Goal: Transaction & Acquisition: Book appointment/travel/reservation

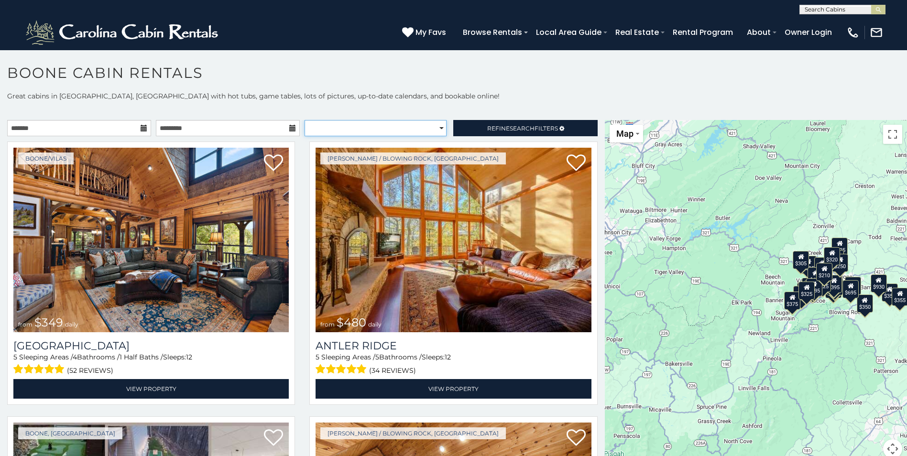
click at [436, 131] on select "**********" at bounding box center [376, 128] width 142 height 16
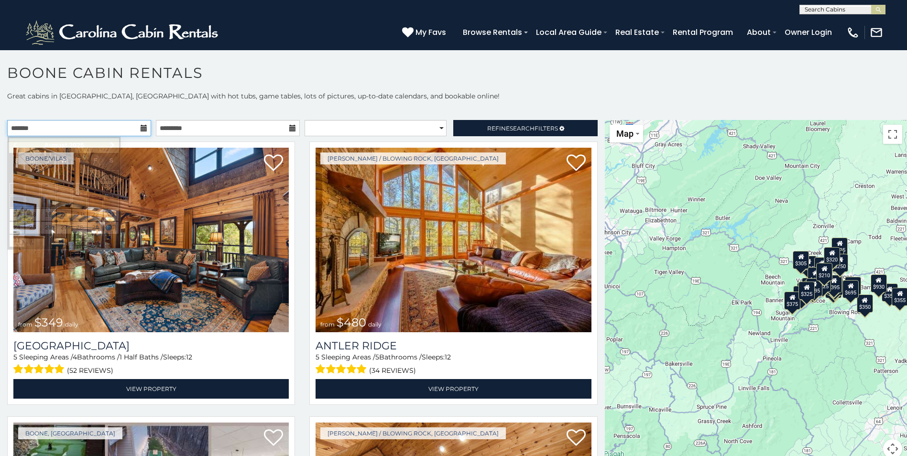
click at [93, 130] on input "text" at bounding box center [79, 128] width 144 height 16
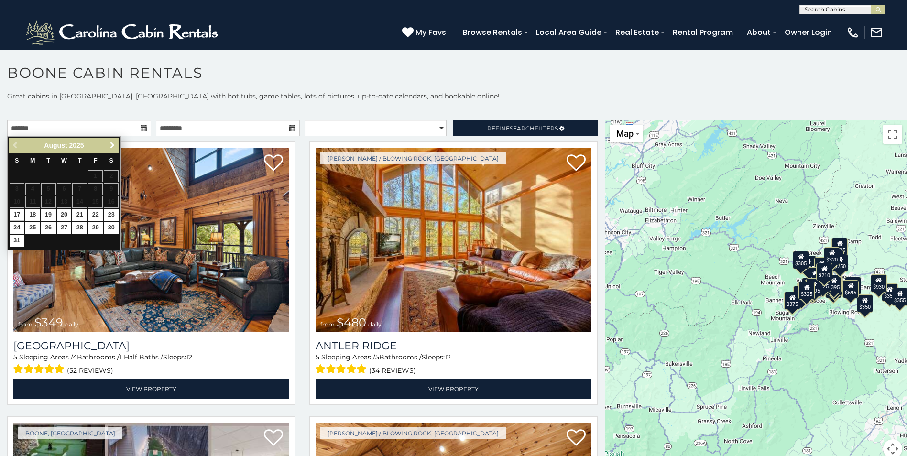
click at [112, 145] on span "Next" at bounding box center [113, 146] width 8 height 8
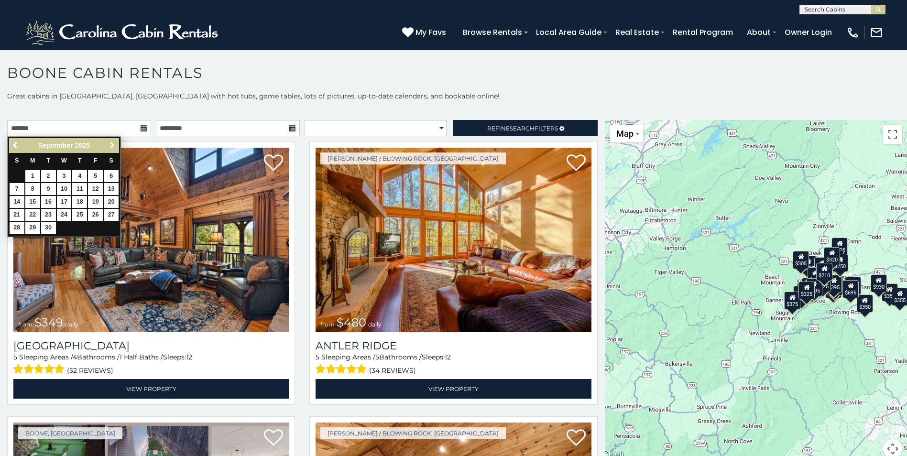
click at [114, 146] on span "Next" at bounding box center [113, 146] width 8 height 8
click at [112, 145] on span "Next" at bounding box center [113, 146] width 8 height 8
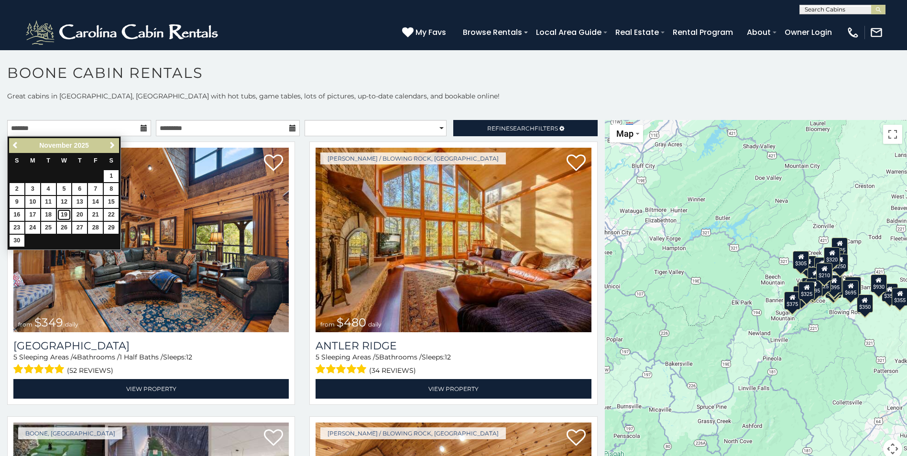
click at [62, 212] on link "19" at bounding box center [64, 215] width 15 height 12
type input "**********"
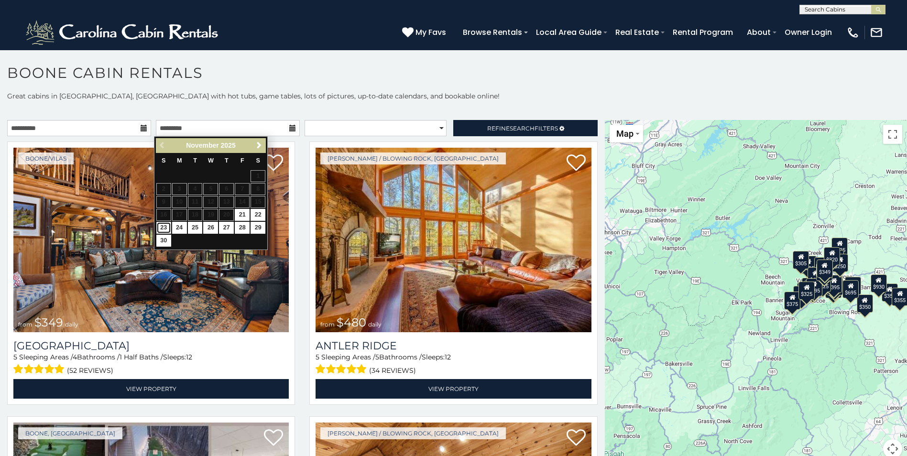
click at [166, 226] on link "23" at bounding box center [163, 228] width 15 height 12
type input "**********"
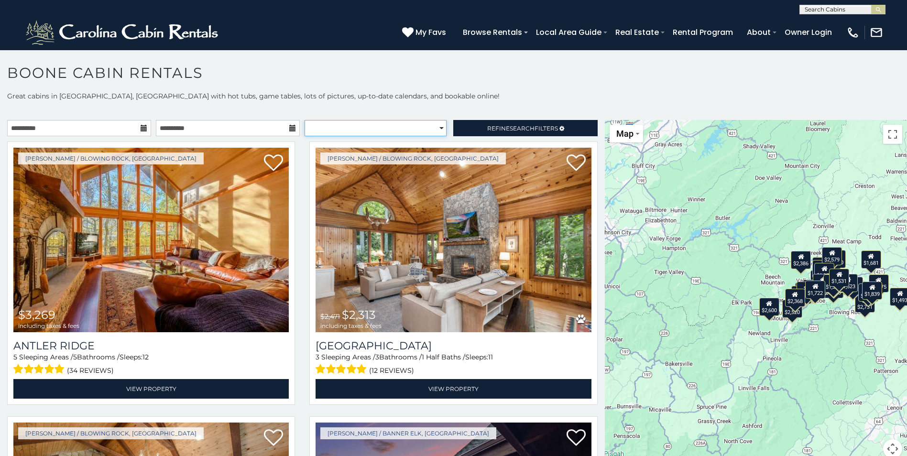
click at [437, 127] on select "**********" at bounding box center [376, 128] width 142 height 16
drag, startPoint x: 489, startPoint y: 125, endPoint x: 463, endPoint y: 124, distance: 25.8
click at [463, 124] on link "Refine Search Filters" at bounding box center [525, 128] width 144 height 16
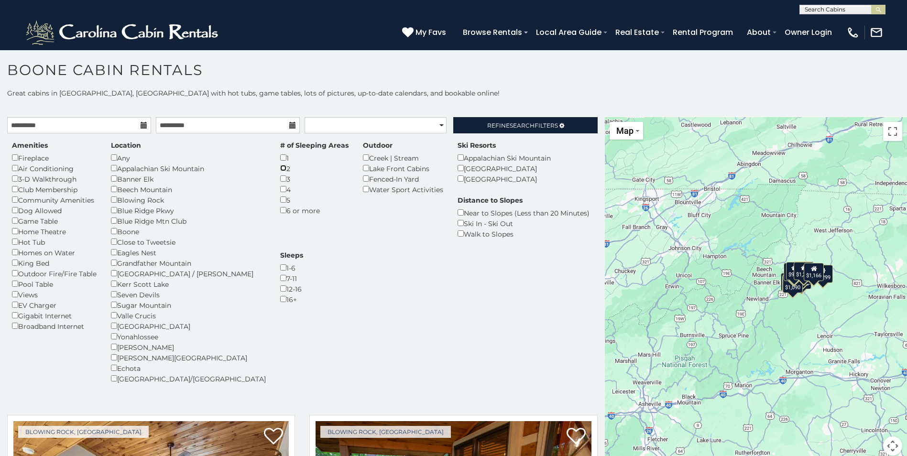
scroll to position [5, 0]
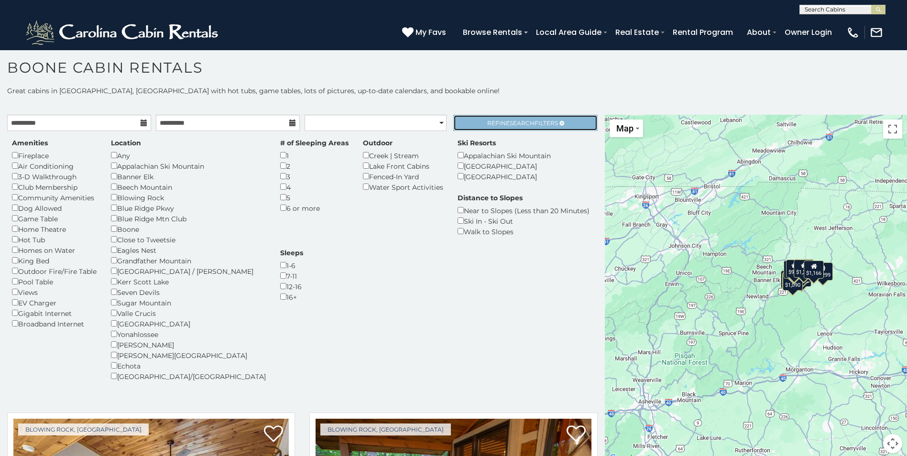
click at [510, 122] on span "Search" at bounding box center [522, 123] width 25 height 7
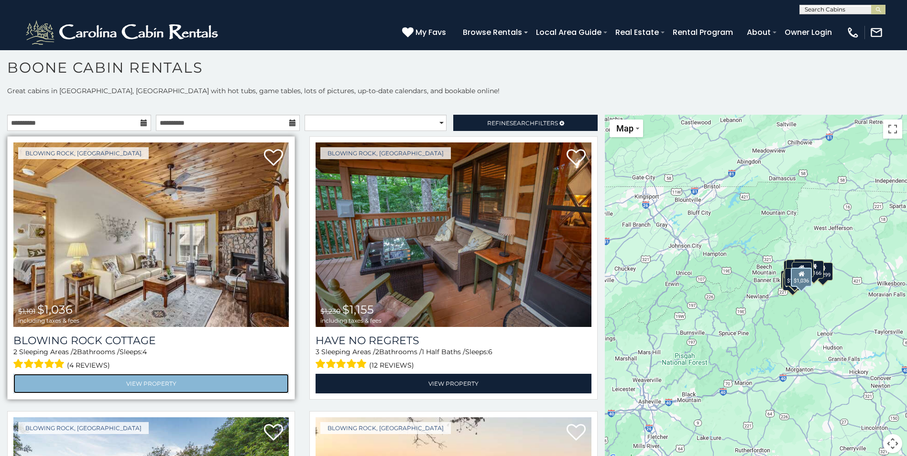
click at [143, 377] on link "View Property" at bounding box center [150, 384] width 275 height 20
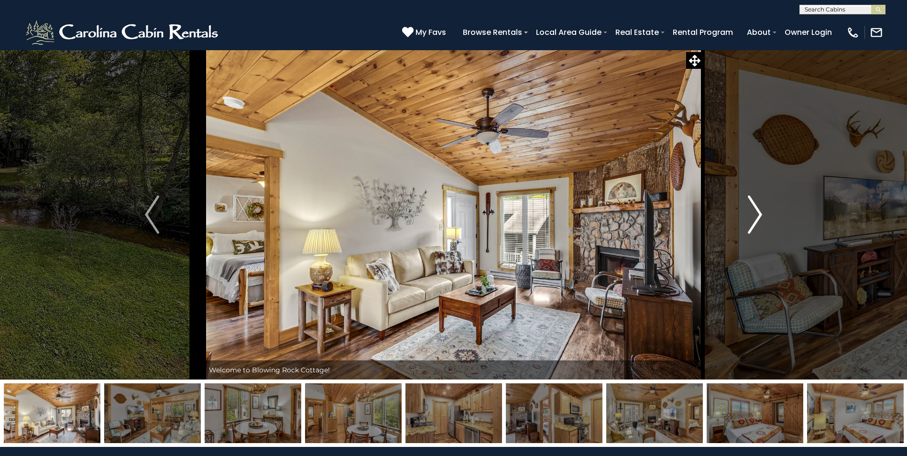
click at [756, 218] on img "Next" at bounding box center [755, 215] width 14 height 38
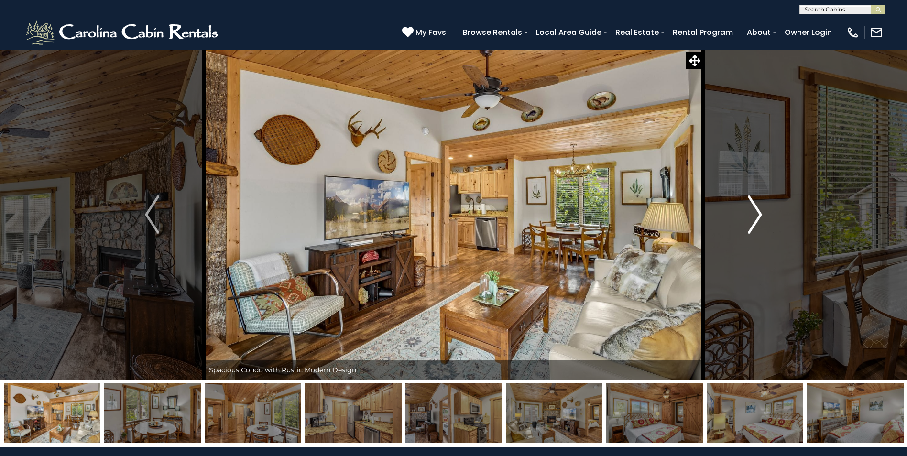
click at [757, 218] on img "Next" at bounding box center [755, 215] width 14 height 38
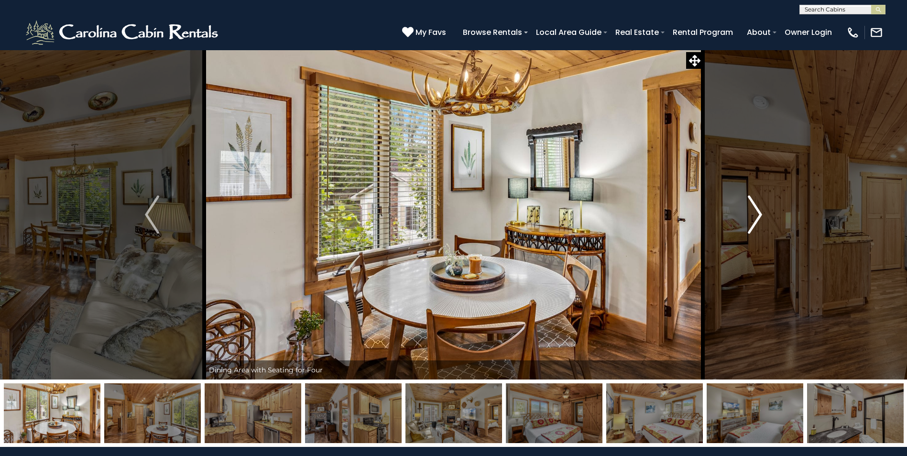
click at [757, 218] on img "Next" at bounding box center [755, 215] width 14 height 38
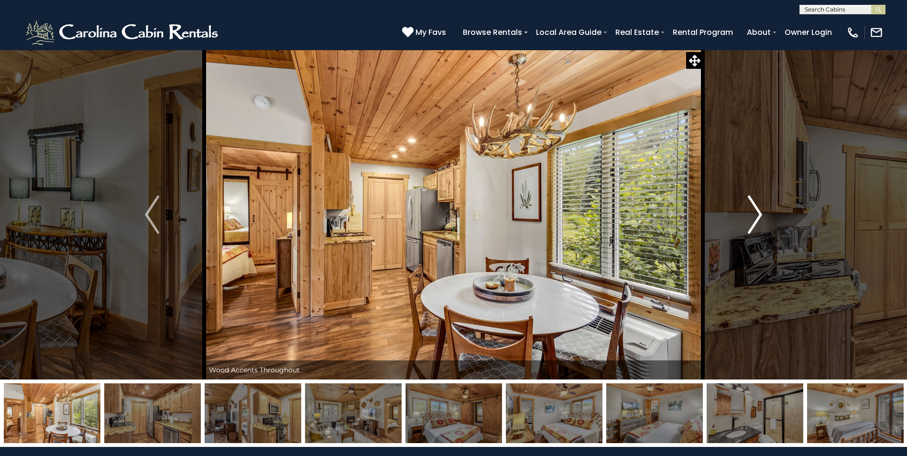
click at [757, 218] on img "Next" at bounding box center [755, 215] width 14 height 38
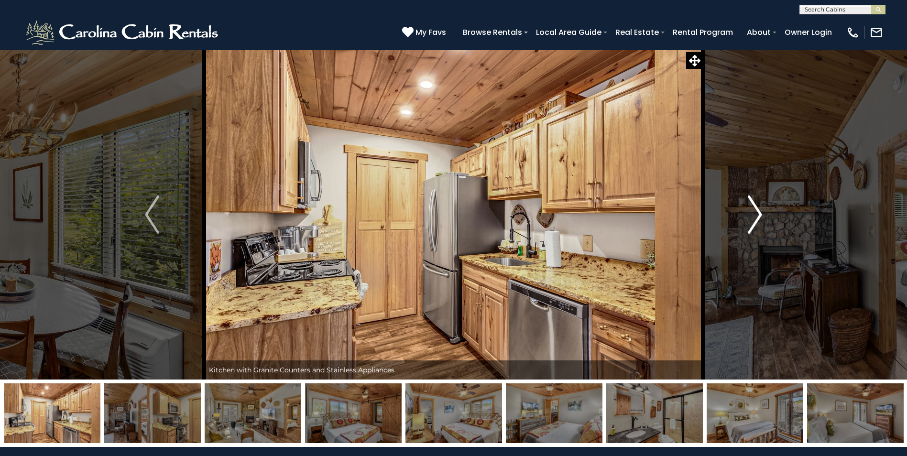
click at [756, 222] on img "Next" at bounding box center [755, 215] width 14 height 38
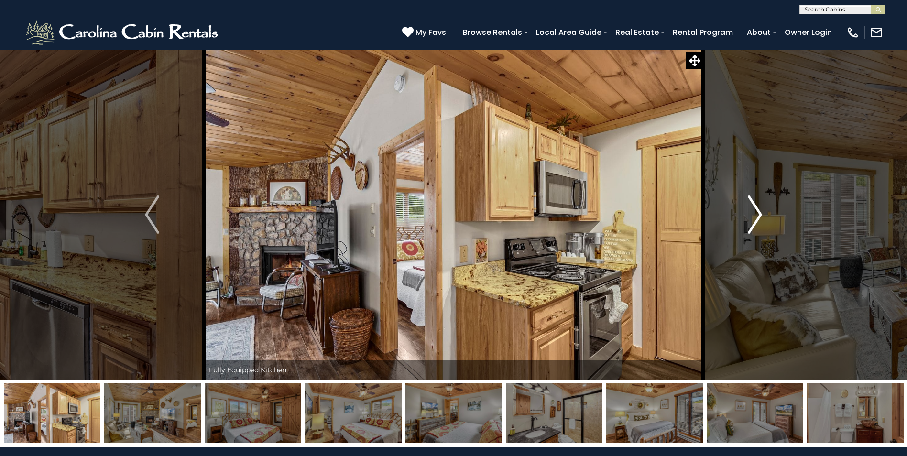
click at [756, 224] on img "Next" at bounding box center [755, 215] width 14 height 38
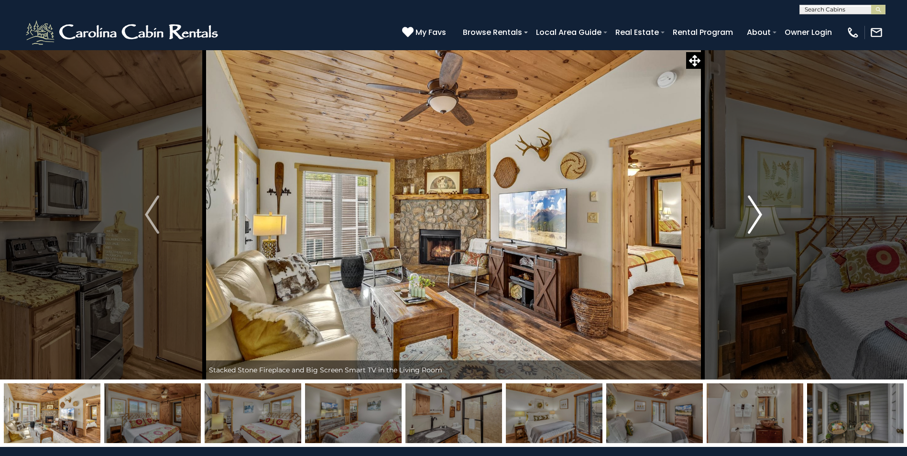
click at [756, 224] on img "Next" at bounding box center [755, 215] width 14 height 38
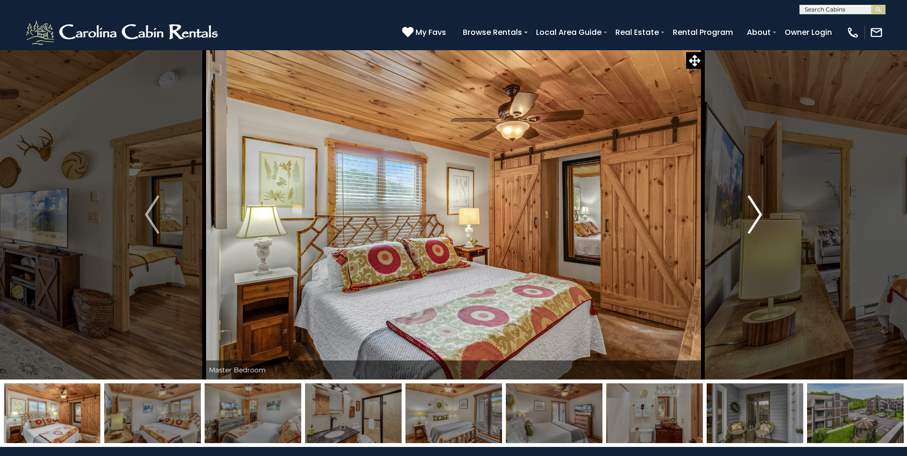
click at [756, 224] on img "Next" at bounding box center [755, 215] width 14 height 38
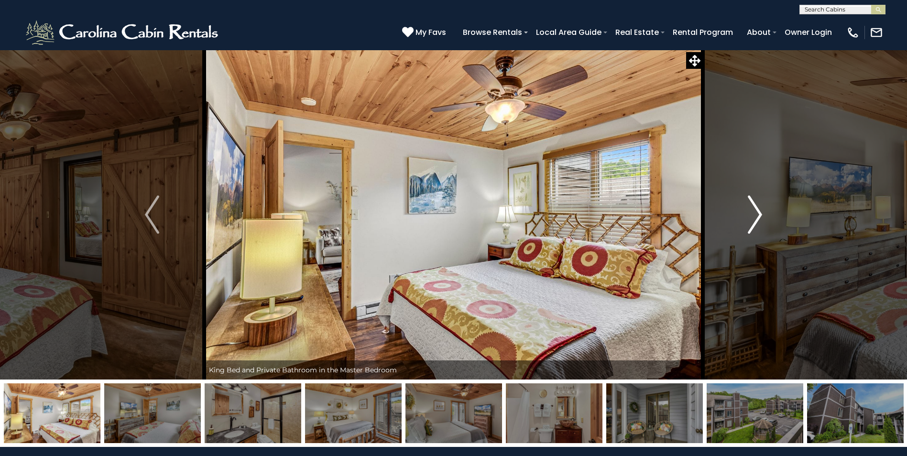
click at [756, 224] on img "Next" at bounding box center [755, 215] width 14 height 38
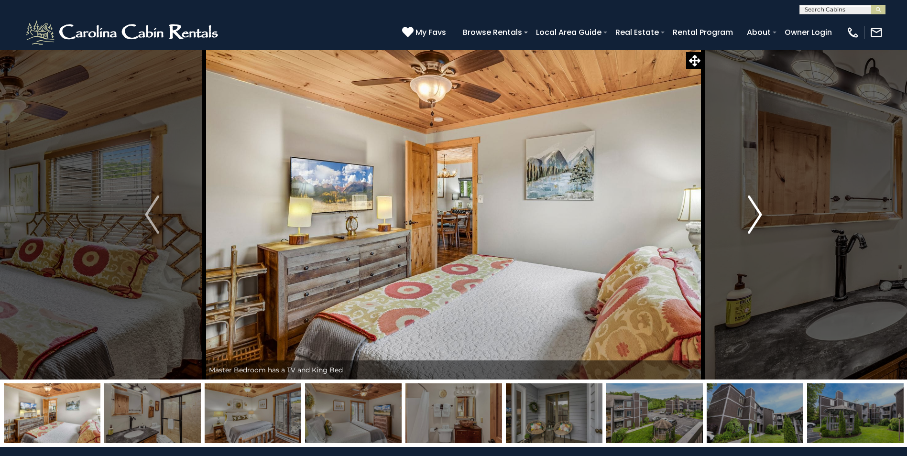
click at [756, 224] on img "Next" at bounding box center [755, 215] width 14 height 38
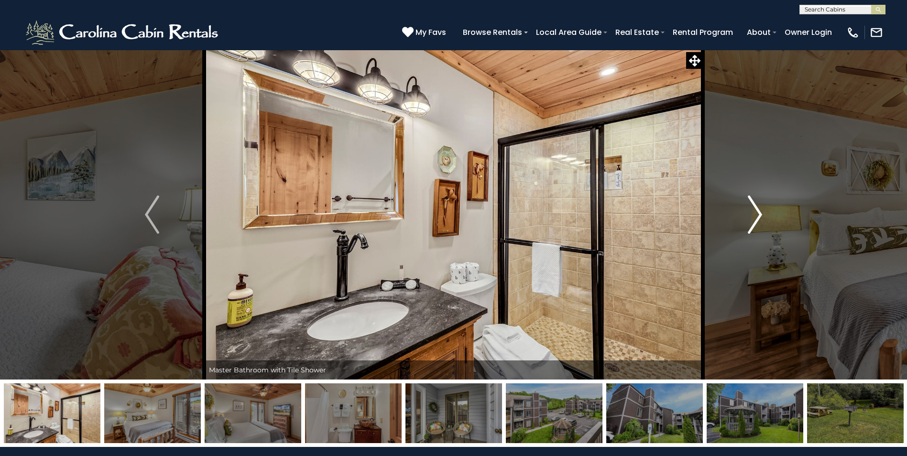
click at [756, 224] on img "Next" at bounding box center [755, 215] width 14 height 38
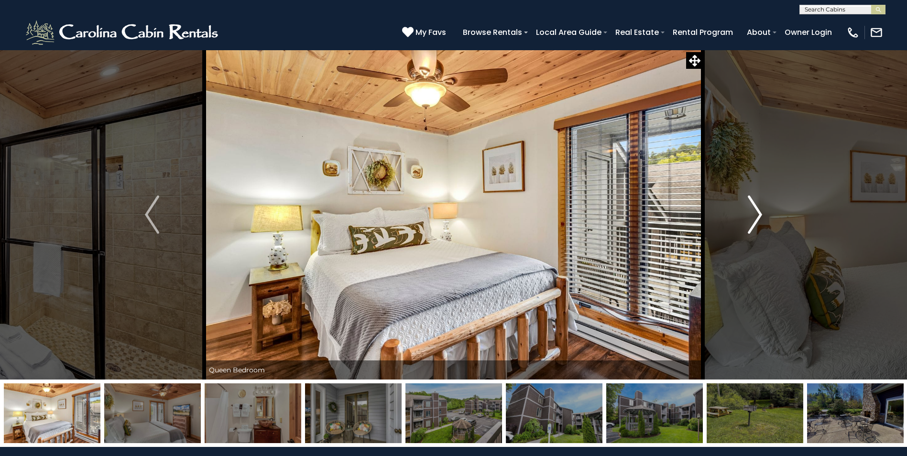
click at [756, 224] on img "Next" at bounding box center [755, 215] width 14 height 38
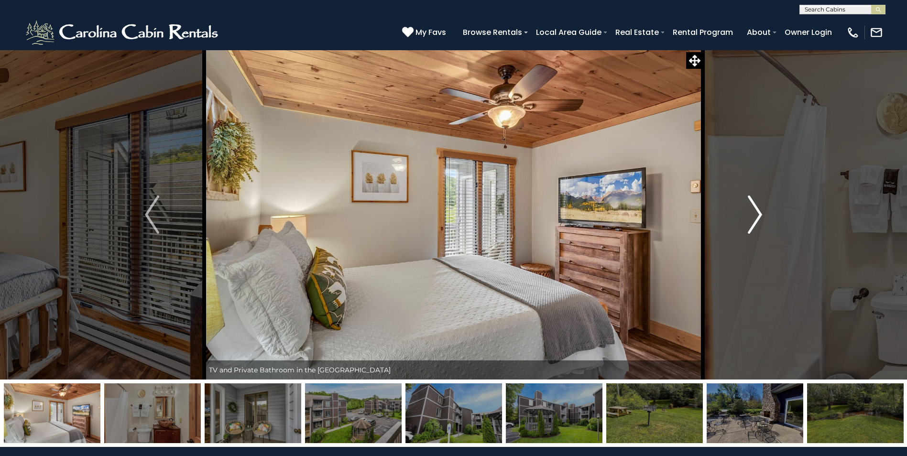
click at [756, 224] on img "Next" at bounding box center [755, 215] width 14 height 38
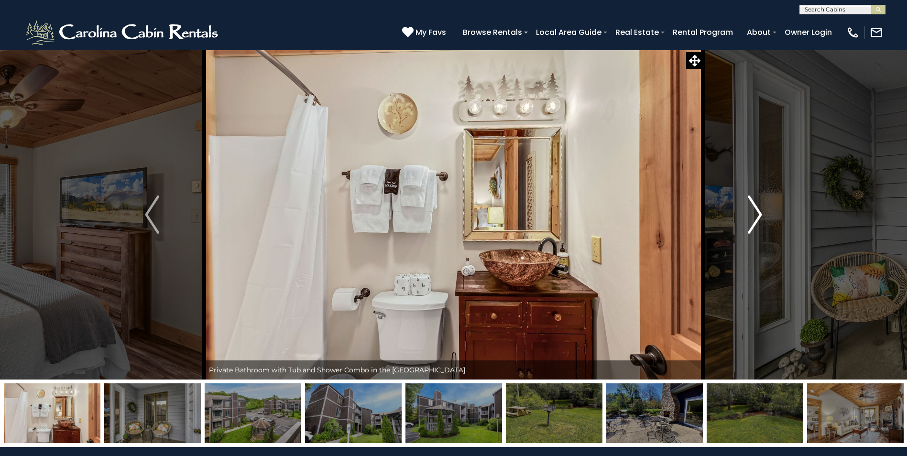
click at [756, 224] on img "Next" at bounding box center [755, 215] width 14 height 38
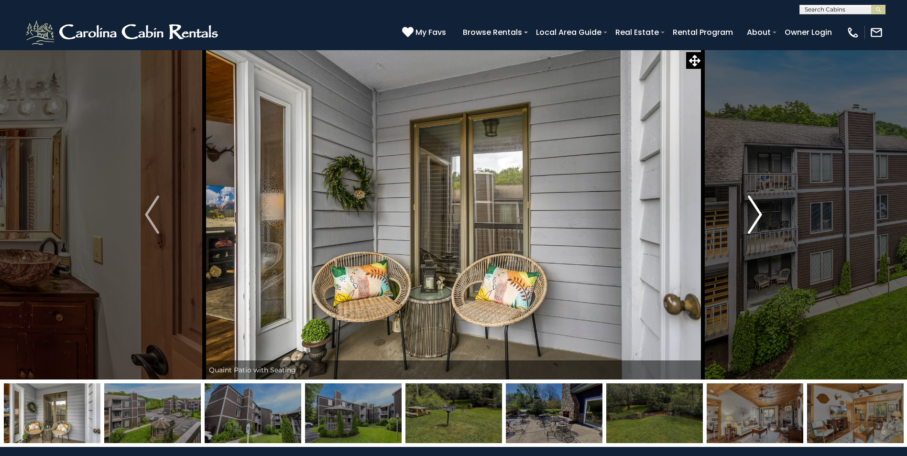
click at [756, 224] on img "Next" at bounding box center [755, 215] width 14 height 38
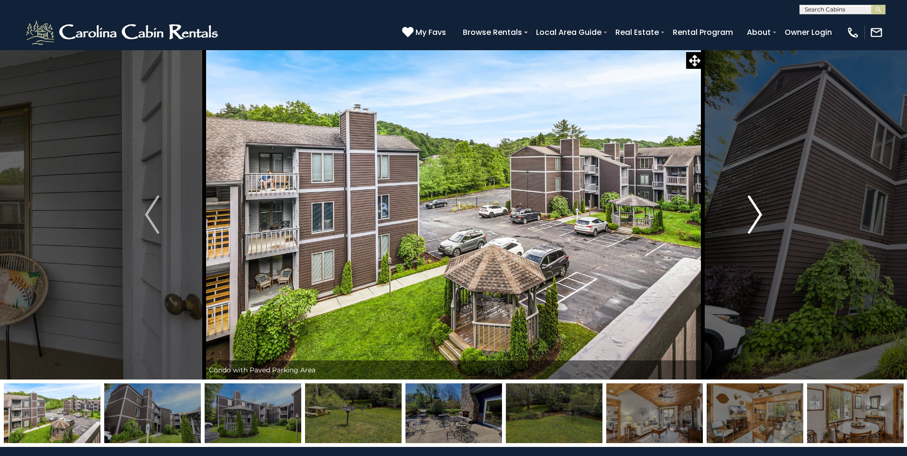
click at [756, 224] on img "Next" at bounding box center [755, 215] width 14 height 38
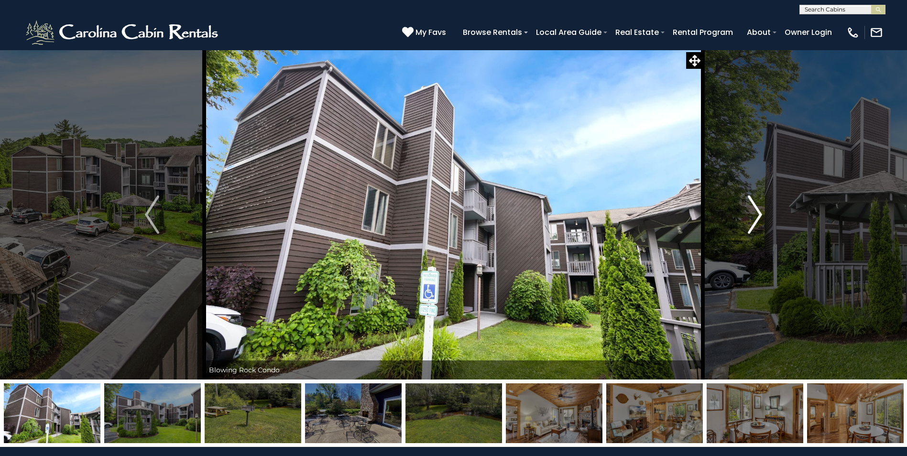
click at [755, 224] on img "Next" at bounding box center [755, 215] width 14 height 38
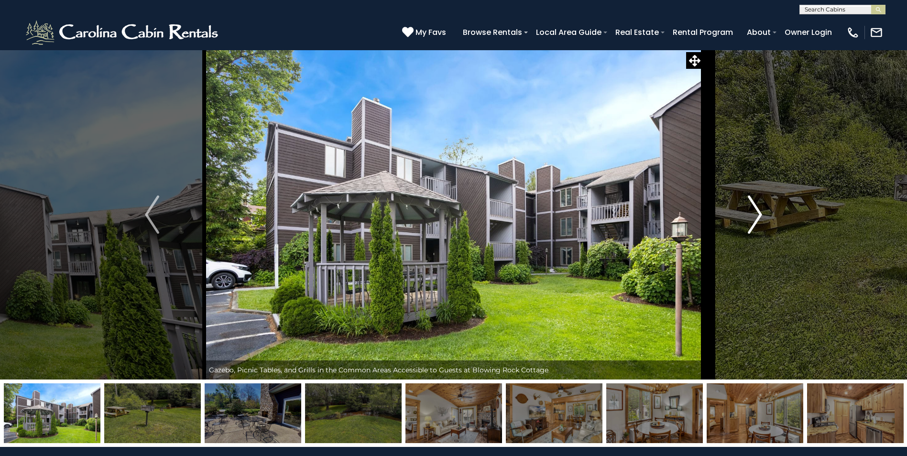
click at [755, 224] on img "Next" at bounding box center [755, 215] width 14 height 38
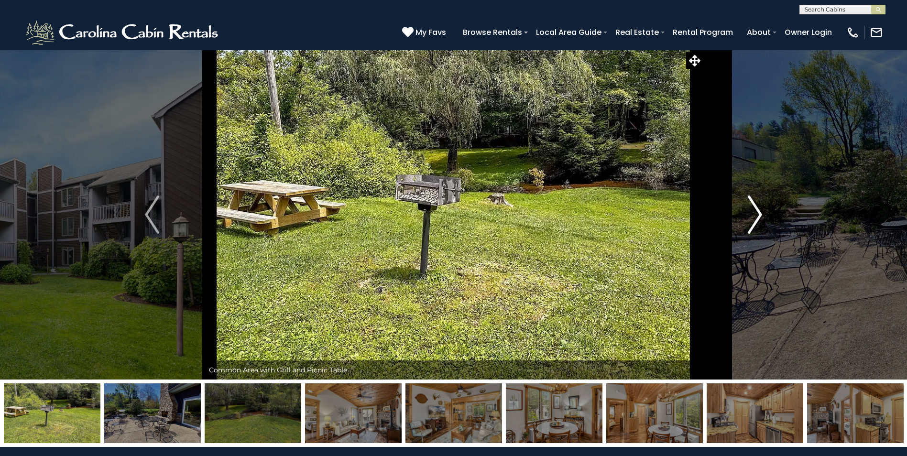
click at [754, 224] on img "Next" at bounding box center [755, 215] width 14 height 38
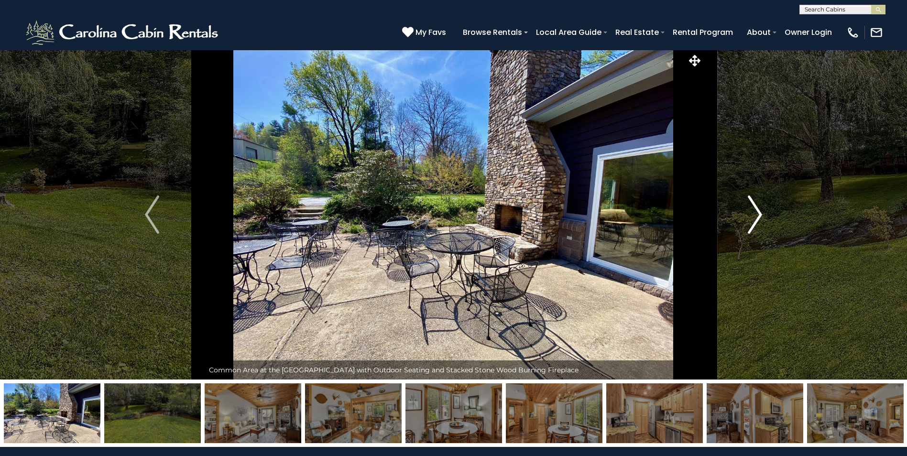
click at [754, 224] on img "Next" at bounding box center [755, 215] width 14 height 38
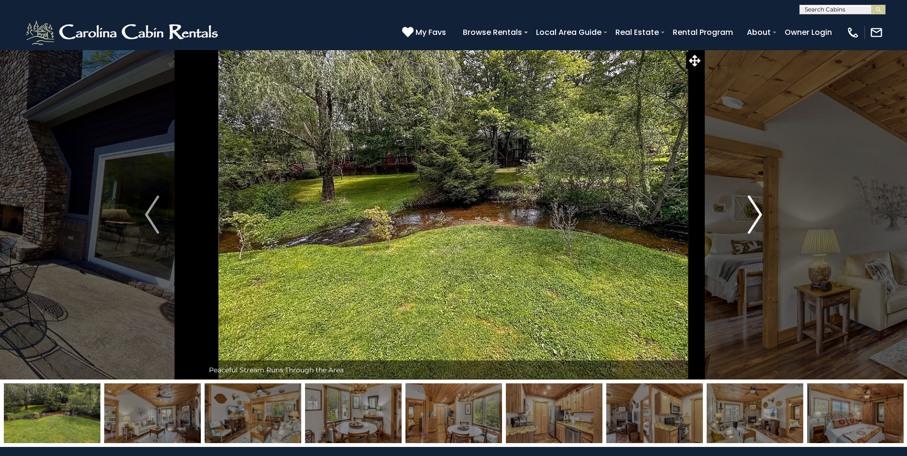
click at [754, 223] on img "Next" at bounding box center [755, 215] width 14 height 38
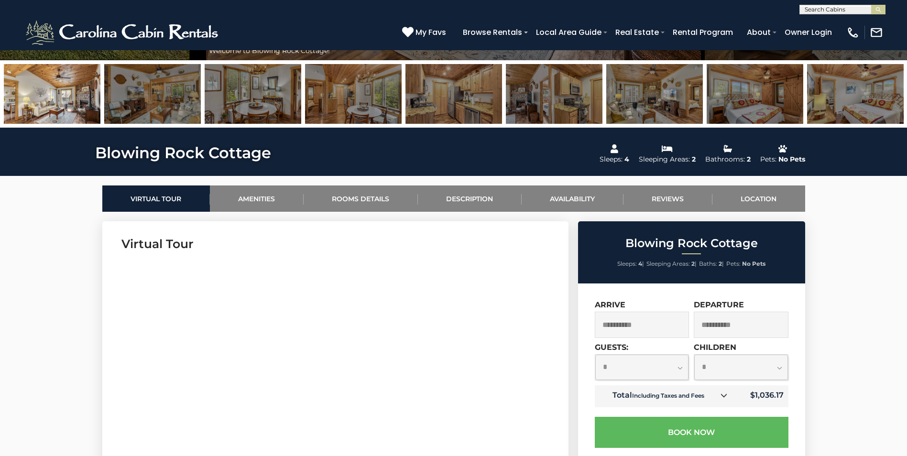
scroll to position [322, 0]
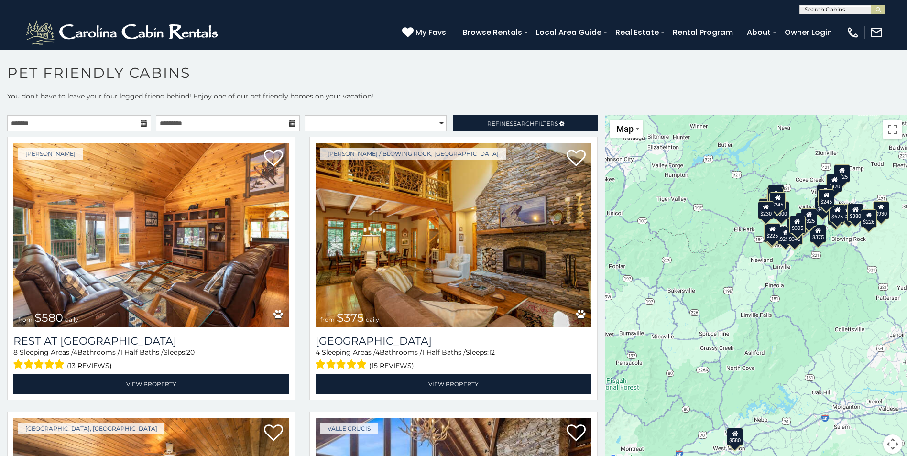
click at [141, 125] on icon at bounding box center [144, 123] width 7 height 7
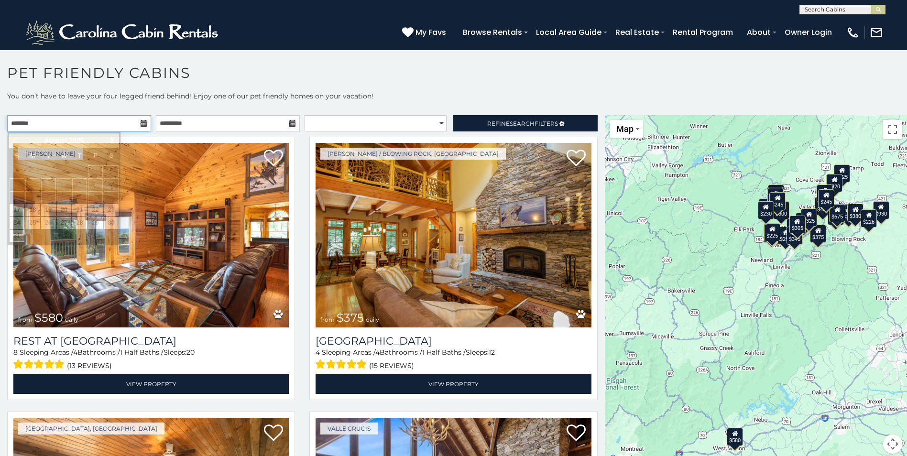
click at [47, 128] on input "text" at bounding box center [79, 123] width 144 height 16
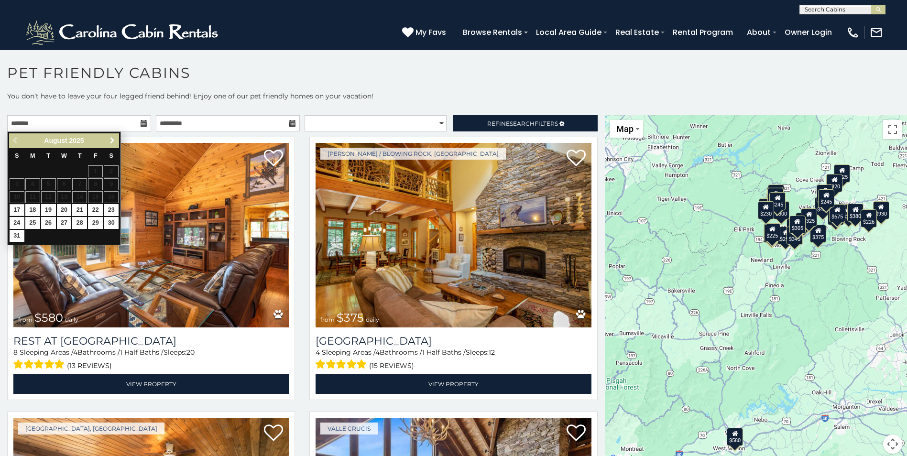
click at [116, 139] on link "Next" at bounding box center [112, 141] width 12 height 12
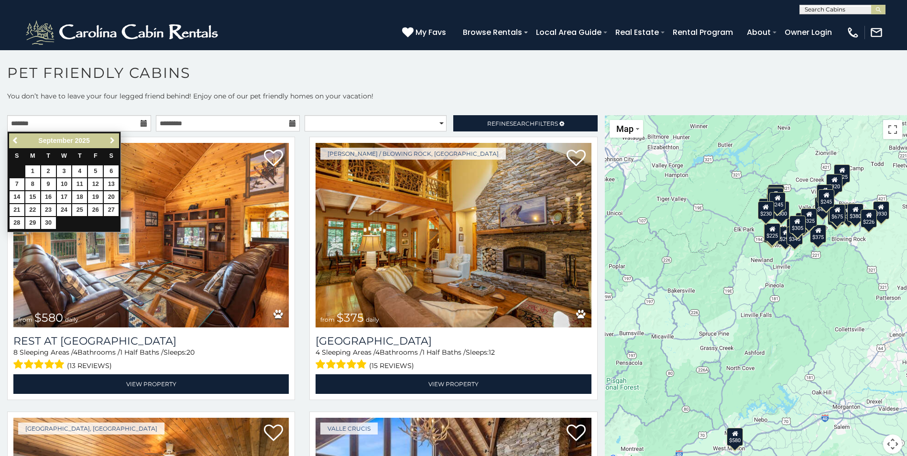
click at [116, 139] on link "Next" at bounding box center [112, 141] width 12 height 12
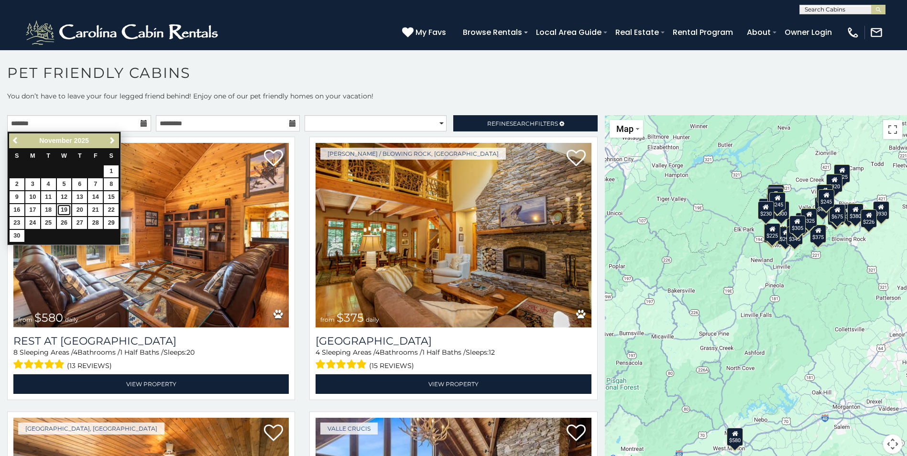
click at [60, 209] on link "19" at bounding box center [64, 210] width 15 height 12
type input "**********"
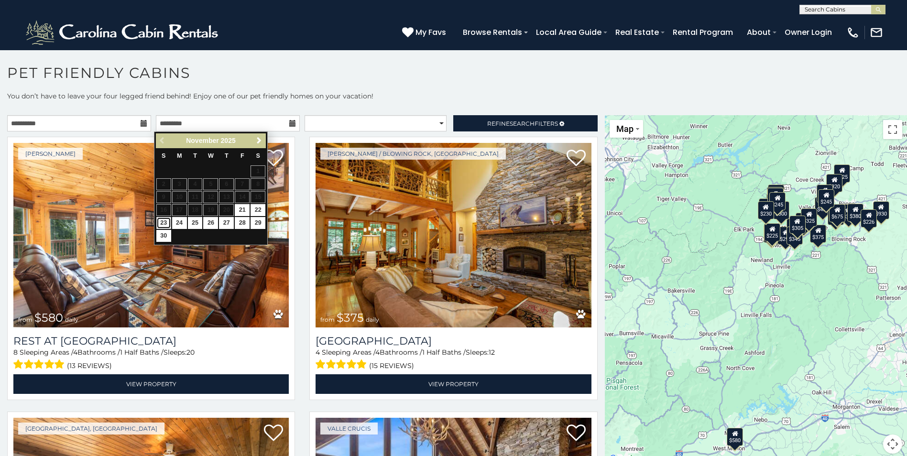
click at [163, 221] on link "23" at bounding box center [163, 223] width 15 height 12
type input "**********"
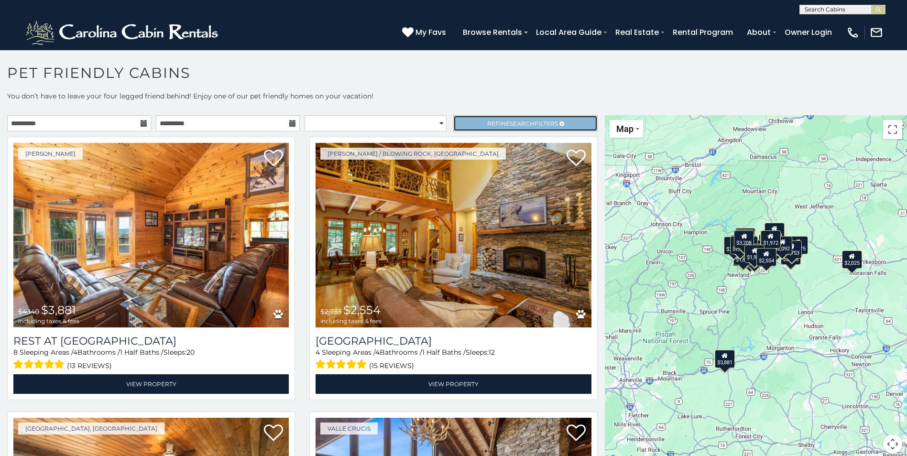
click at [513, 127] on link "Refine Search Filters" at bounding box center [525, 123] width 144 height 16
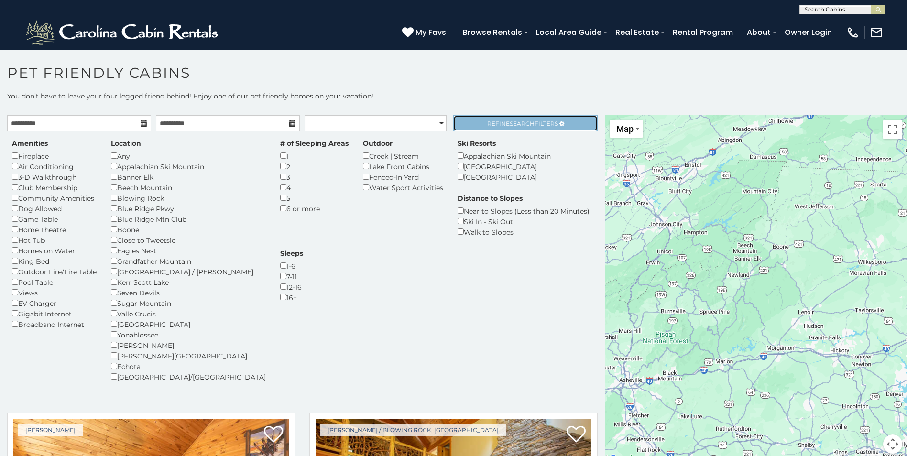
click at [527, 120] on span "Refine Search Filters" at bounding box center [522, 123] width 71 height 7
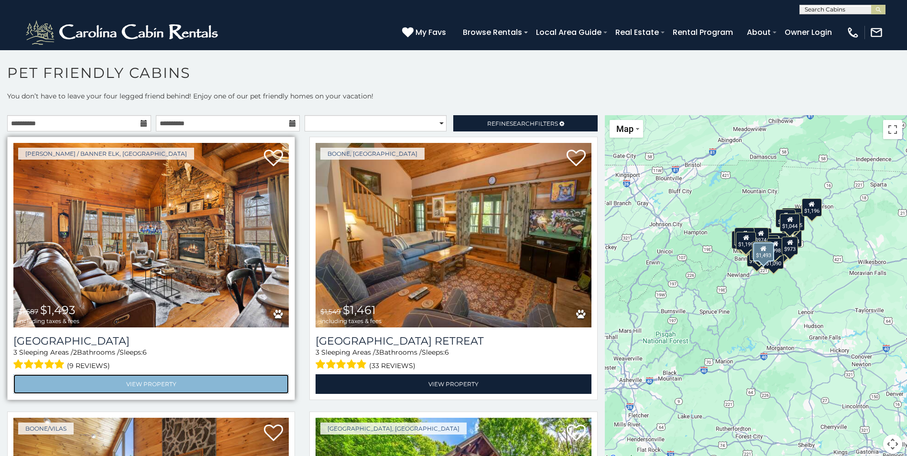
click at [143, 381] on link "View Property" at bounding box center [150, 384] width 275 height 20
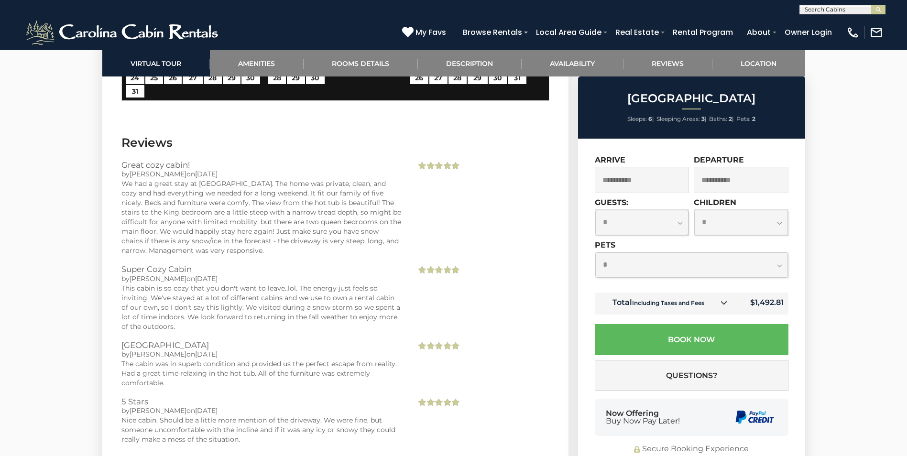
scroll to position [1843, 0]
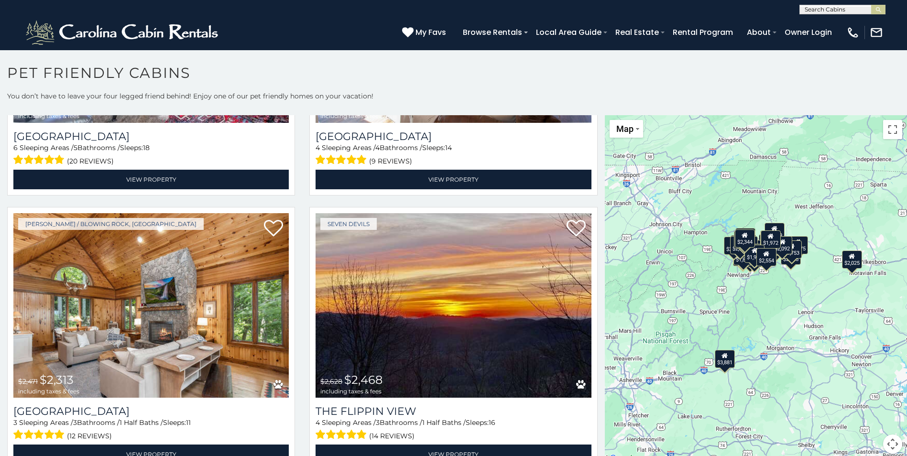
scroll to position [831, 0]
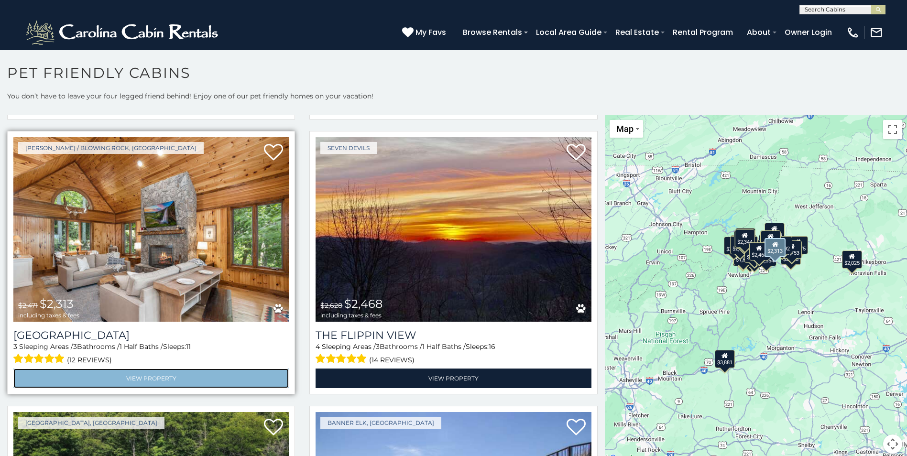
click at [153, 369] on link "View Property" at bounding box center [150, 379] width 275 height 20
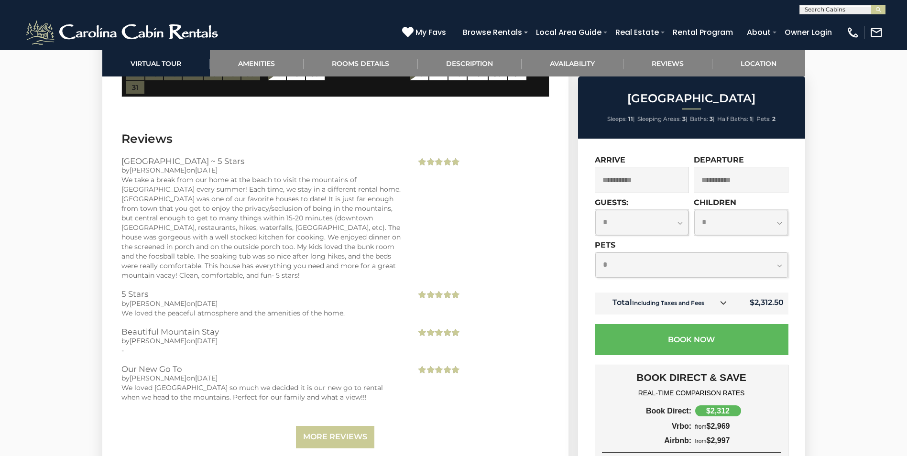
scroll to position [2198, 0]
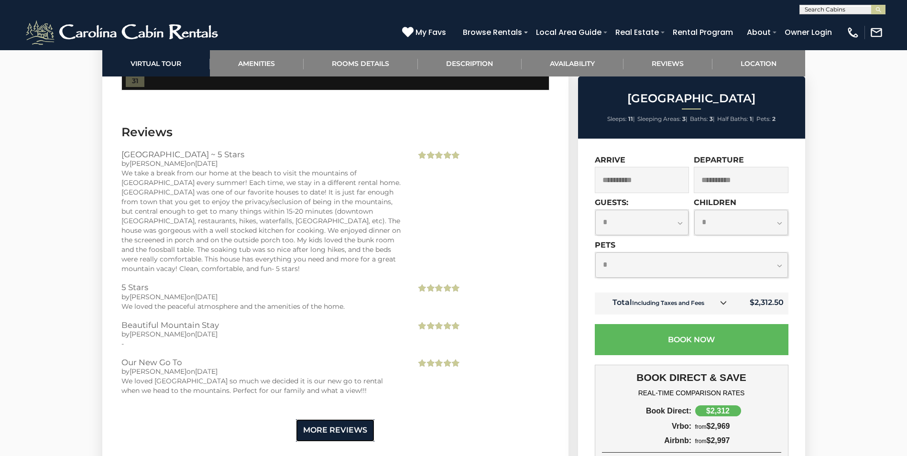
click at [336, 419] on link "More Reviews" at bounding box center [335, 430] width 78 height 22
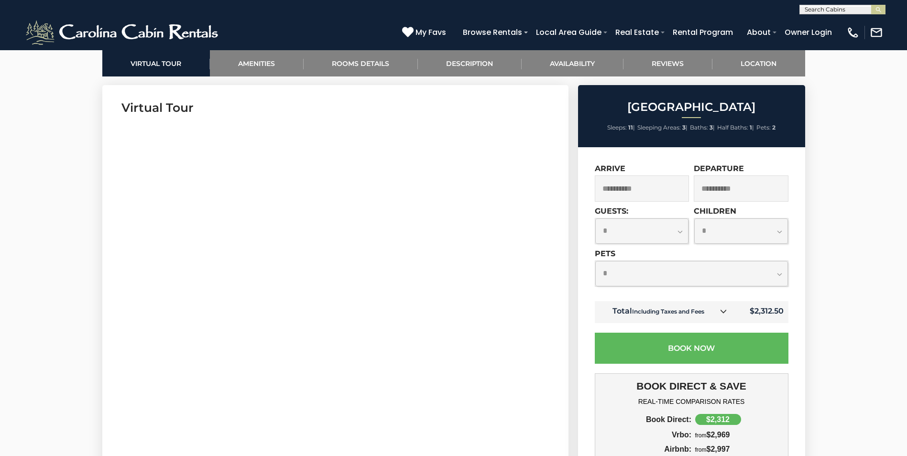
scroll to position [459, 0]
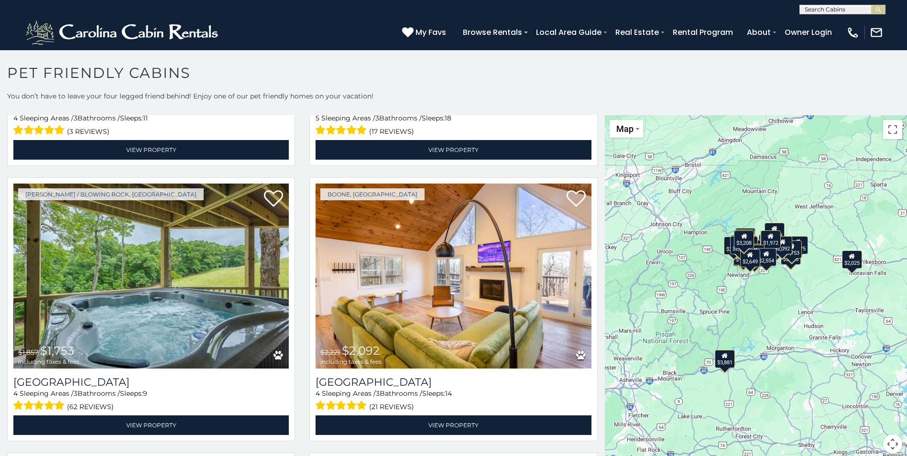
scroll to position [3540, 0]
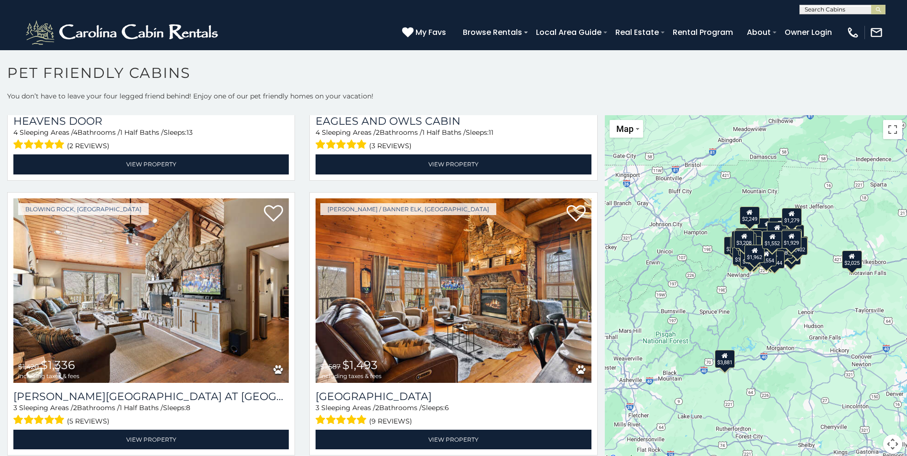
scroll to position [4644, 0]
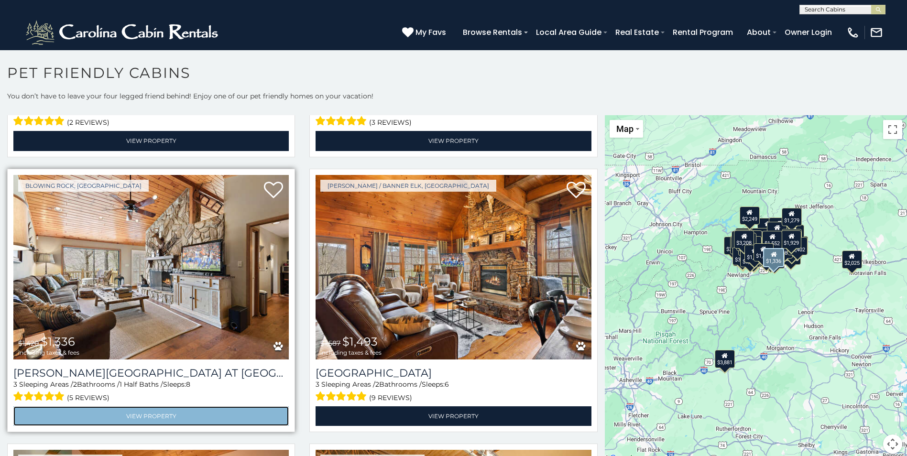
click at [139, 406] on link "View Property" at bounding box center [150, 416] width 275 height 20
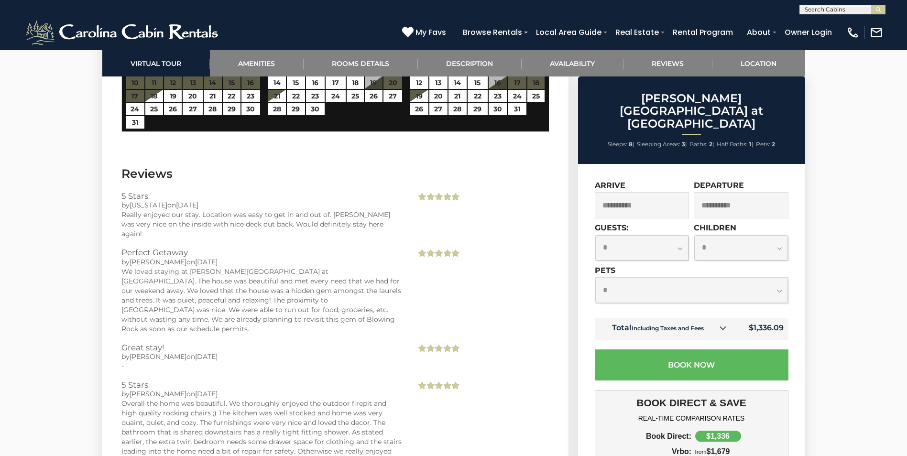
scroll to position [2153, 0]
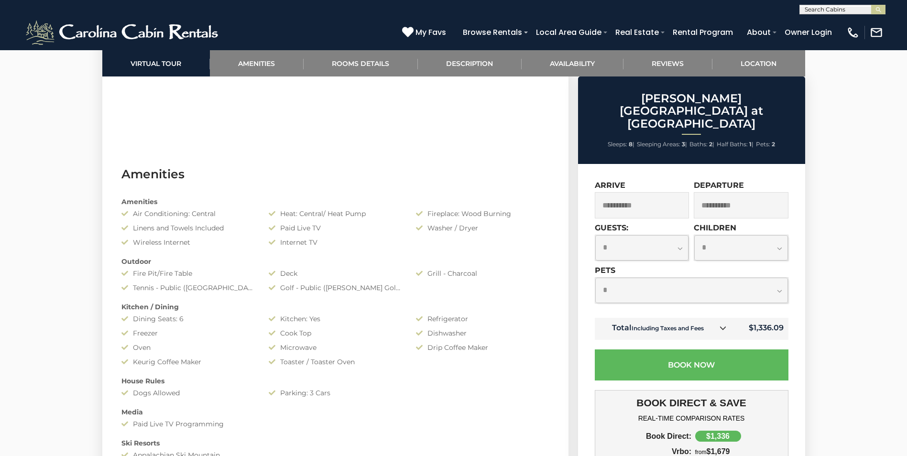
scroll to position [0, 0]
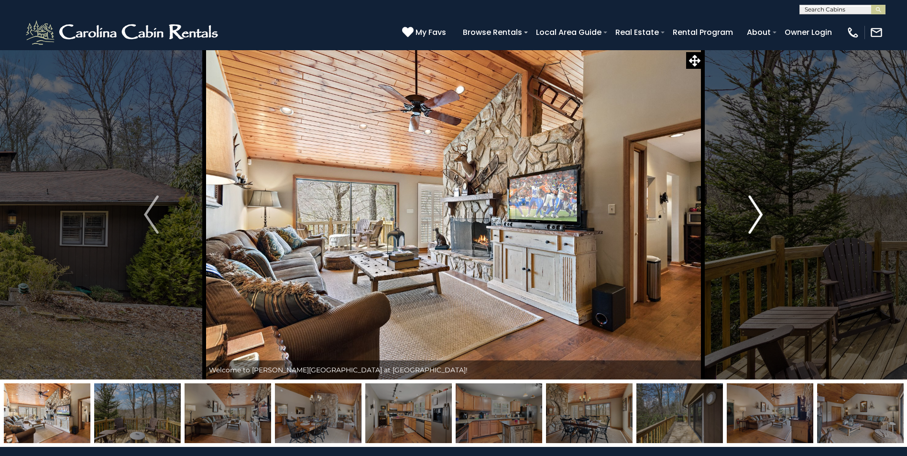
click at [758, 210] on img "Next" at bounding box center [755, 215] width 14 height 38
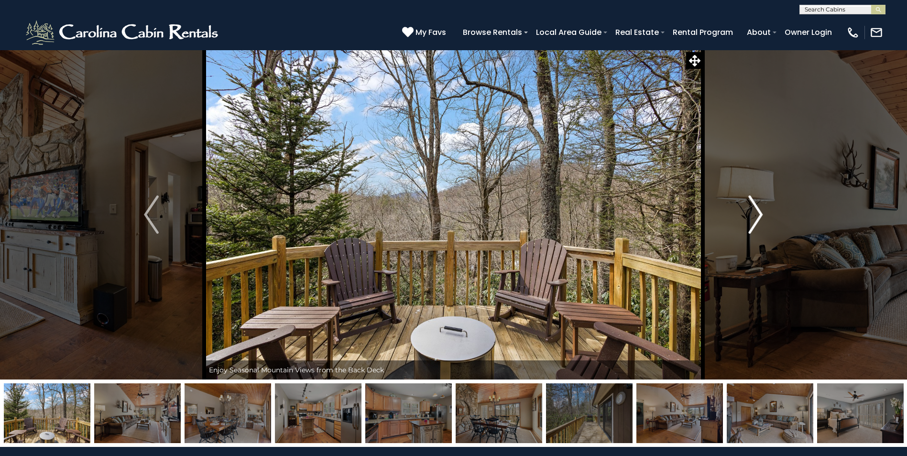
click at [760, 211] on img "Next" at bounding box center [755, 215] width 14 height 38
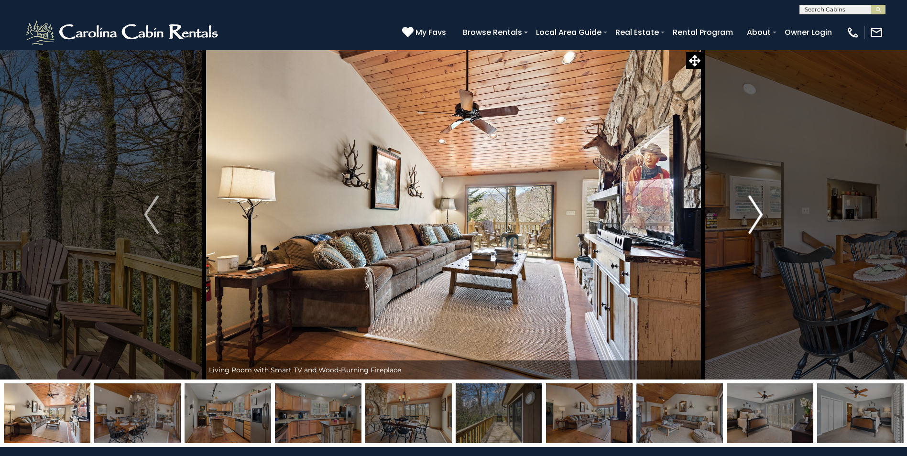
click at [764, 221] on button "Next" at bounding box center [755, 215] width 105 height 330
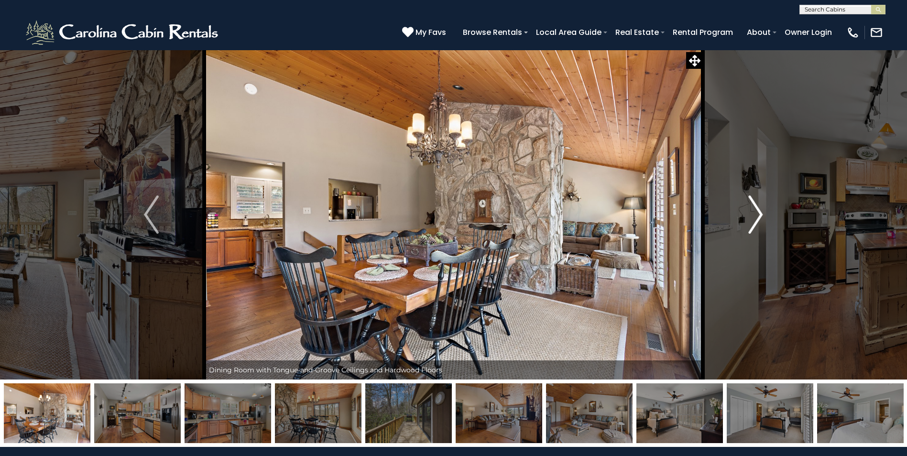
click at [762, 214] on img "Next" at bounding box center [755, 215] width 14 height 38
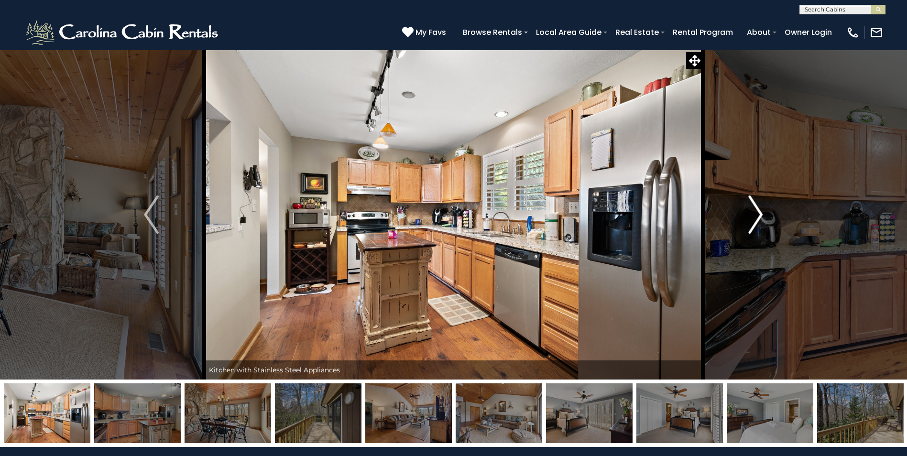
click at [762, 214] on img "Next" at bounding box center [755, 215] width 14 height 38
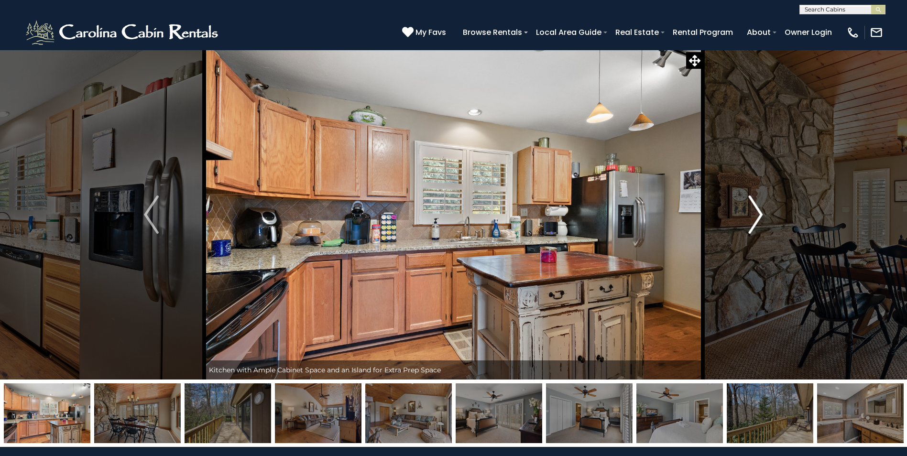
click at [762, 214] on img "Next" at bounding box center [755, 215] width 14 height 38
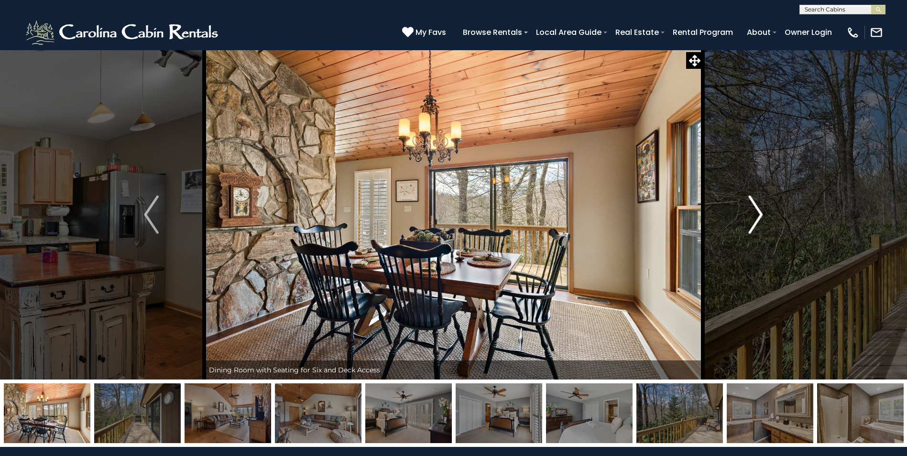
click at [762, 214] on img "Next" at bounding box center [755, 215] width 14 height 38
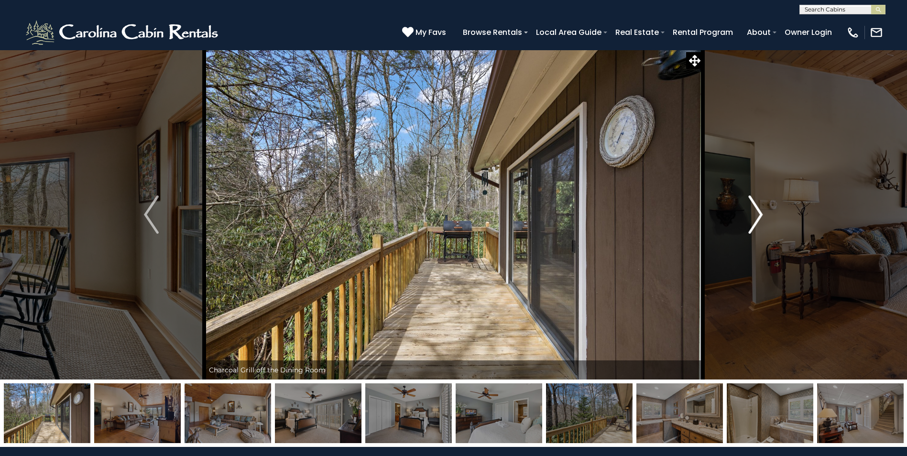
click at [762, 214] on img "Next" at bounding box center [755, 215] width 14 height 38
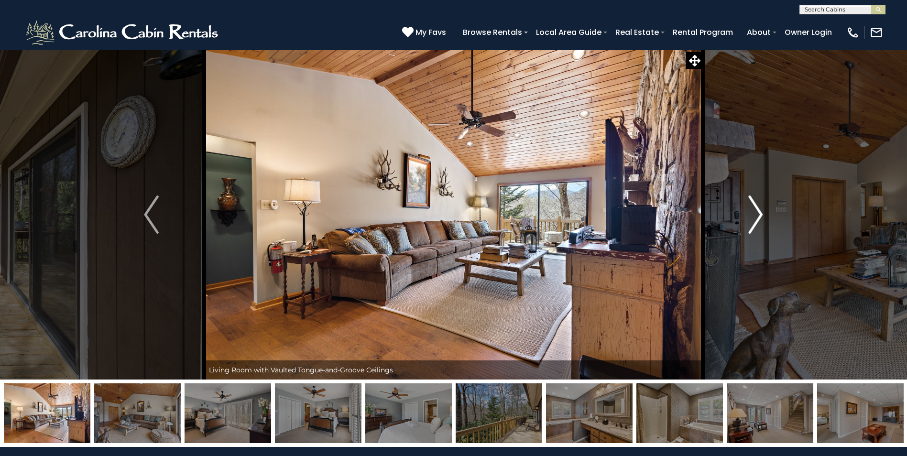
click at [762, 216] on img "Next" at bounding box center [755, 215] width 14 height 38
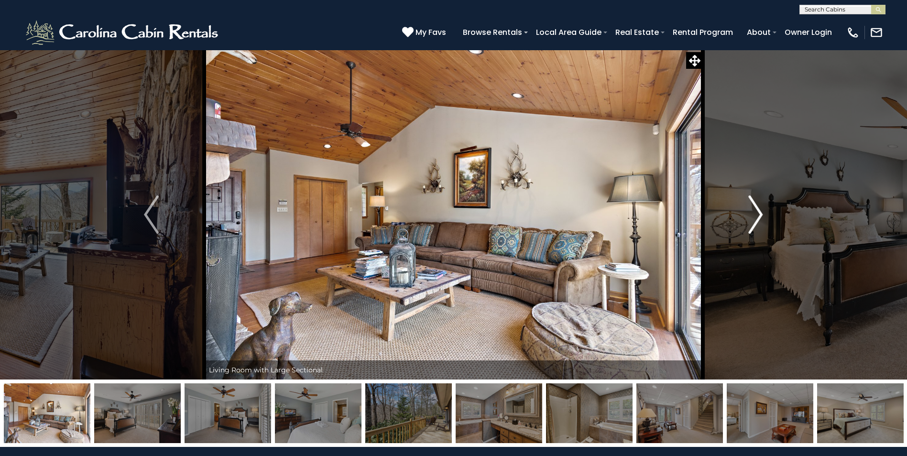
click at [762, 219] on img "Next" at bounding box center [755, 215] width 14 height 38
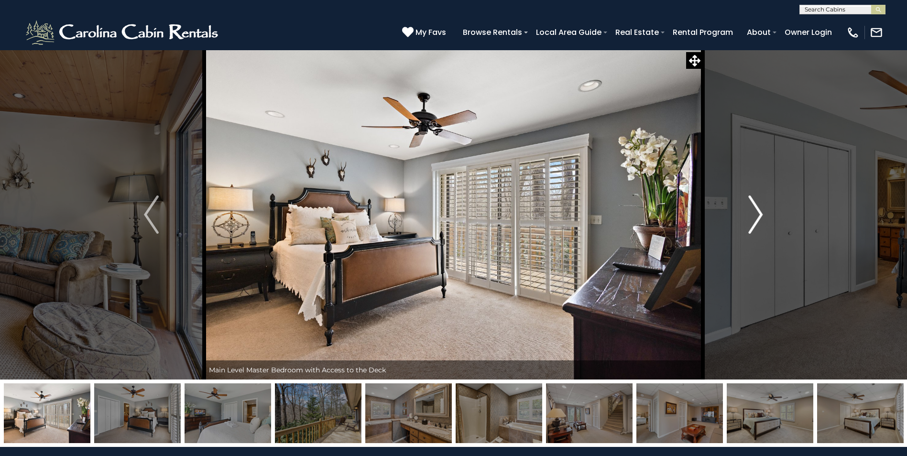
click at [764, 221] on button "Next" at bounding box center [755, 215] width 105 height 330
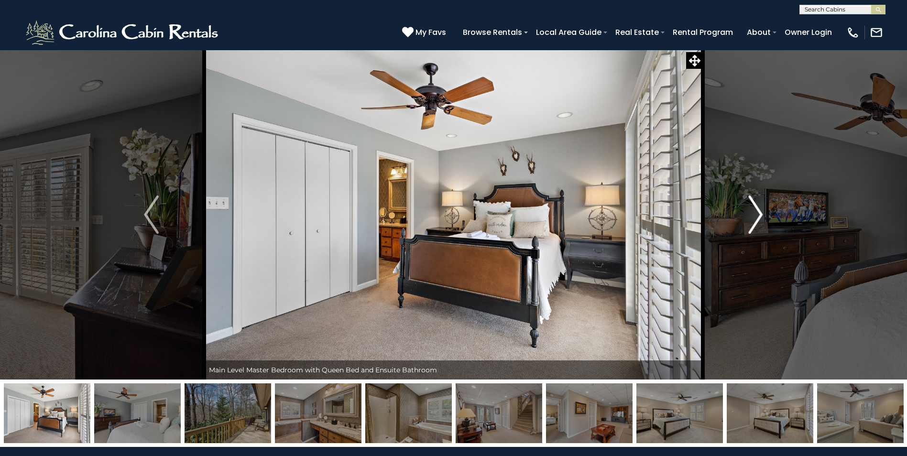
click at [764, 221] on button "Next" at bounding box center [755, 215] width 105 height 330
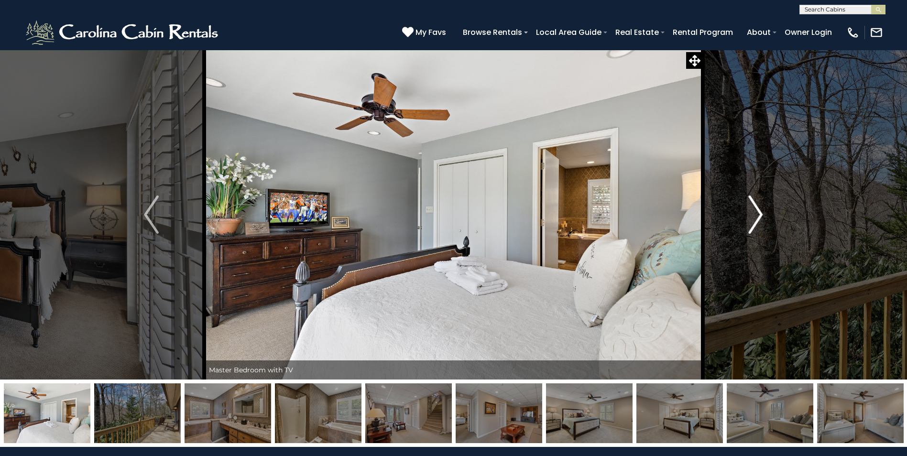
click at [765, 221] on button "Next" at bounding box center [755, 215] width 105 height 330
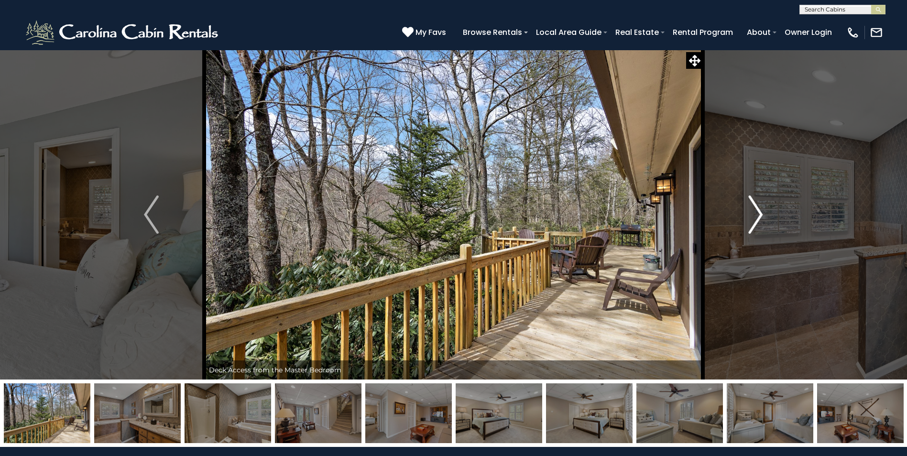
click at [765, 221] on button "Next" at bounding box center [755, 215] width 105 height 330
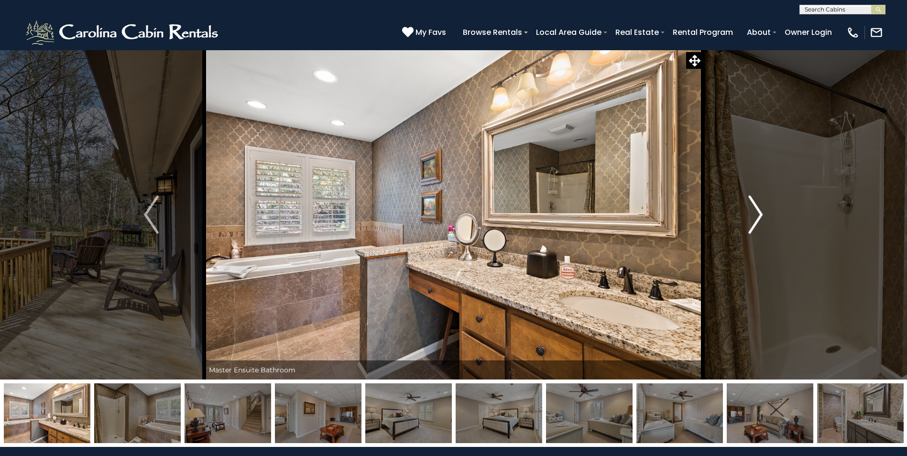
click at [765, 223] on button "Next" at bounding box center [755, 215] width 105 height 330
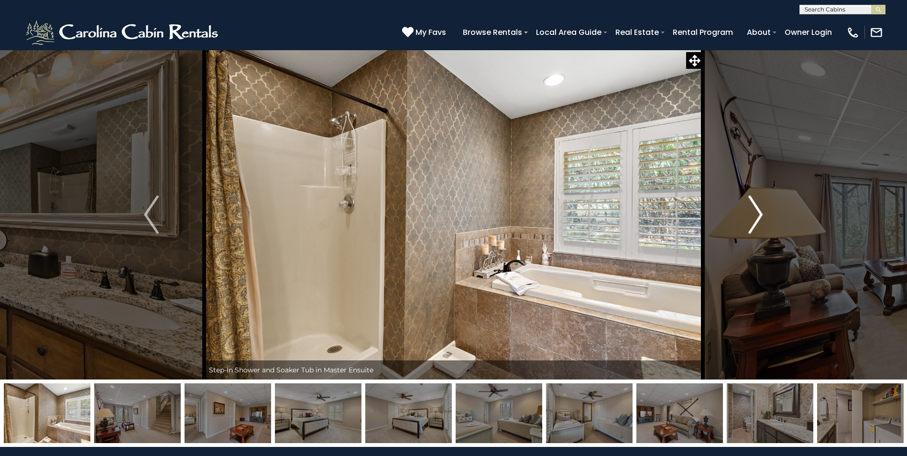
click at [765, 223] on button "Next" at bounding box center [755, 215] width 105 height 330
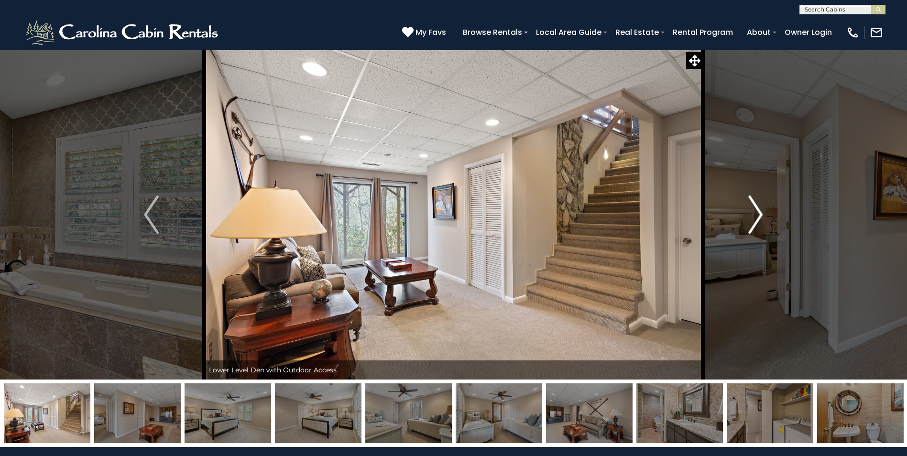
click at [765, 223] on button "Next" at bounding box center [755, 215] width 105 height 330
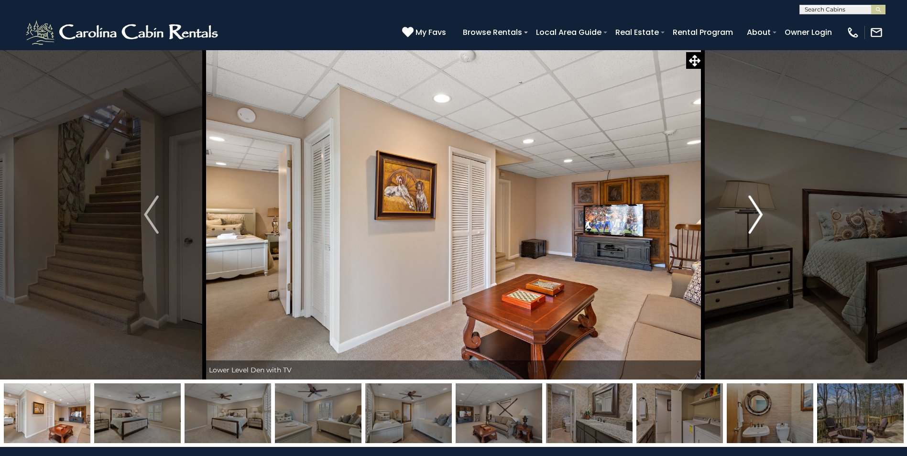
click at [765, 223] on button "Next" at bounding box center [755, 215] width 105 height 330
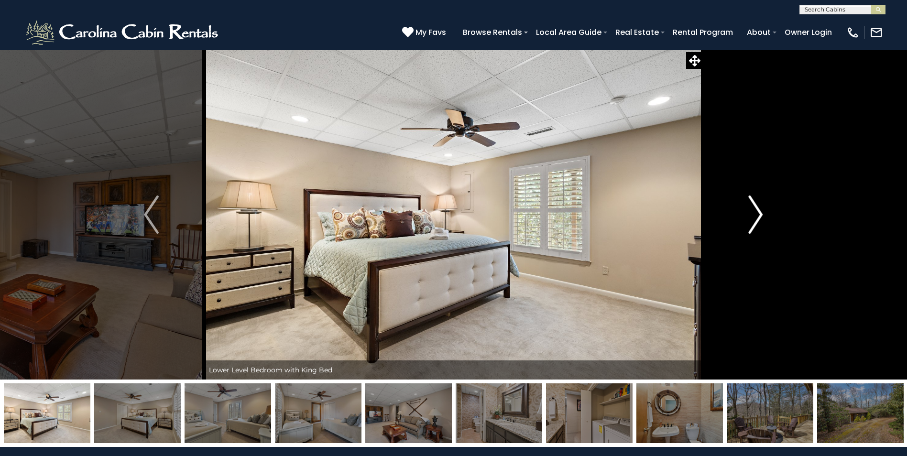
click at [764, 224] on button "Next" at bounding box center [755, 215] width 105 height 330
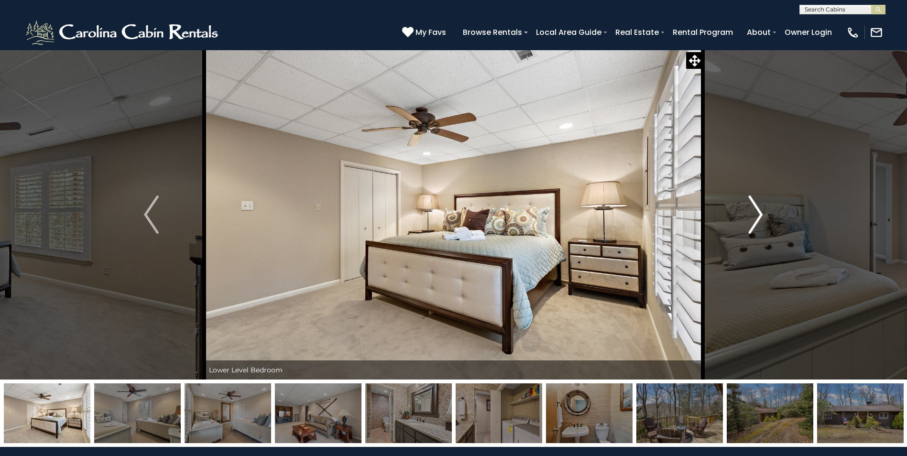
click at [764, 224] on button "Next" at bounding box center [755, 215] width 105 height 330
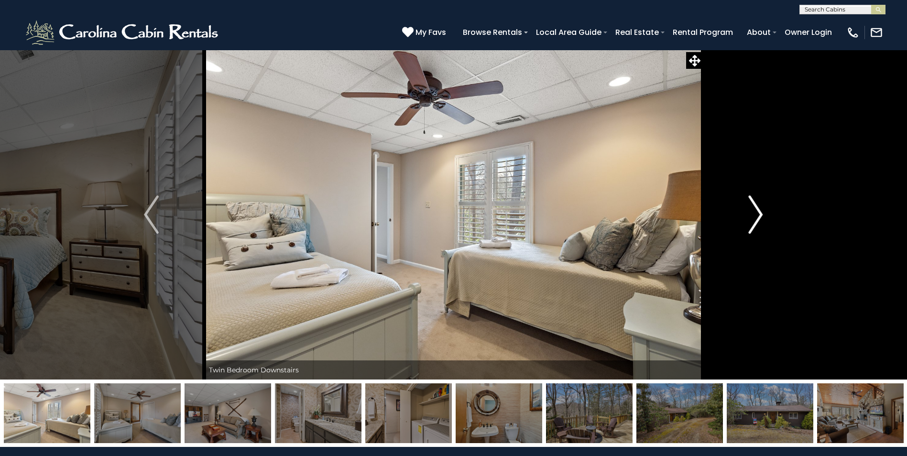
click at [764, 226] on button "Next" at bounding box center [755, 215] width 105 height 330
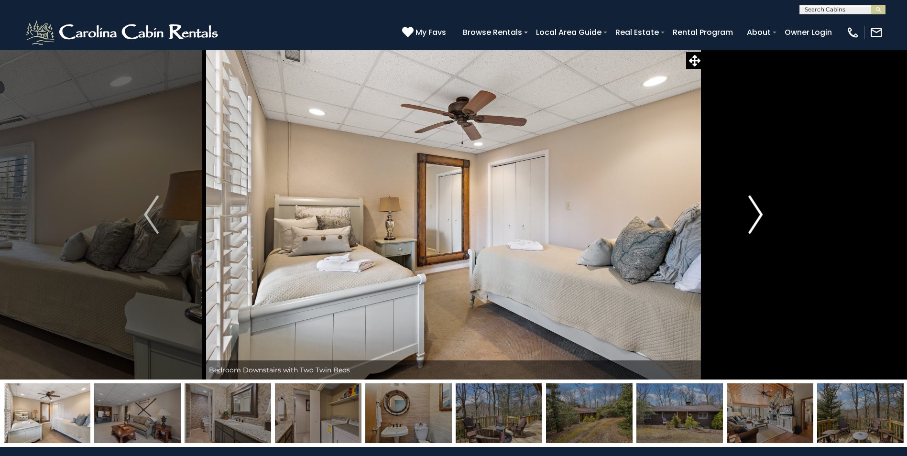
click at [764, 226] on button "Next" at bounding box center [755, 215] width 105 height 330
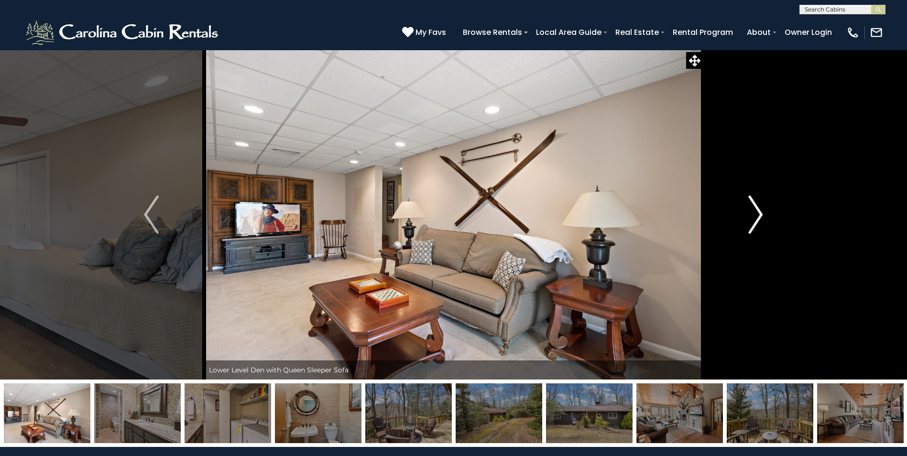
click at [764, 229] on button "Next" at bounding box center [755, 215] width 105 height 330
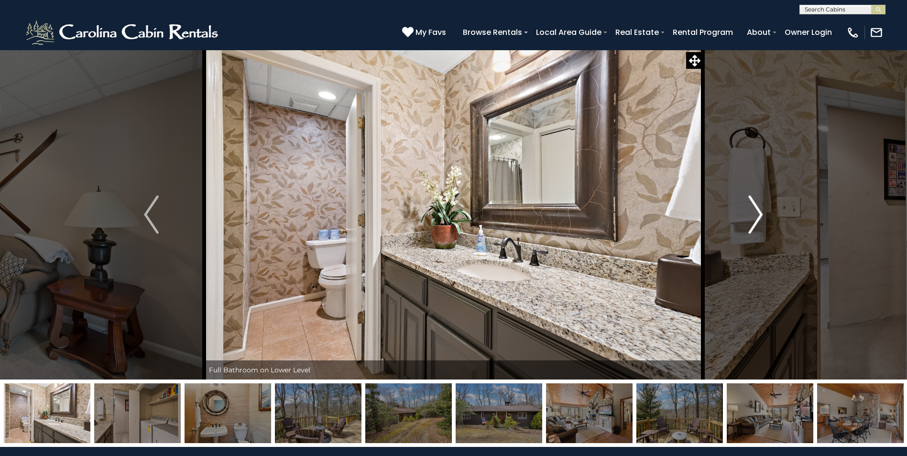
click at [764, 229] on button "Next" at bounding box center [755, 215] width 105 height 330
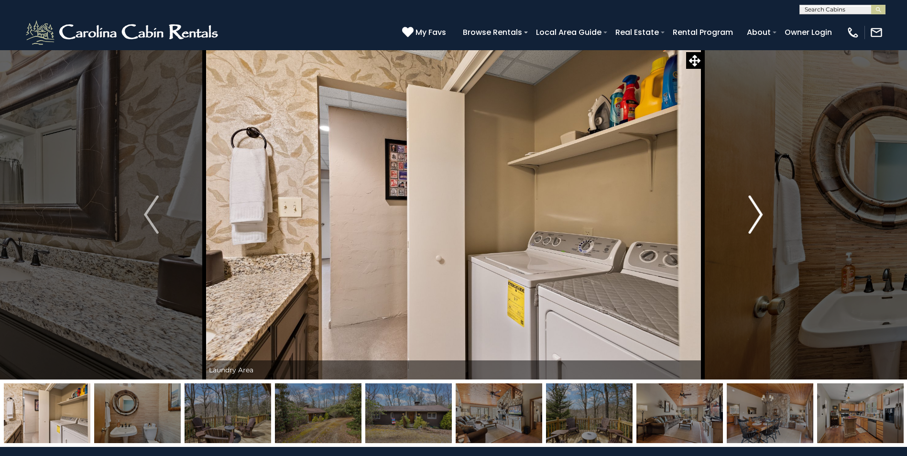
click at [764, 229] on button "Next" at bounding box center [755, 215] width 105 height 330
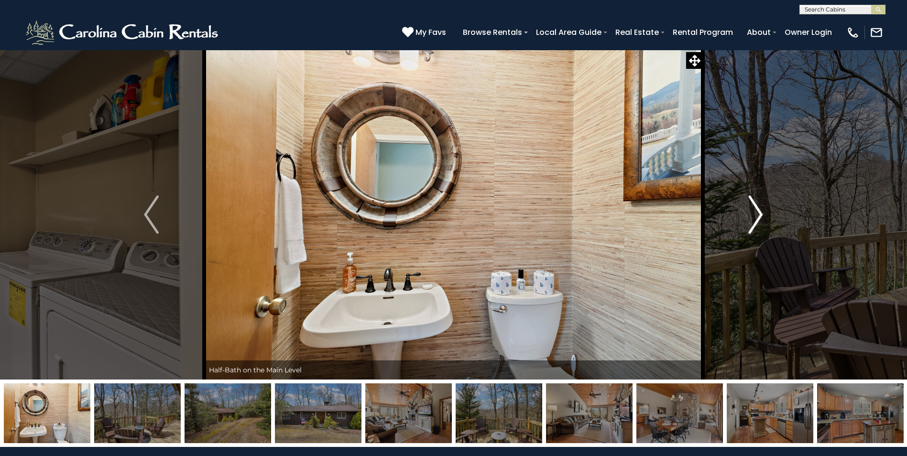
click at [764, 229] on button "Next" at bounding box center [755, 215] width 105 height 330
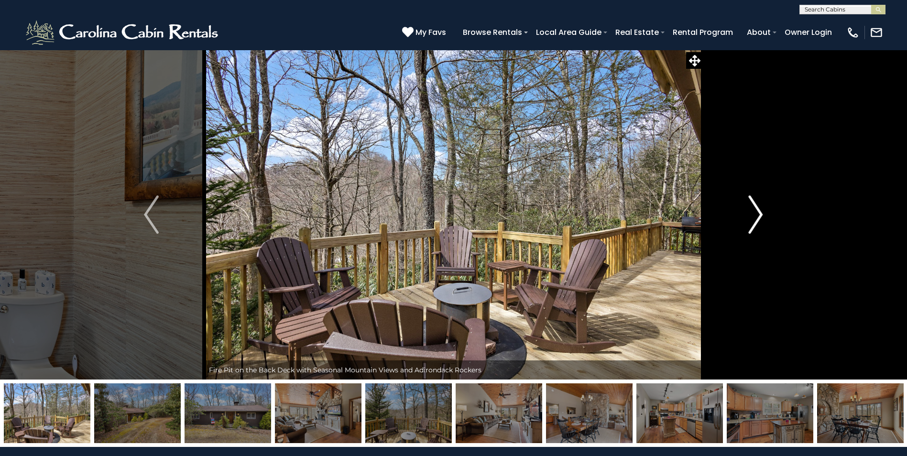
click at [764, 229] on button "Next" at bounding box center [755, 215] width 105 height 330
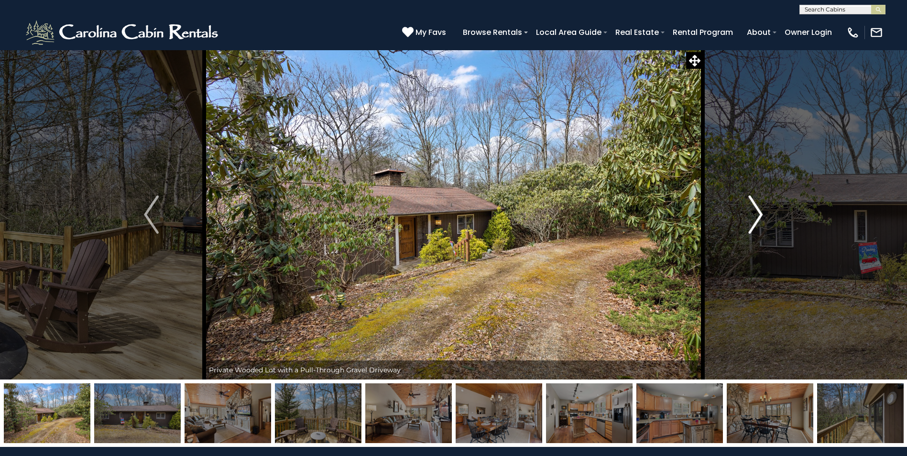
click at [764, 231] on button "Next" at bounding box center [755, 215] width 105 height 330
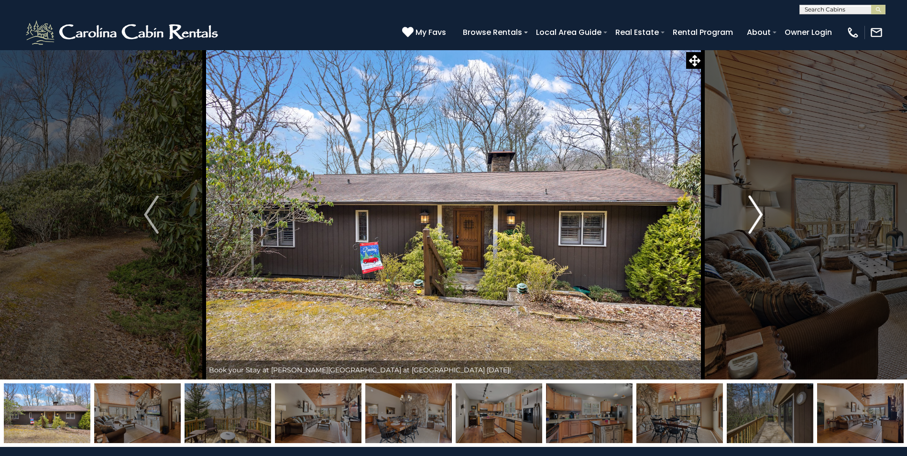
click at [764, 231] on button "Next" at bounding box center [755, 215] width 105 height 330
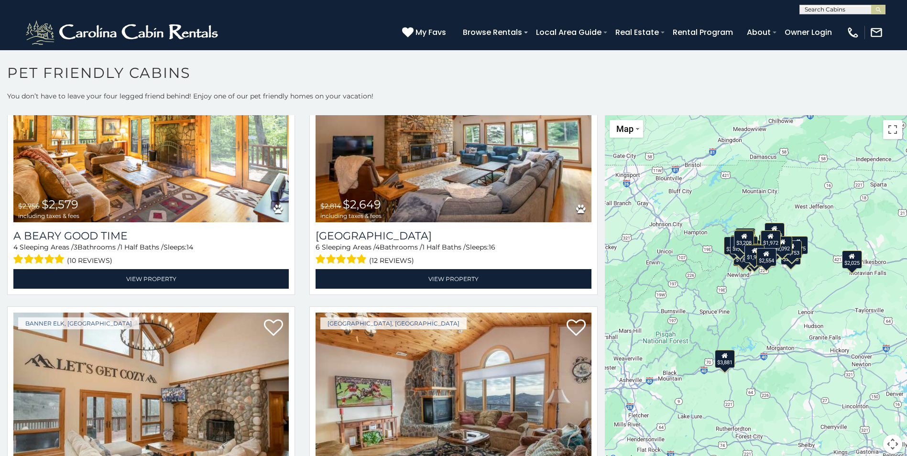
scroll to position [2089, 0]
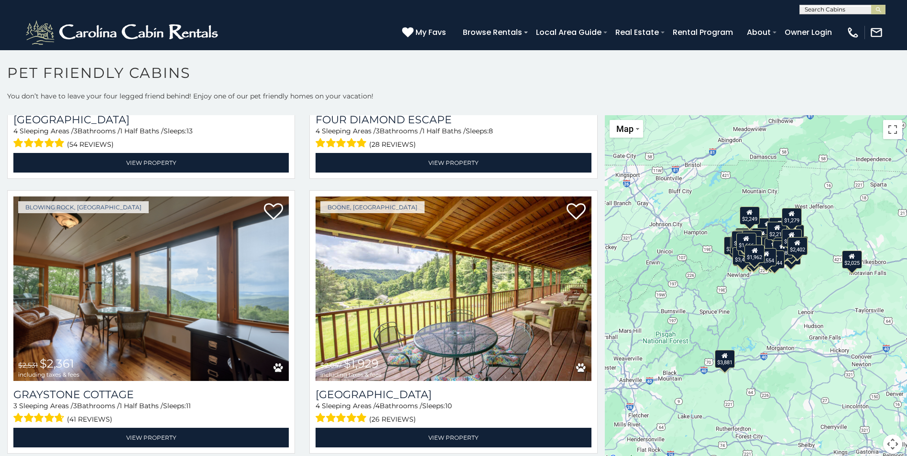
scroll to position [4049, 0]
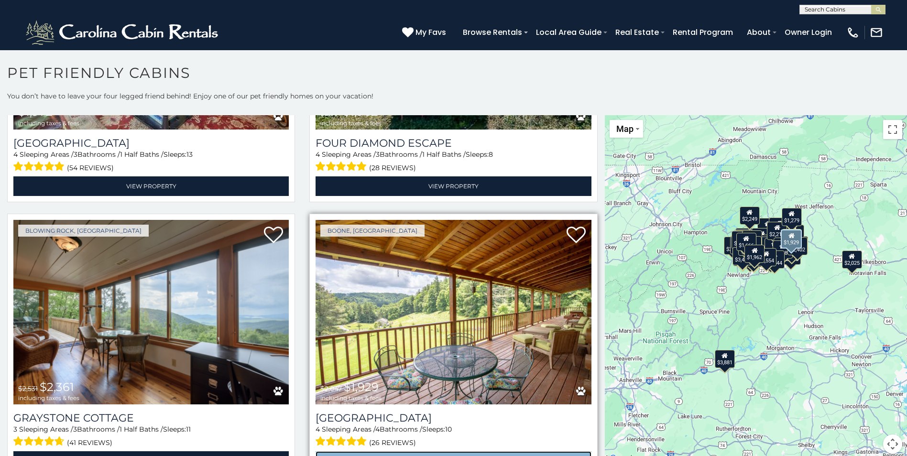
click at [428, 451] on link "View Property" at bounding box center [453, 461] width 275 height 20
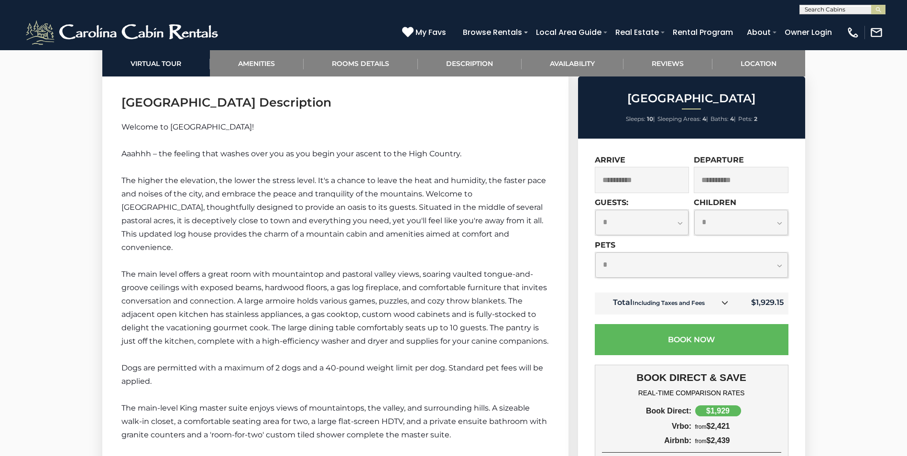
scroll to position [1496, 0]
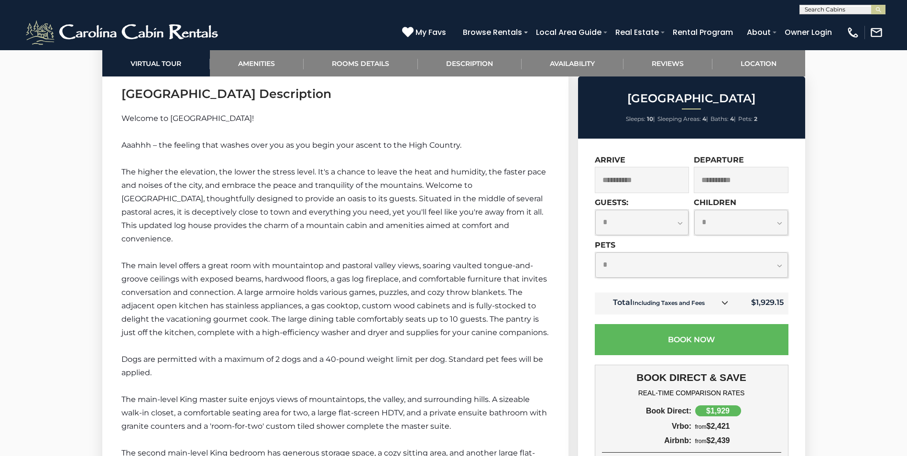
click at [8, 1] on div "**********" at bounding box center [453, 7] width 907 height 14
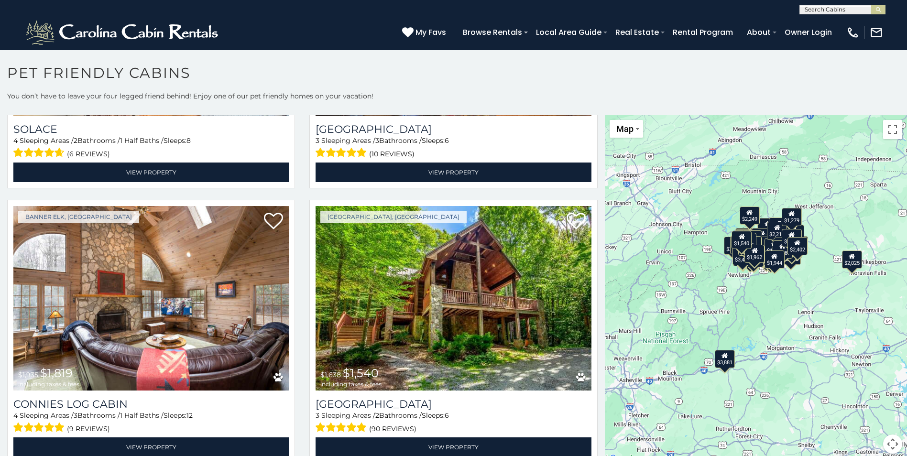
scroll to position [5531, 0]
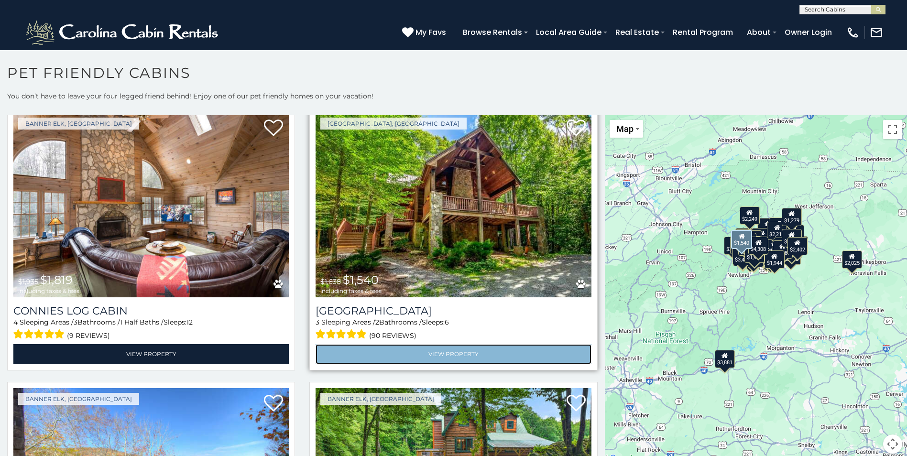
click at [436, 344] on link "View Property" at bounding box center [453, 354] width 275 height 20
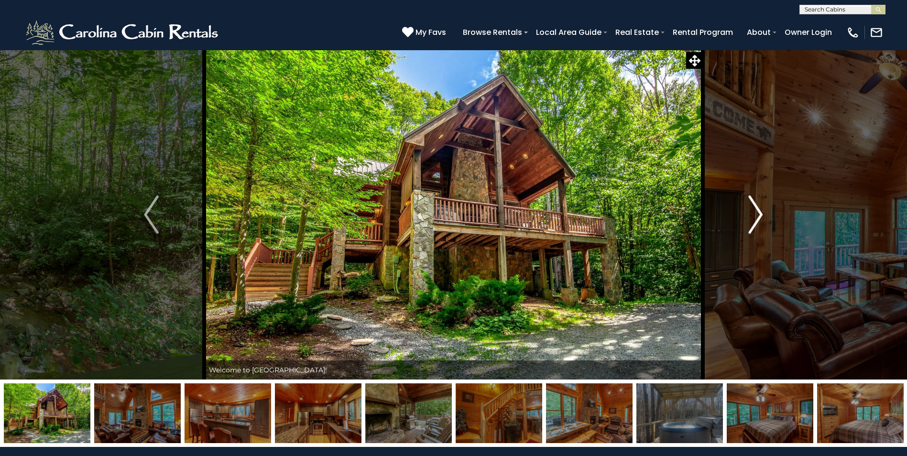
click at [754, 210] on img "Next" at bounding box center [755, 215] width 14 height 38
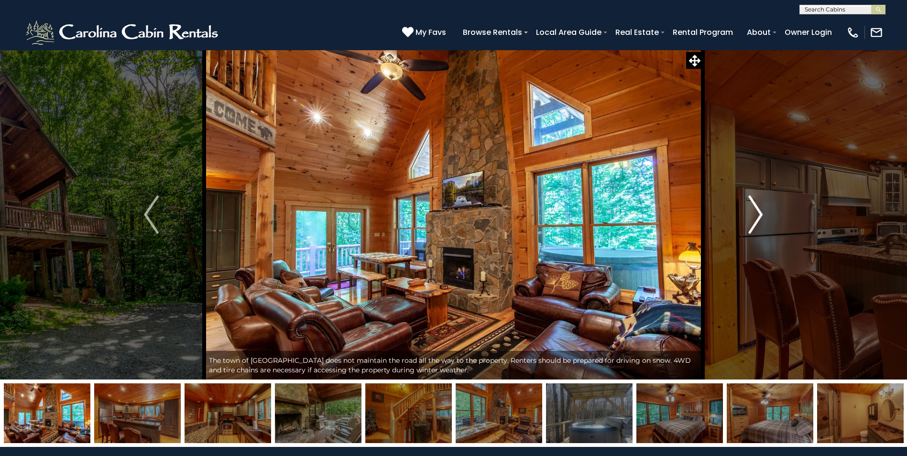
click at [754, 210] on img "Next" at bounding box center [755, 215] width 14 height 38
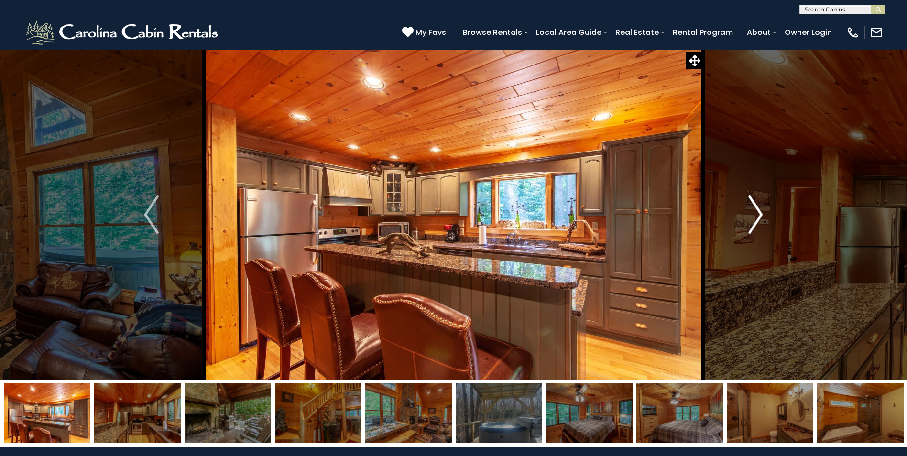
click at [754, 210] on img "Next" at bounding box center [755, 215] width 14 height 38
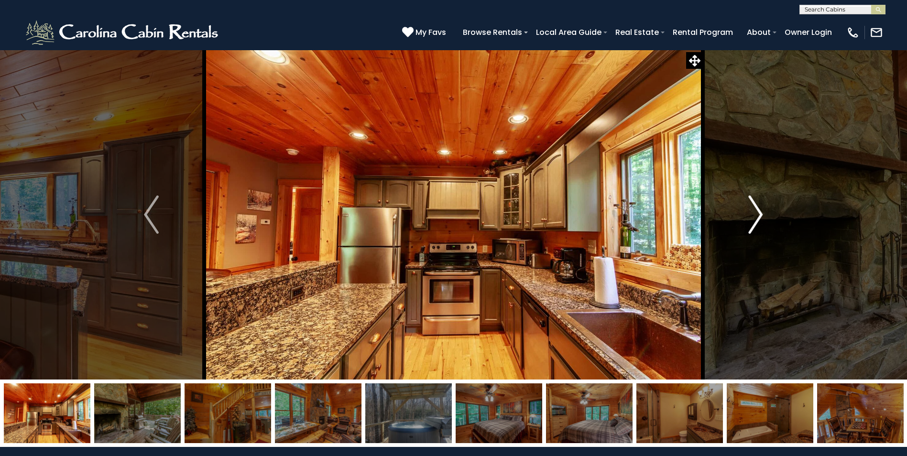
click at [754, 210] on img "Next" at bounding box center [755, 215] width 14 height 38
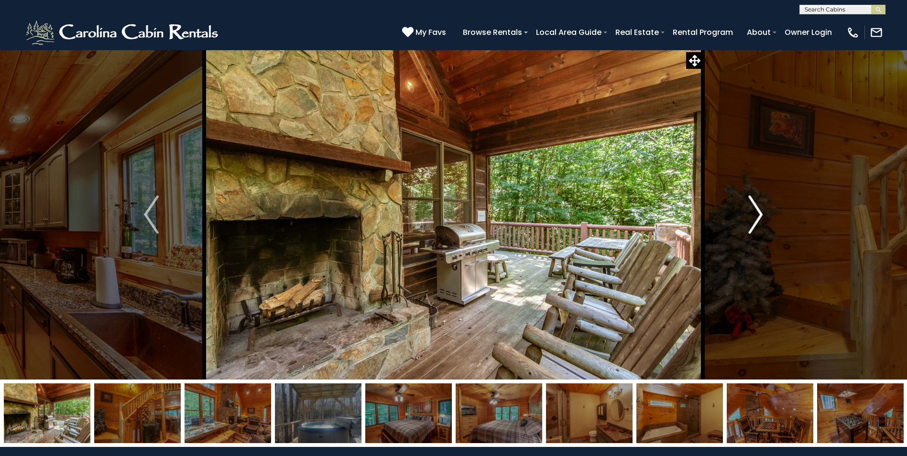
click at [752, 210] on img "Next" at bounding box center [755, 215] width 14 height 38
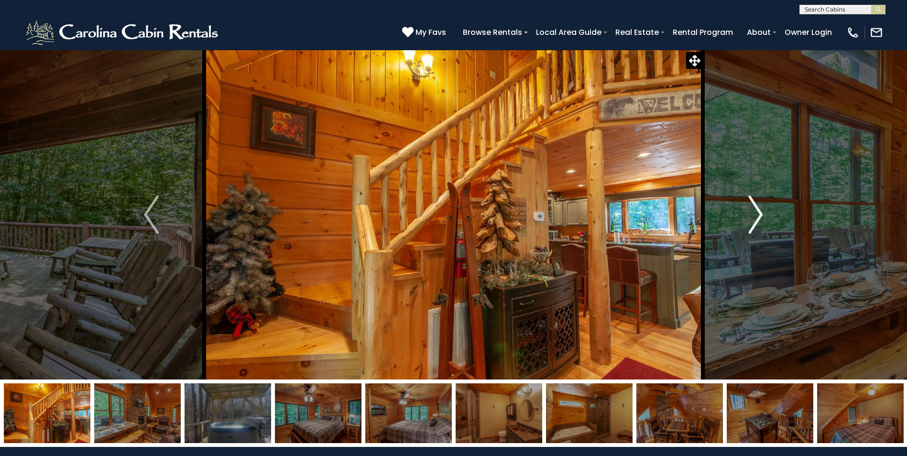
click at [752, 210] on img "Next" at bounding box center [755, 215] width 14 height 38
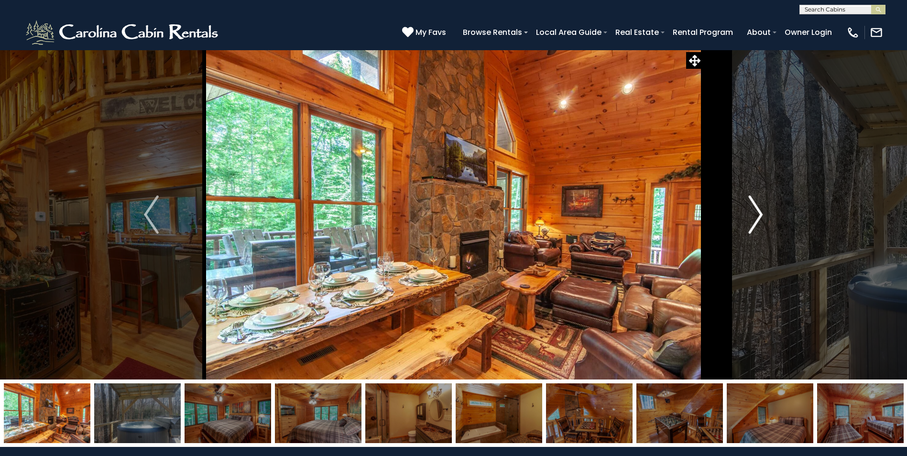
click at [757, 214] on img "Next" at bounding box center [755, 215] width 14 height 38
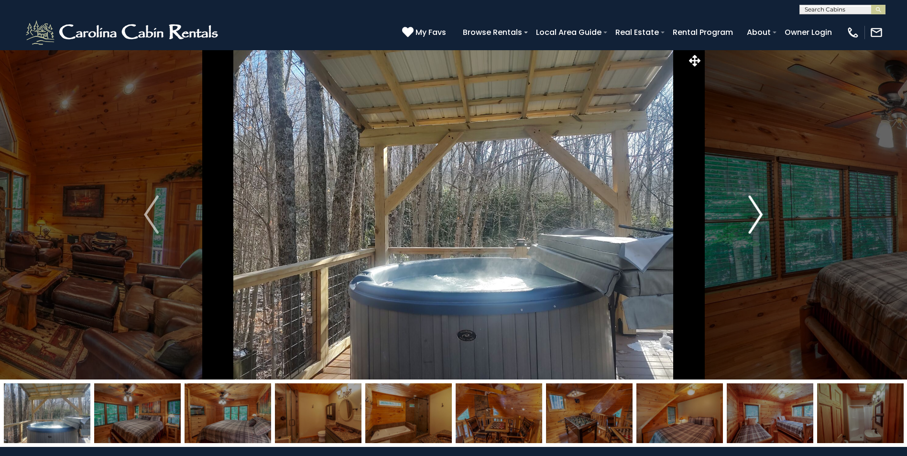
click at [757, 214] on img "Next" at bounding box center [755, 215] width 14 height 38
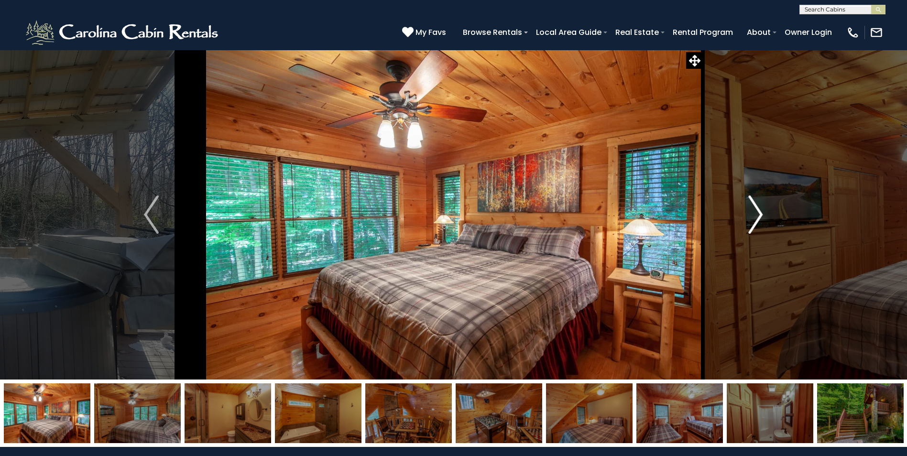
click at [757, 214] on img "Next" at bounding box center [755, 215] width 14 height 38
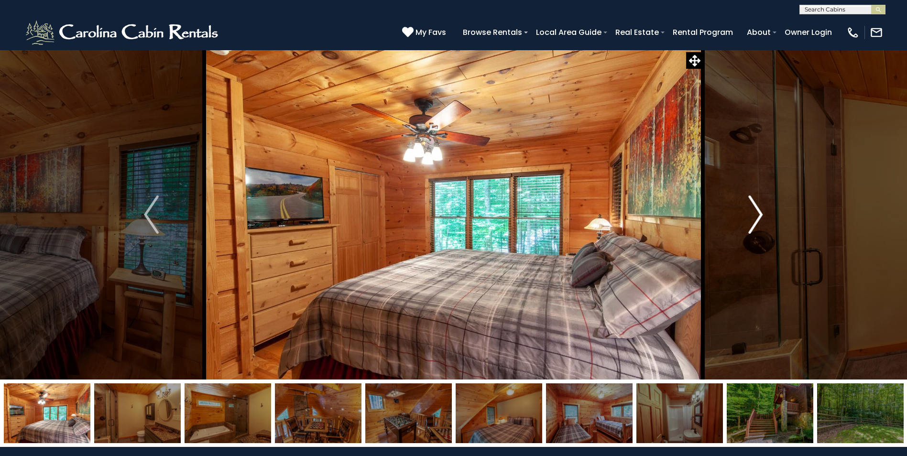
click at [757, 214] on img "Next" at bounding box center [755, 215] width 14 height 38
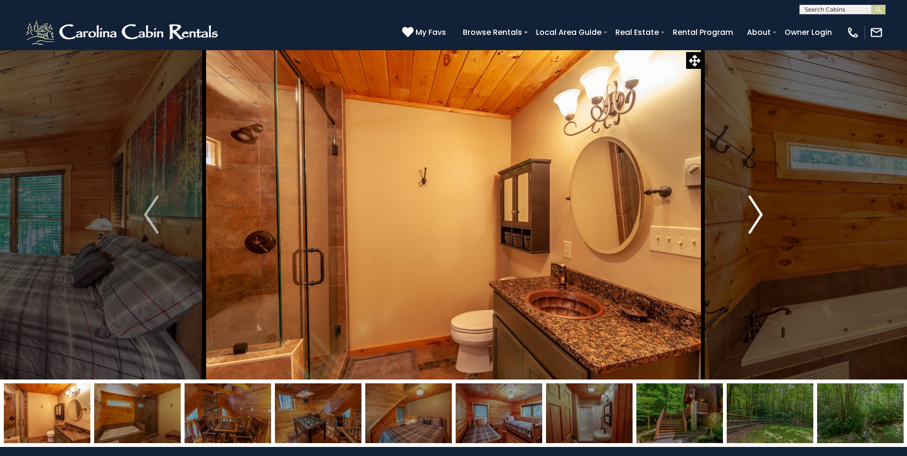
click at [757, 214] on img "Next" at bounding box center [755, 215] width 14 height 38
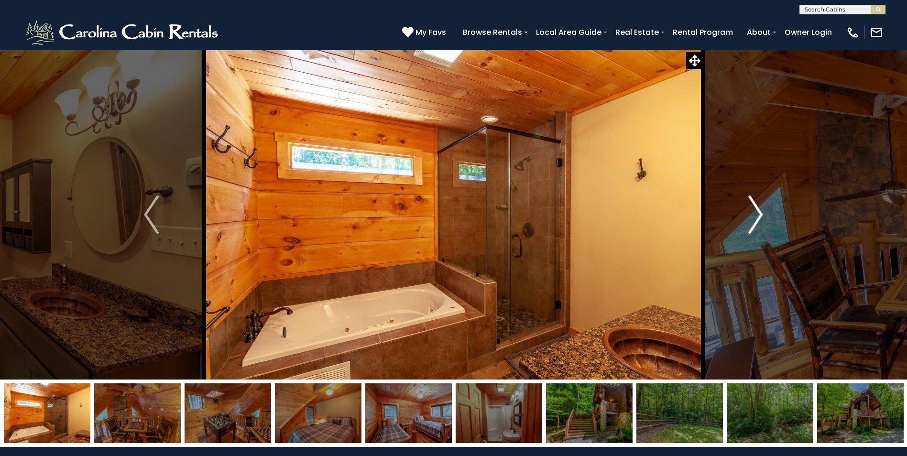
click at [757, 214] on img "Next" at bounding box center [755, 215] width 14 height 38
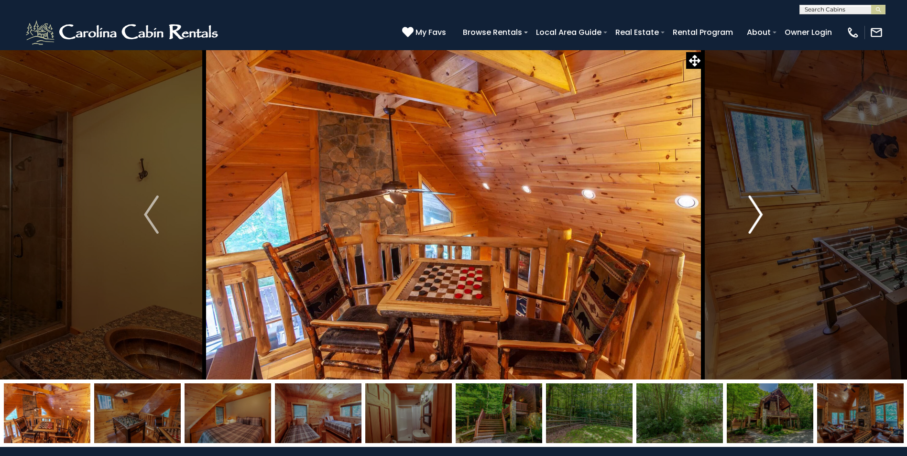
click at [757, 214] on img "Next" at bounding box center [755, 215] width 14 height 38
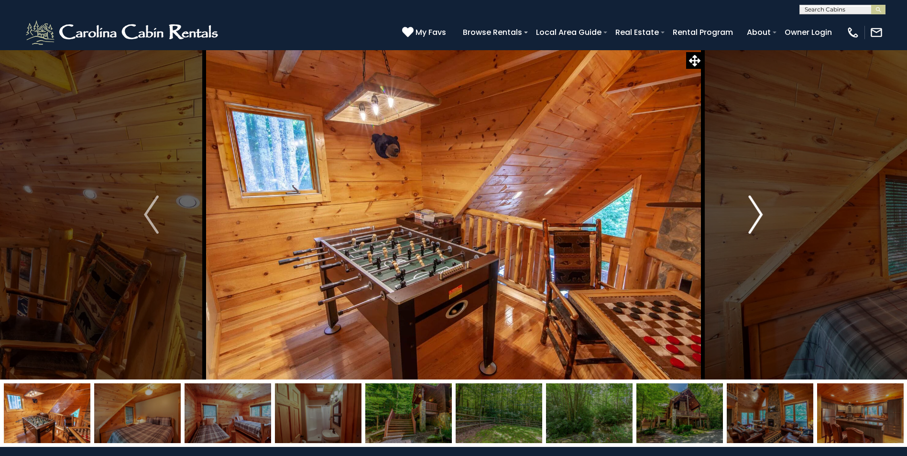
click at [757, 214] on img "Next" at bounding box center [755, 215] width 14 height 38
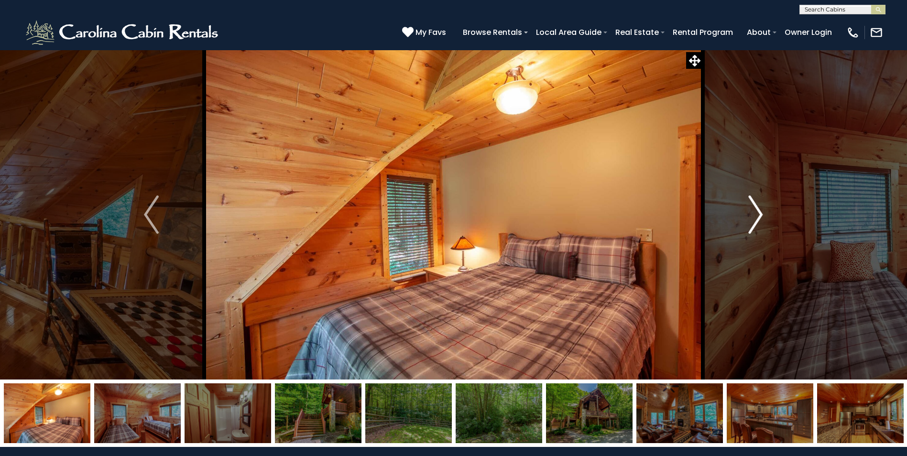
click at [757, 214] on img "Next" at bounding box center [755, 215] width 14 height 38
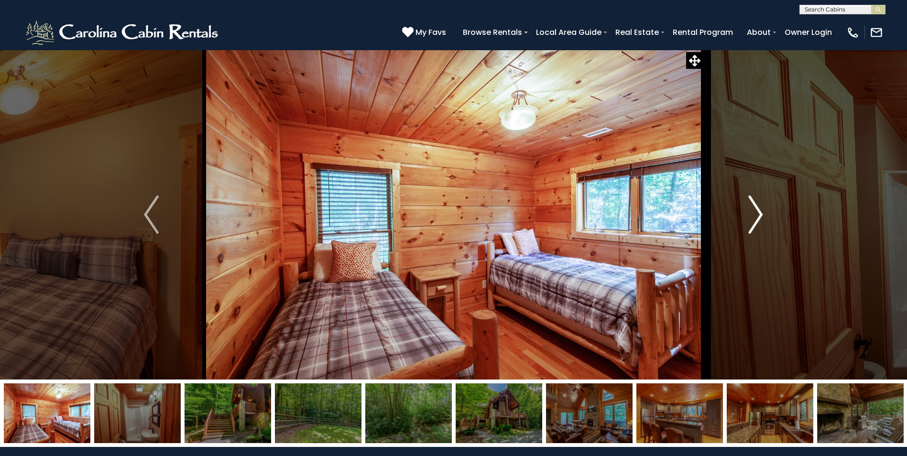
click at [757, 214] on img "Next" at bounding box center [755, 215] width 14 height 38
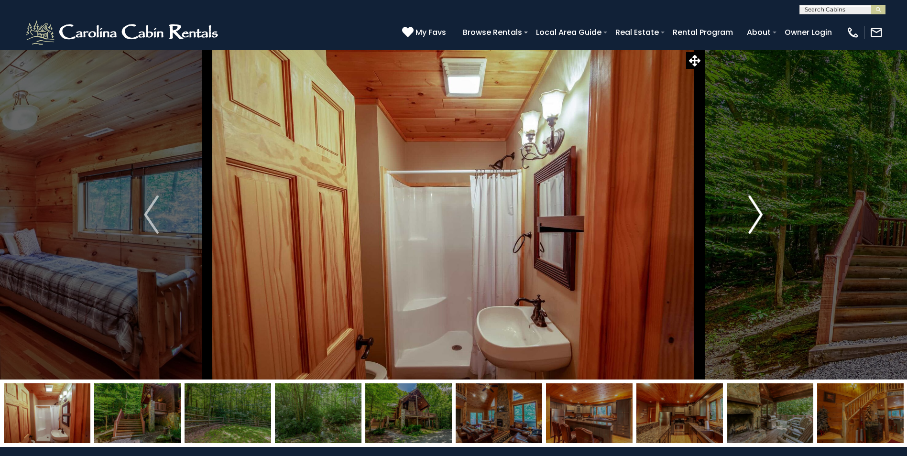
click at [757, 214] on img "Next" at bounding box center [755, 215] width 14 height 38
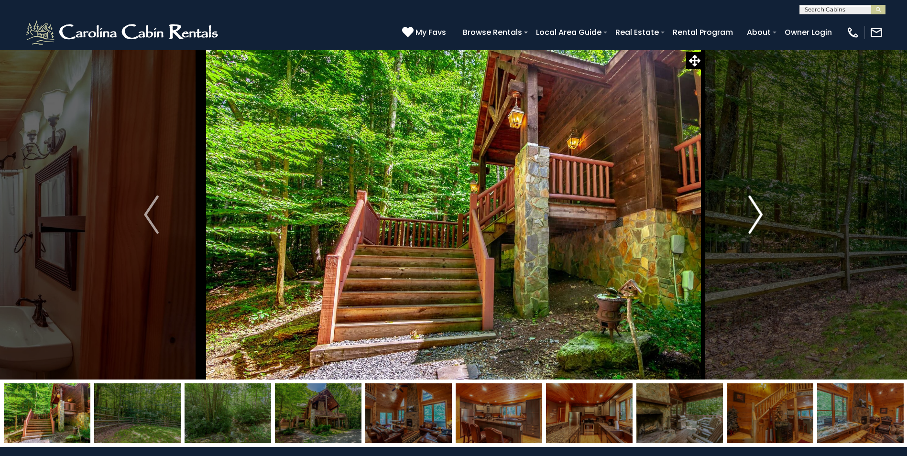
click at [757, 214] on img "Next" at bounding box center [755, 215] width 14 height 38
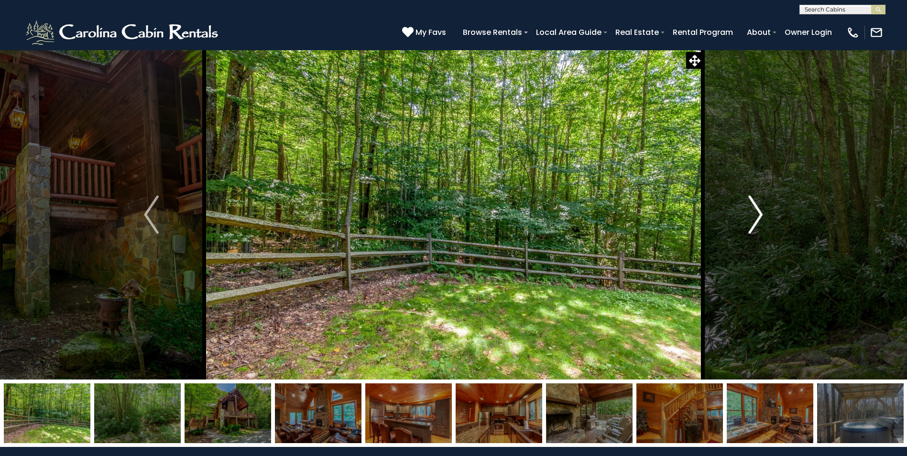
click at [757, 214] on img "Next" at bounding box center [755, 215] width 14 height 38
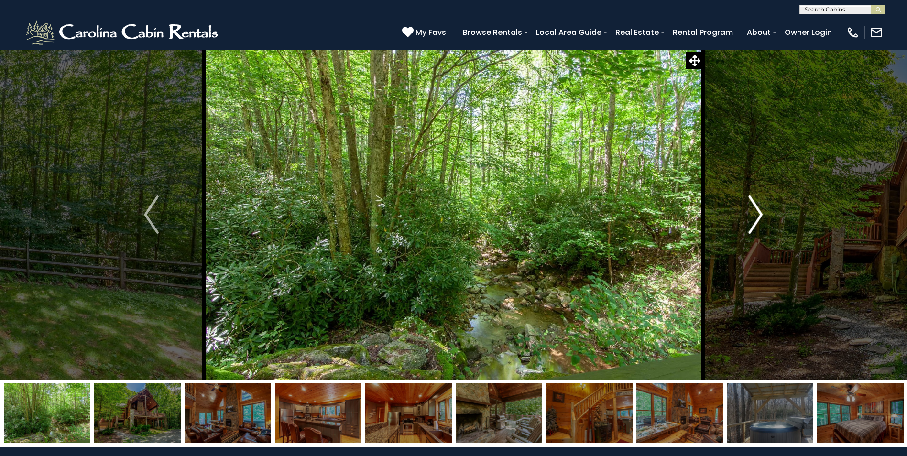
click at [757, 214] on img "Next" at bounding box center [755, 215] width 14 height 38
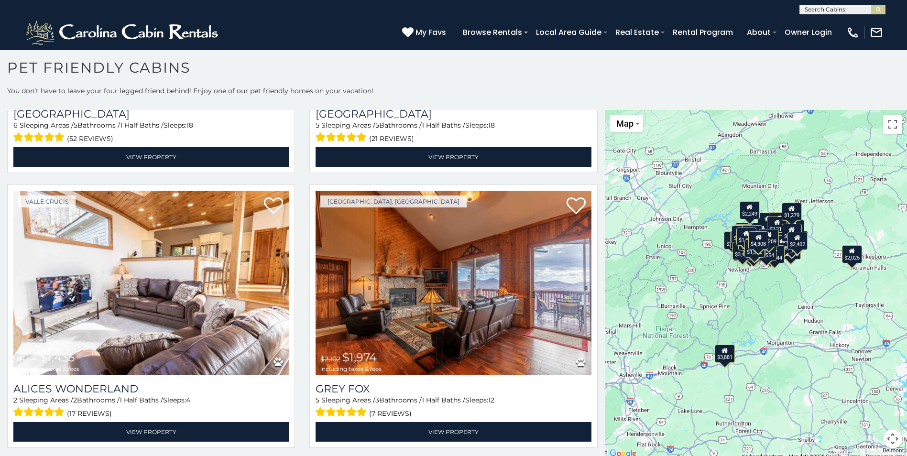
scroll to position [6009, 0]
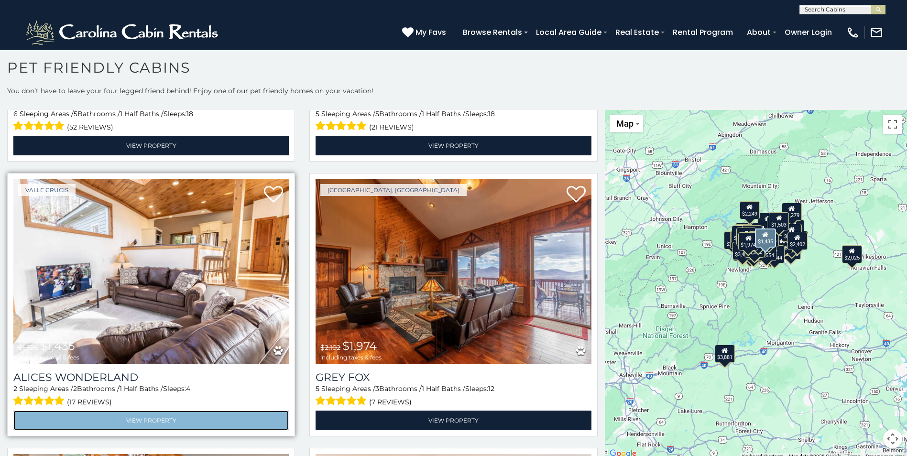
click at [139, 411] on link "View Property" at bounding box center [150, 421] width 275 height 20
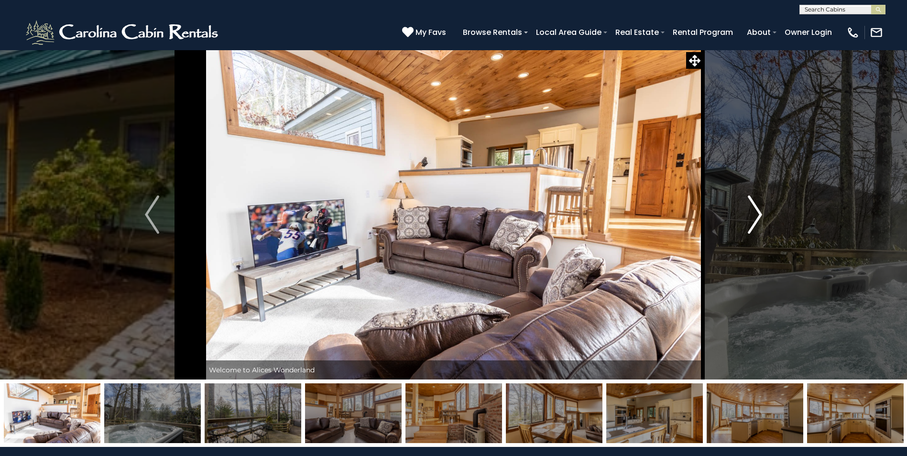
click at [759, 213] on img "Next" at bounding box center [755, 215] width 14 height 38
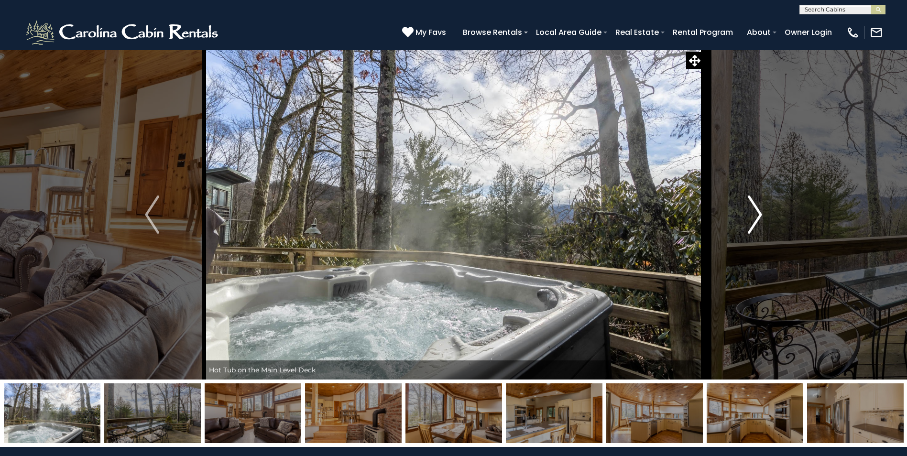
click at [759, 213] on img "Next" at bounding box center [755, 215] width 14 height 38
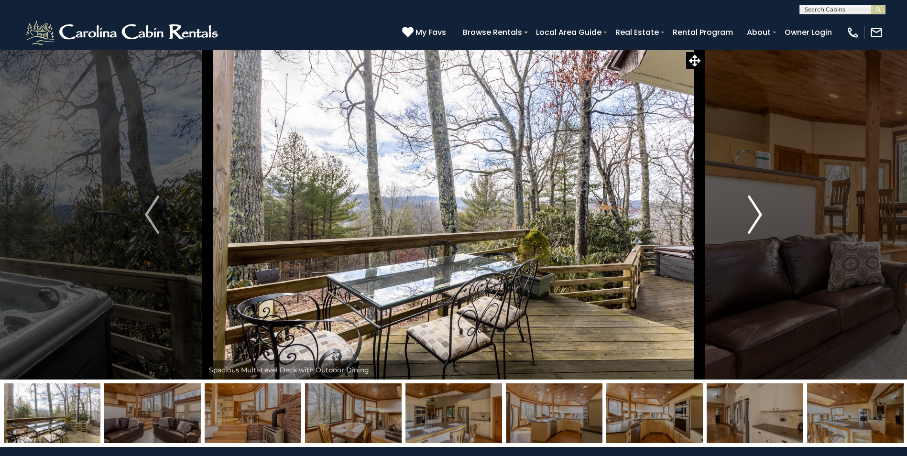
click at [759, 213] on img "Next" at bounding box center [755, 215] width 14 height 38
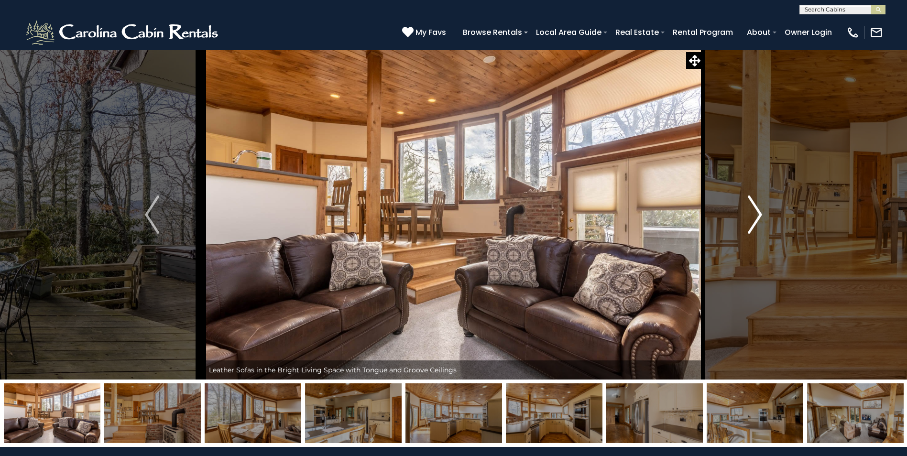
click at [759, 213] on img "Next" at bounding box center [755, 215] width 14 height 38
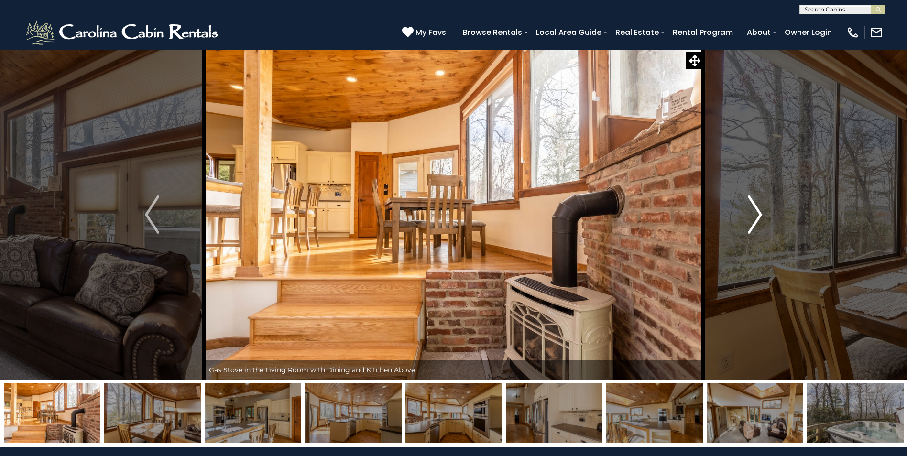
click at [759, 213] on img "Next" at bounding box center [755, 215] width 14 height 38
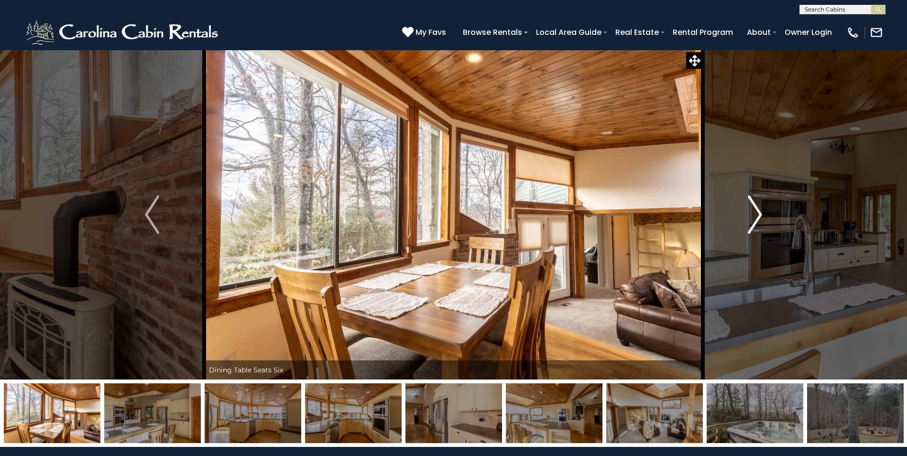
click at [759, 213] on img "Next" at bounding box center [755, 215] width 14 height 38
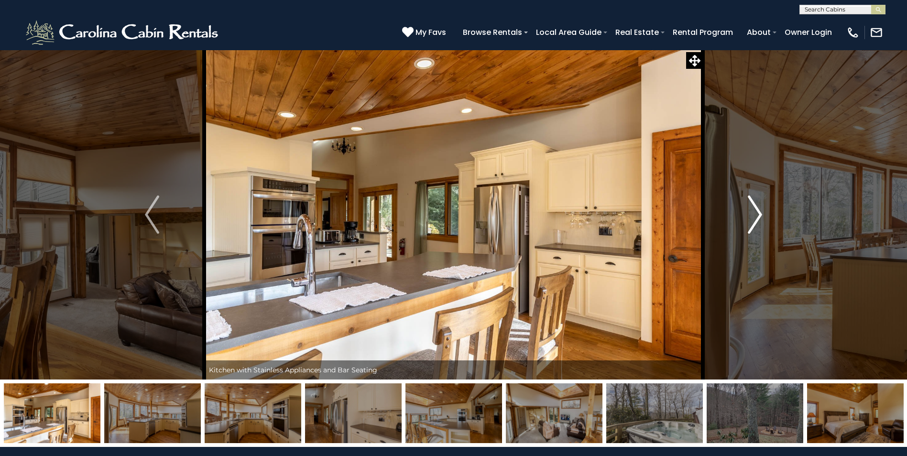
click at [759, 213] on img "Next" at bounding box center [755, 215] width 14 height 38
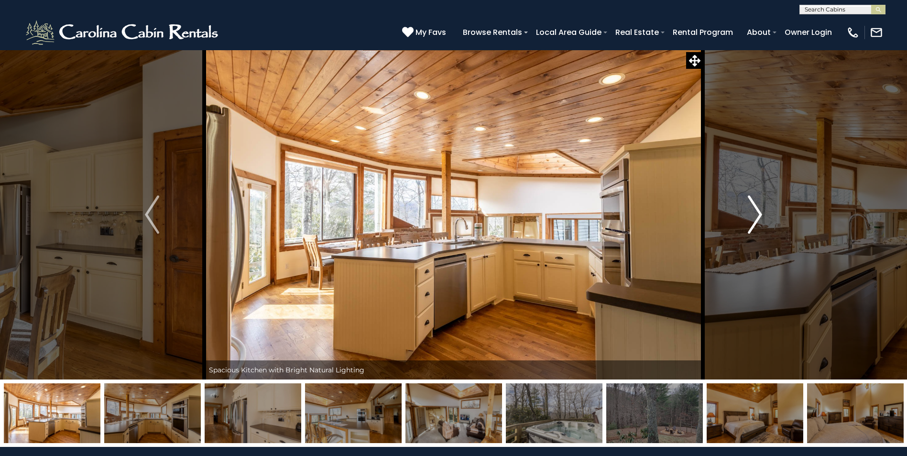
click at [759, 213] on img "Next" at bounding box center [755, 215] width 14 height 38
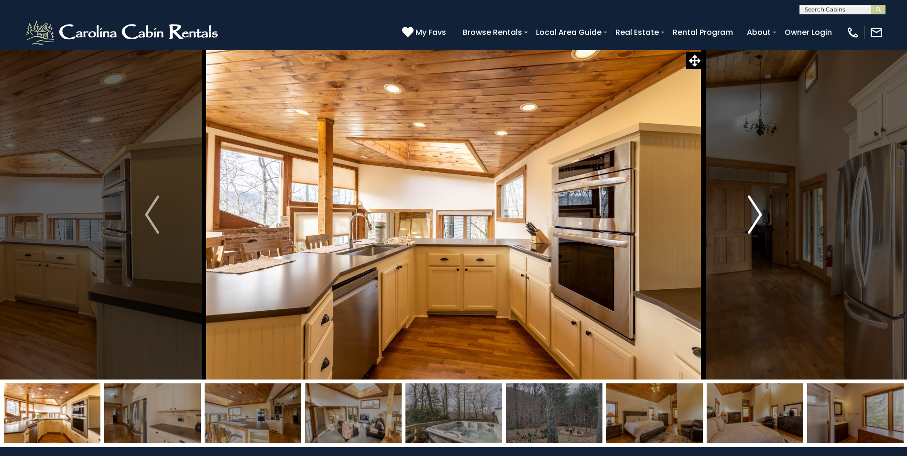
click at [759, 213] on img "Next" at bounding box center [755, 215] width 14 height 38
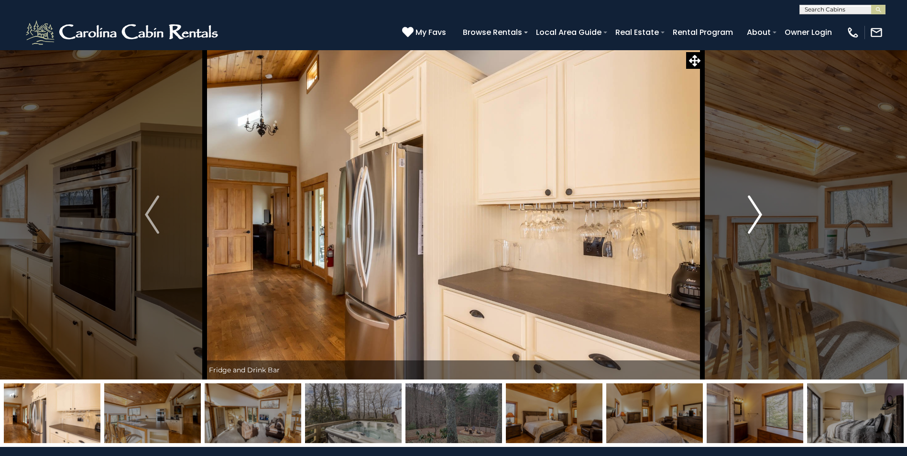
click at [759, 213] on img "Next" at bounding box center [755, 215] width 14 height 38
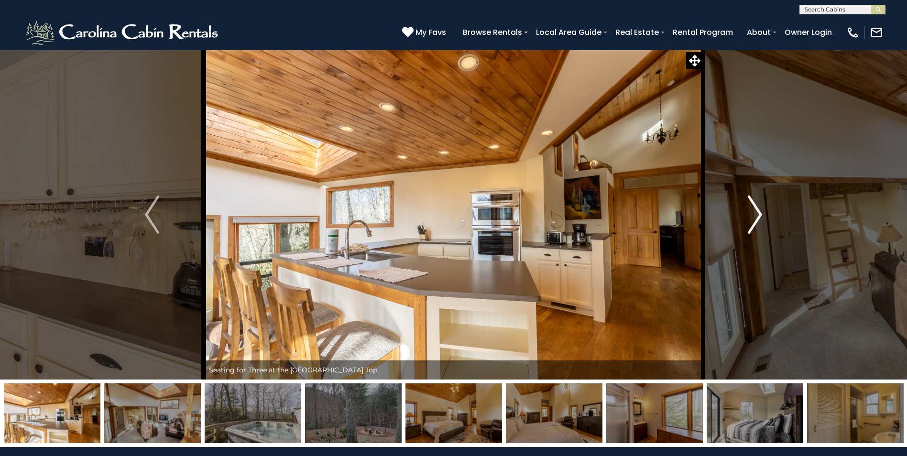
click at [759, 213] on img "Next" at bounding box center [755, 215] width 14 height 38
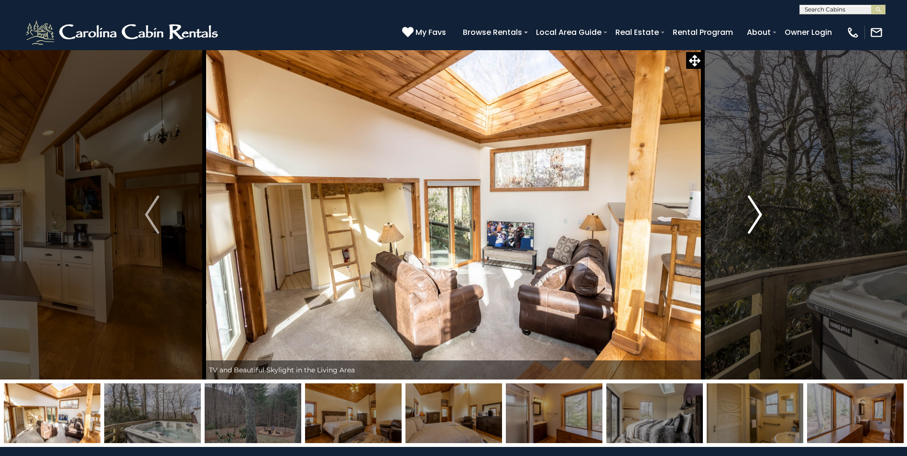
click at [759, 213] on img "Next" at bounding box center [755, 215] width 14 height 38
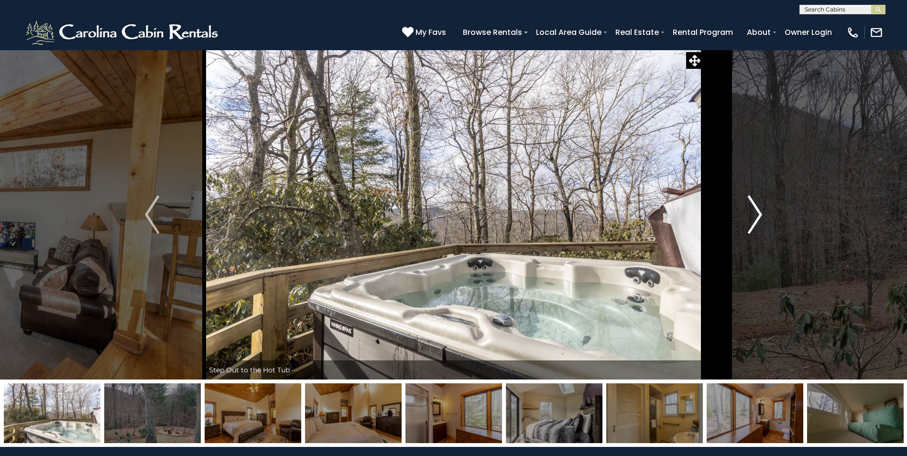
click at [759, 213] on img "Next" at bounding box center [755, 215] width 14 height 38
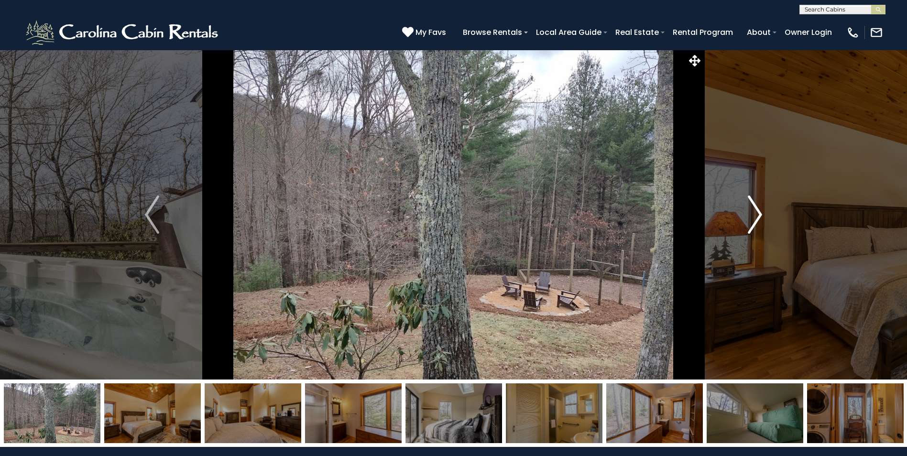
click at [759, 213] on img "Next" at bounding box center [755, 215] width 14 height 38
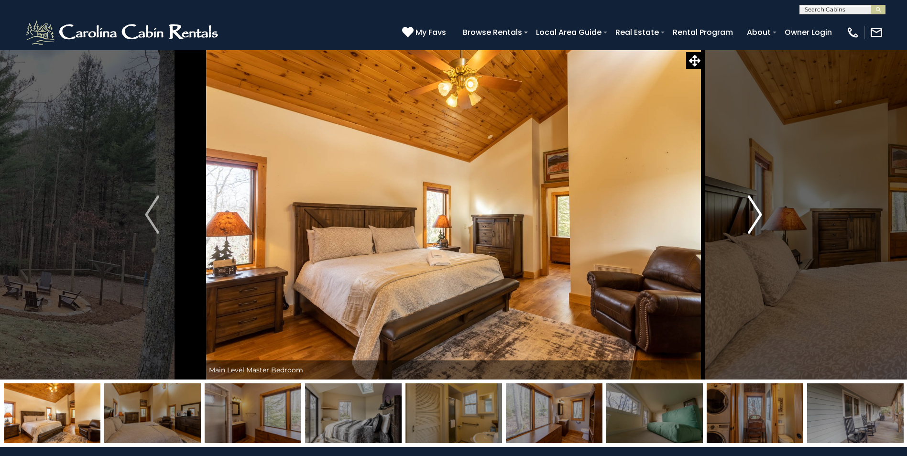
click at [759, 213] on img "Next" at bounding box center [755, 215] width 14 height 38
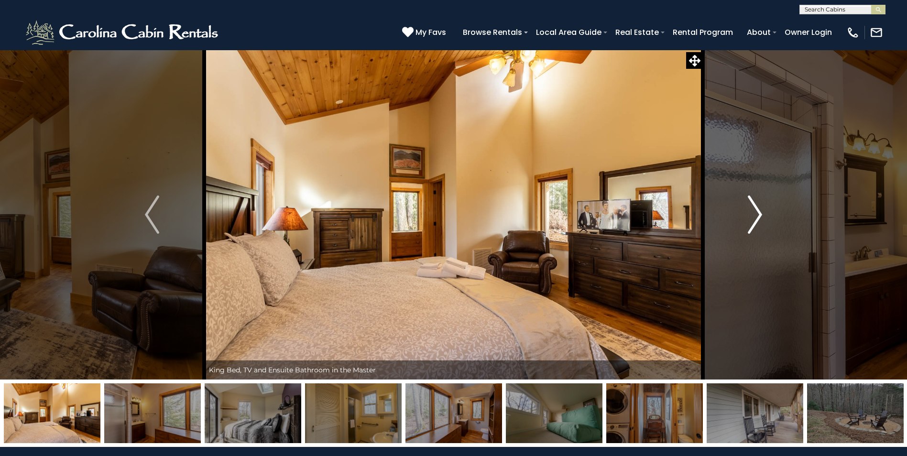
click at [759, 213] on img "Next" at bounding box center [755, 215] width 14 height 38
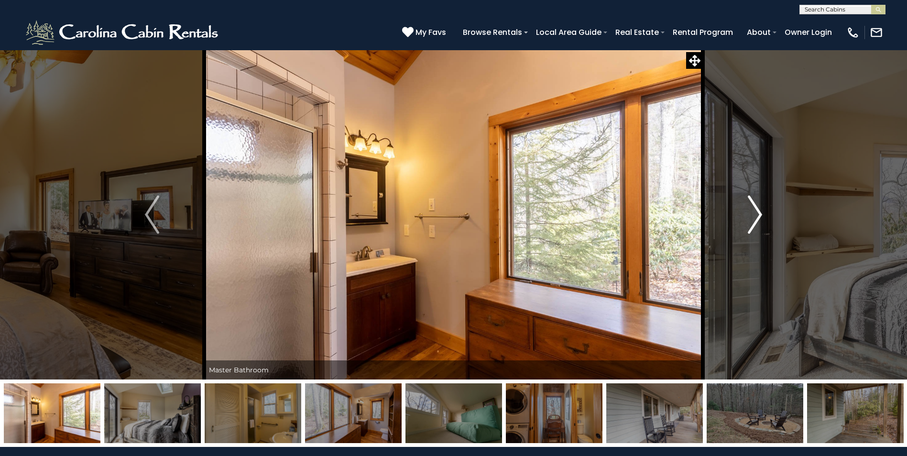
click at [759, 213] on img "Next" at bounding box center [755, 215] width 14 height 38
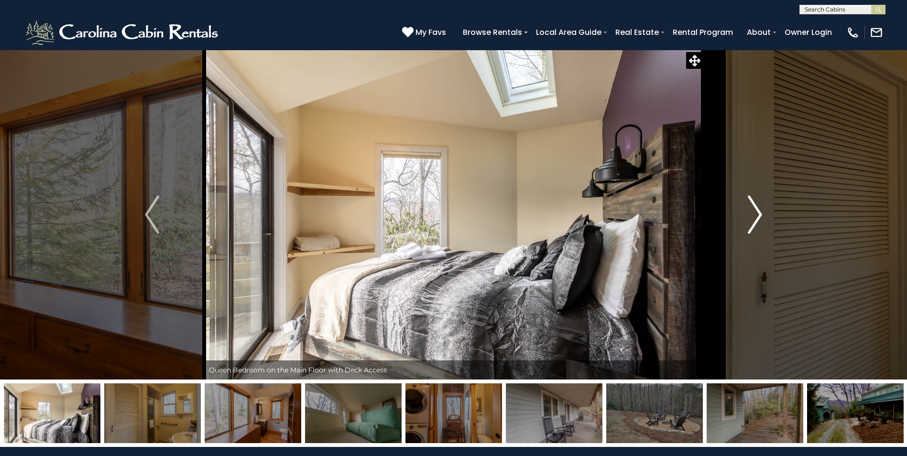
click at [759, 213] on img "Next" at bounding box center [755, 215] width 14 height 38
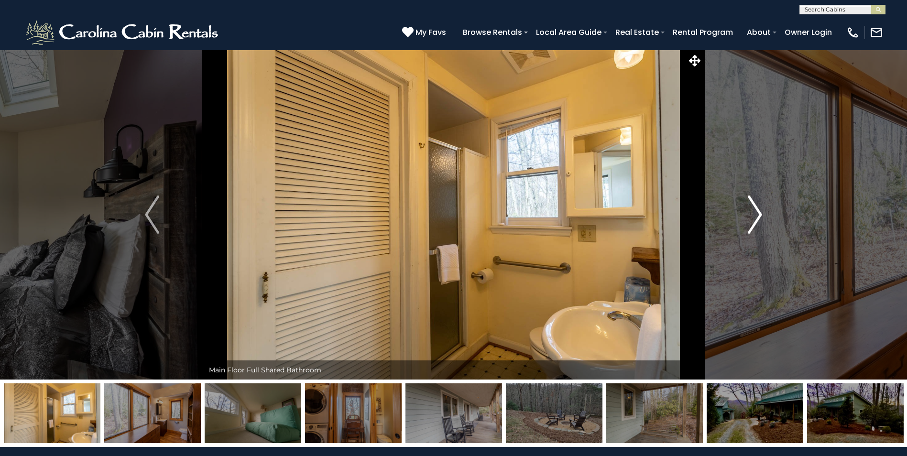
click at [759, 213] on img "Next" at bounding box center [755, 215] width 14 height 38
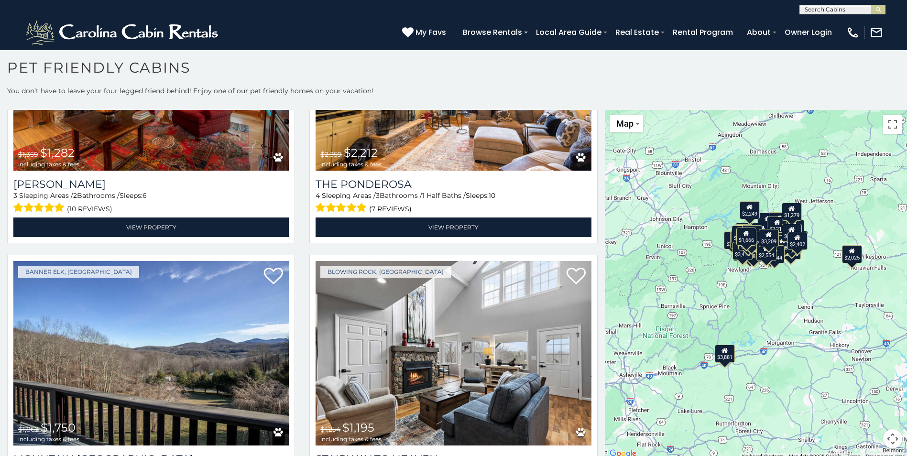
scroll to position [7016, 0]
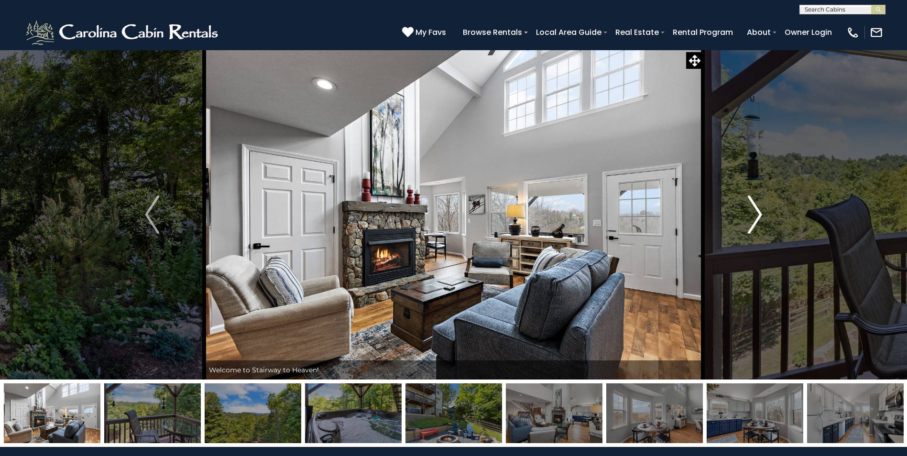
click at [755, 215] on img "Next" at bounding box center [755, 215] width 14 height 38
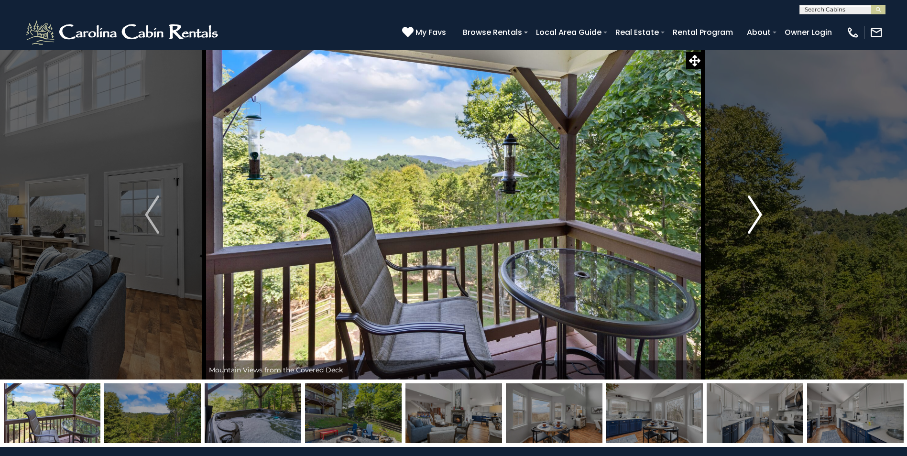
click at [755, 215] on img "Next" at bounding box center [755, 215] width 14 height 38
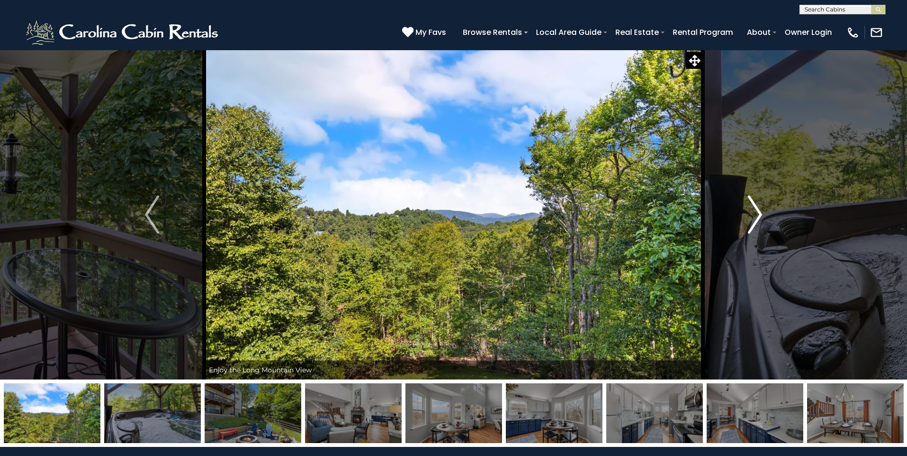
click at [755, 215] on img "Next" at bounding box center [755, 215] width 14 height 38
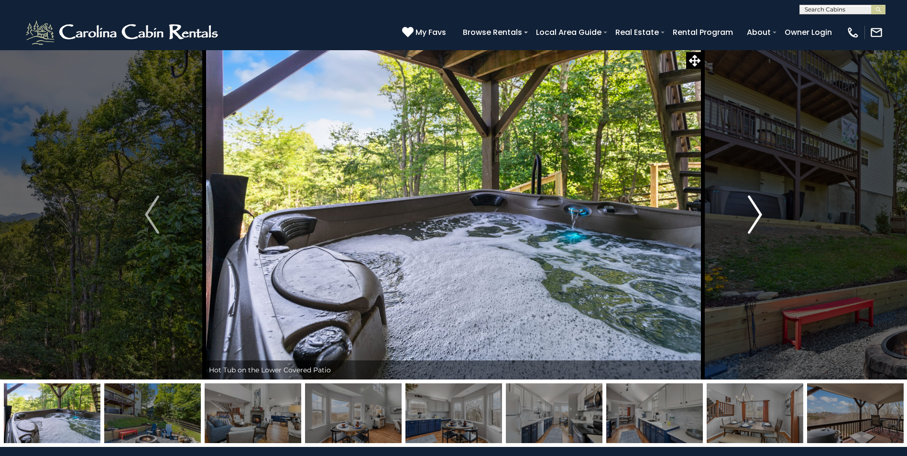
click at [755, 215] on img "Next" at bounding box center [755, 215] width 14 height 38
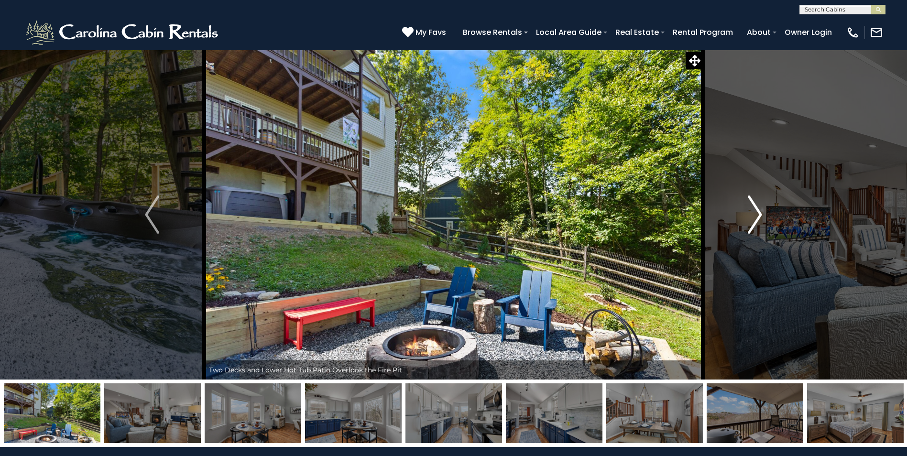
click at [755, 215] on img "Next" at bounding box center [755, 215] width 14 height 38
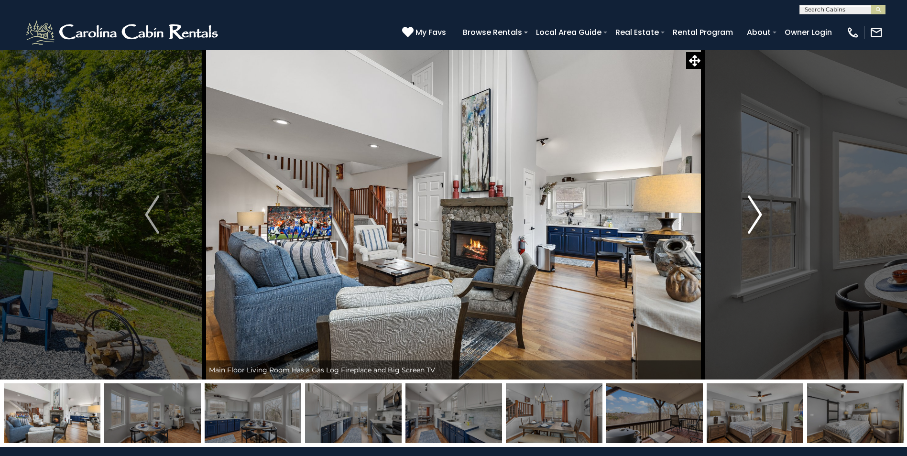
click at [755, 215] on img "Next" at bounding box center [755, 215] width 14 height 38
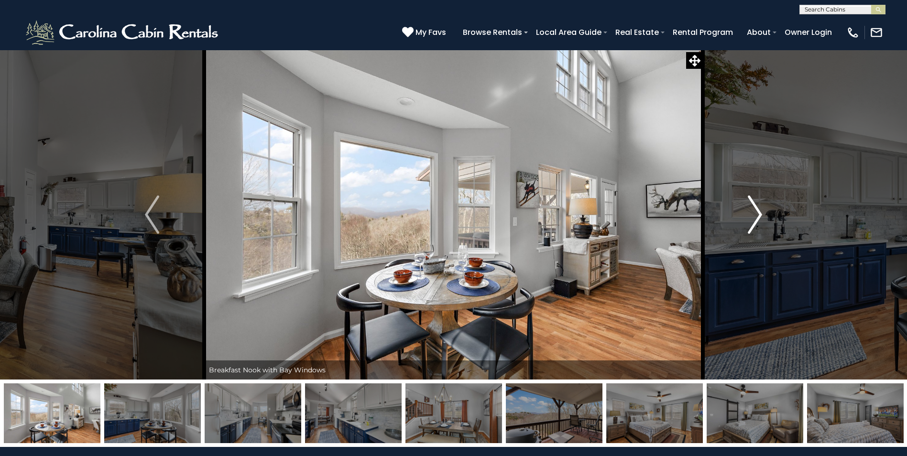
click at [755, 215] on img "Next" at bounding box center [755, 215] width 14 height 38
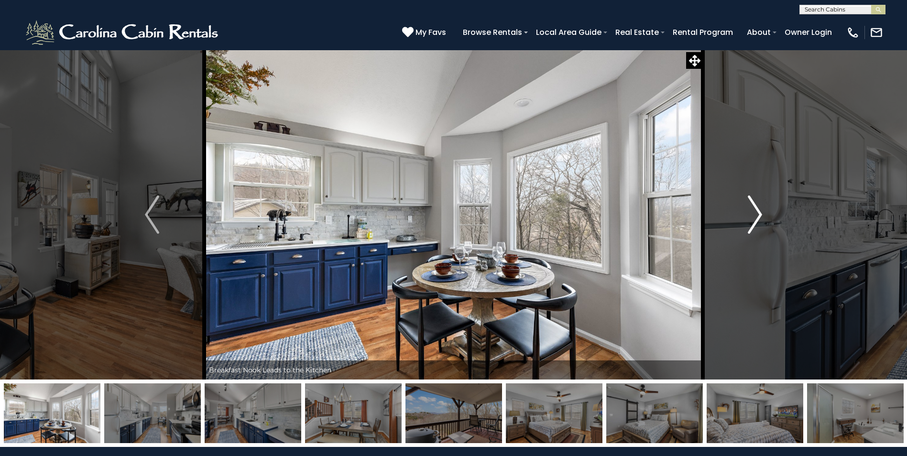
click at [755, 215] on img "Next" at bounding box center [755, 215] width 14 height 38
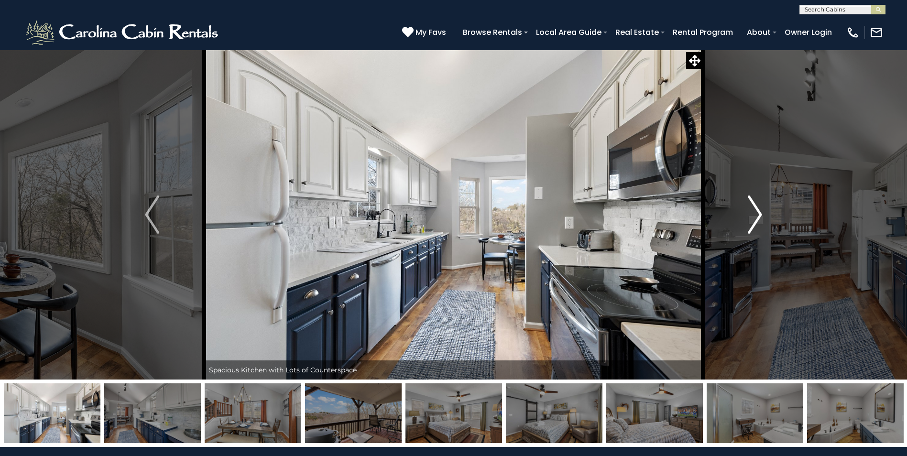
click at [755, 215] on img "Next" at bounding box center [755, 215] width 14 height 38
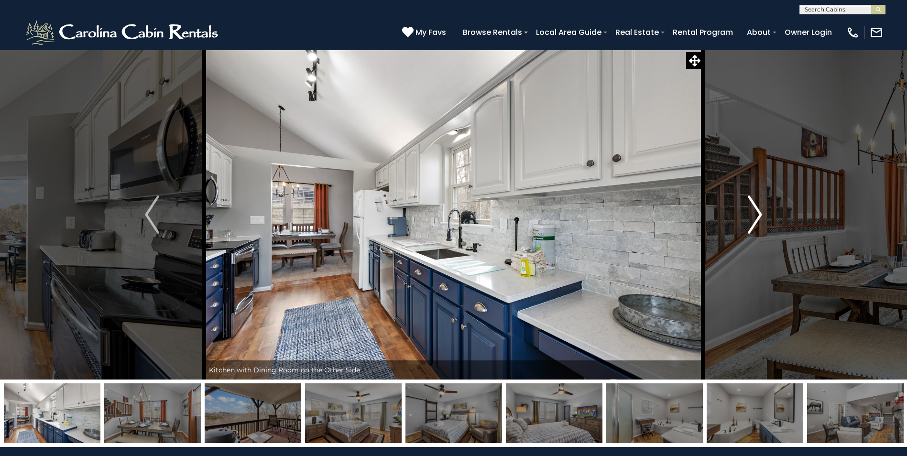
click at [755, 215] on img "Next" at bounding box center [755, 215] width 14 height 38
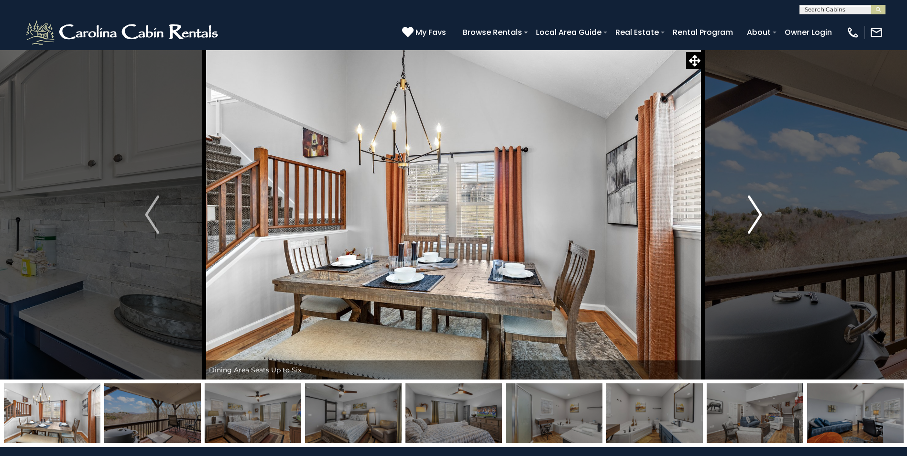
click at [755, 215] on img "Next" at bounding box center [755, 215] width 14 height 38
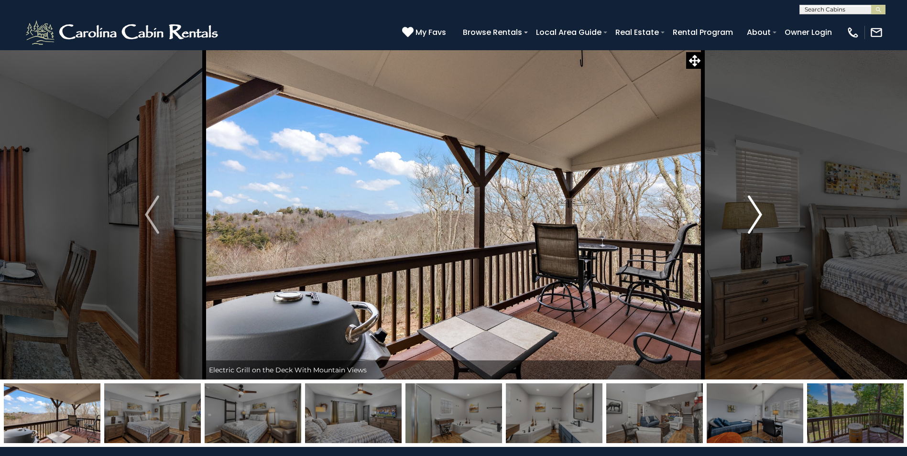
click at [755, 215] on img "Next" at bounding box center [755, 215] width 14 height 38
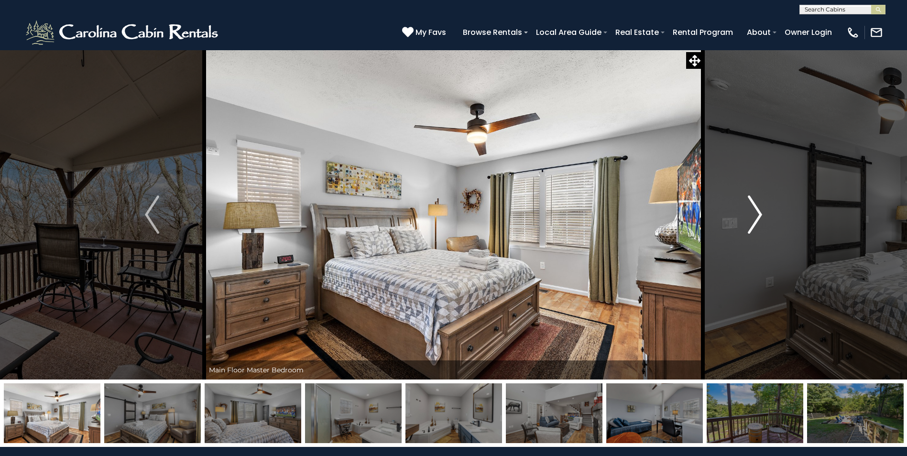
click at [755, 215] on img "Next" at bounding box center [755, 215] width 14 height 38
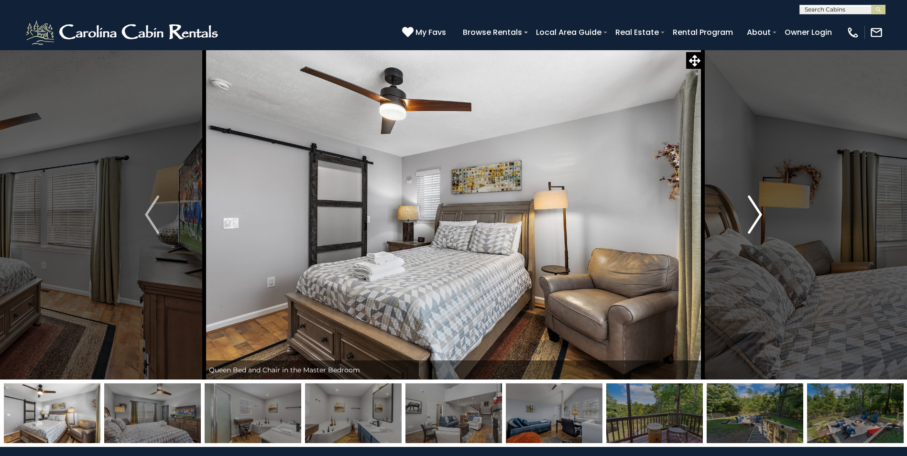
click at [755, 215] on img "Next" at bounding box center [755, 215] width 14 height 38
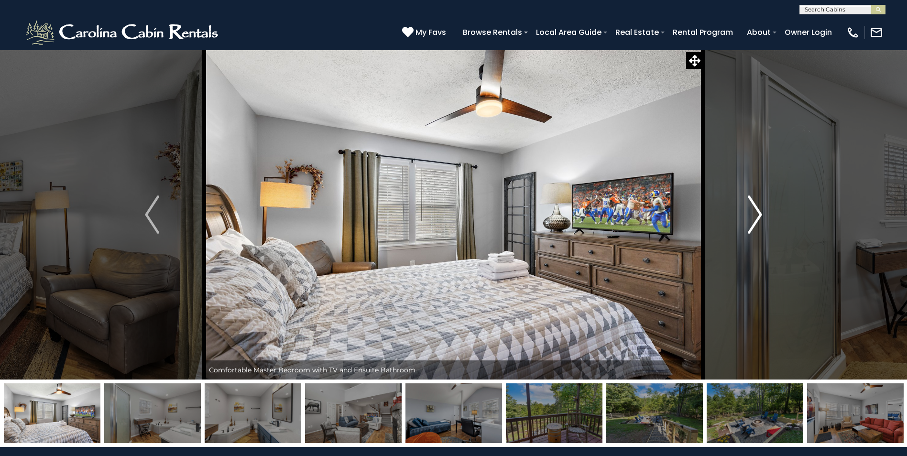
click at [755, 215] on img "Next" at bounding box center [755, 215] width 14 height 38
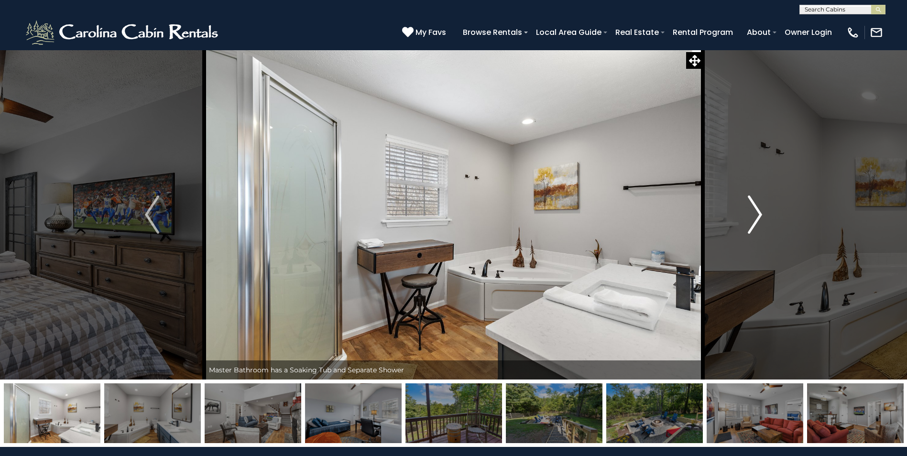
click at [755, 215] on img "Next" at bounding box center [755, 215] width 14 height 38
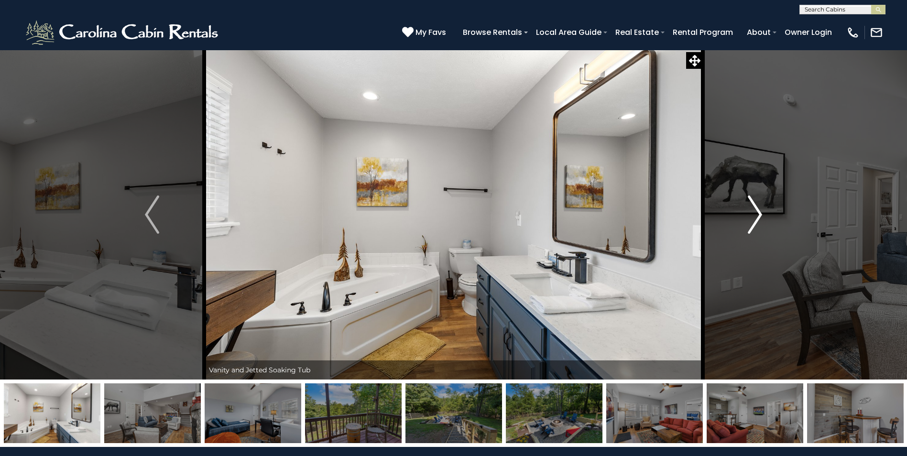
click at [755, 215] on img "Next" at bounding box center [755, 215] width 14 height 38
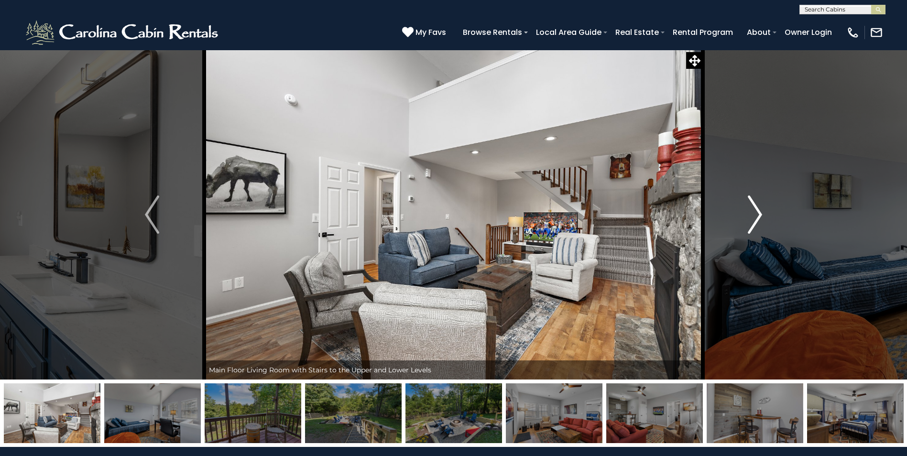
click at [755, 215] on img "Next" at bounding box center [755, 215] width 14 height 38
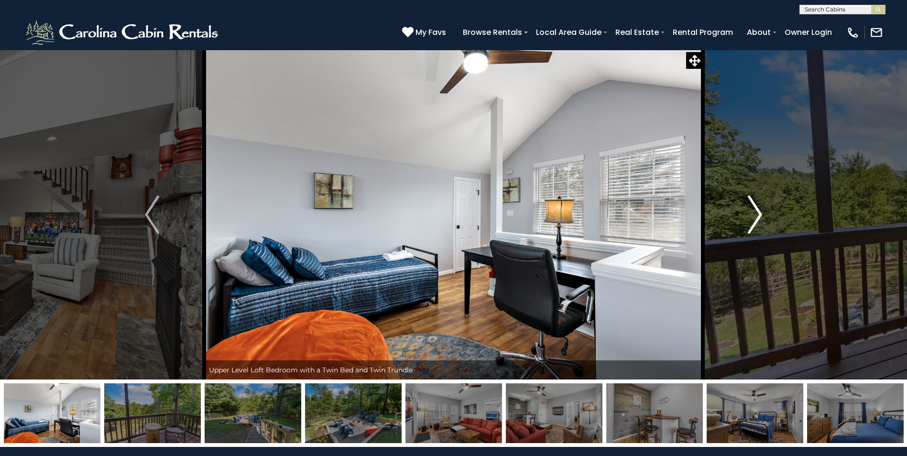
click at [755, 215] on img "Next" at bounding box center [755, 215] width 14 height 38
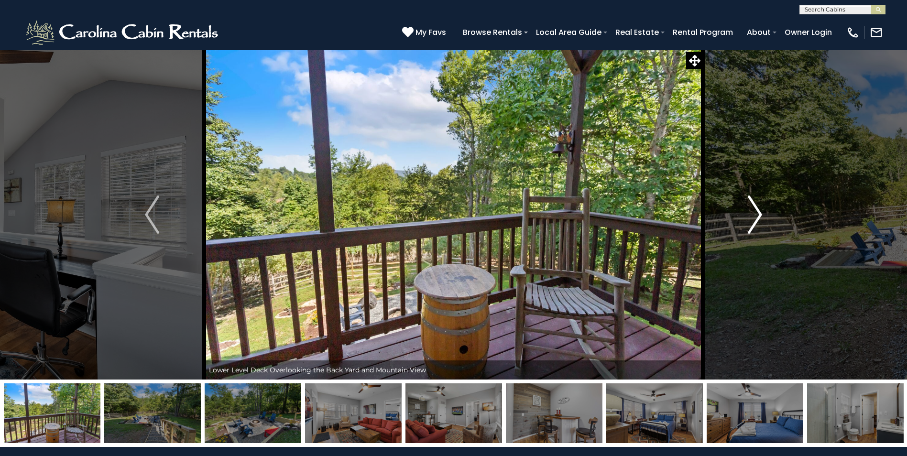
click at [755, 215] on img "Next" at bounding box center [755, 215] width 14 height 38
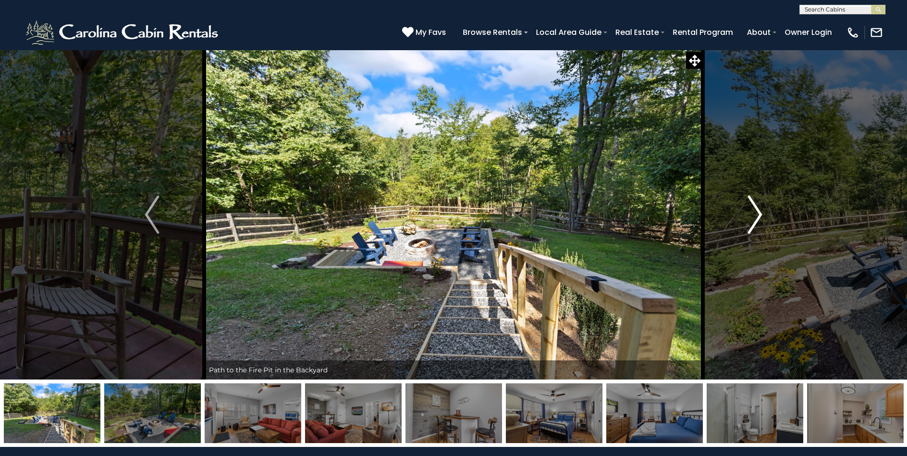
click at [755, 215] on img "Next" at bounding box center [755, 215] width 14 height 38
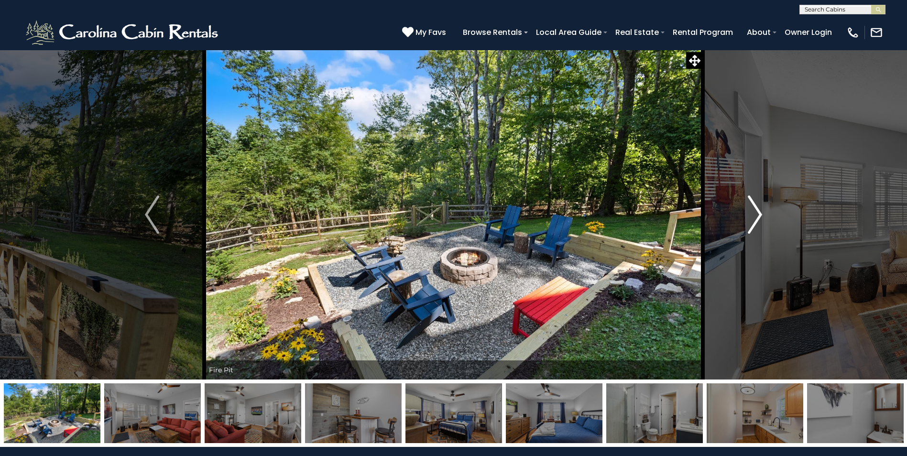
click at [755, 215] on img "Next" at bounding box center [755, 215] width 14 height 38
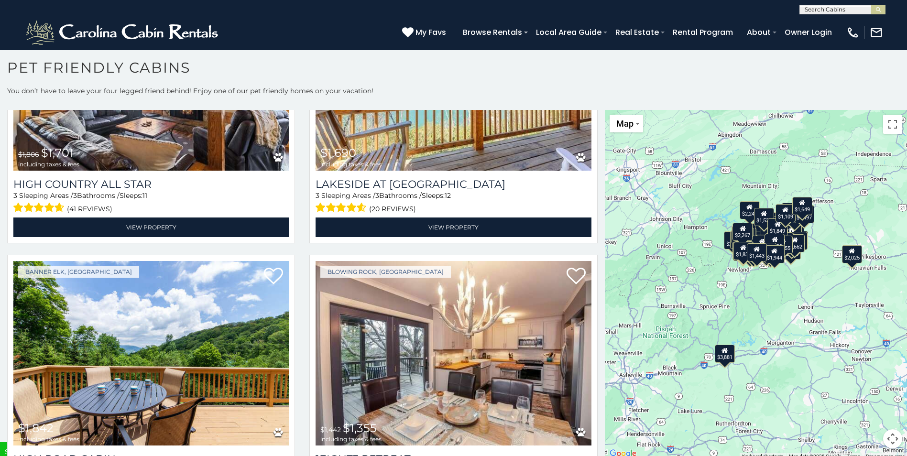
scroll to position [11463, 0]
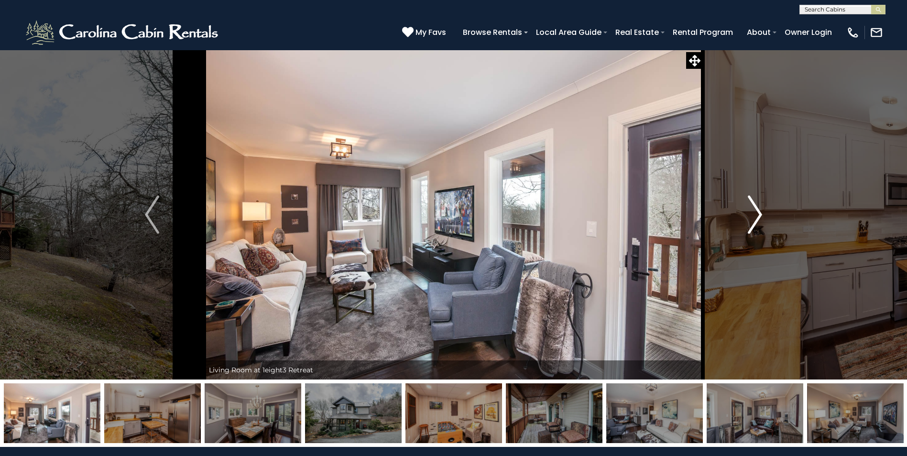
click at [759, 217] on img "Next" at bounding box center [755, 215] width 14 height 38
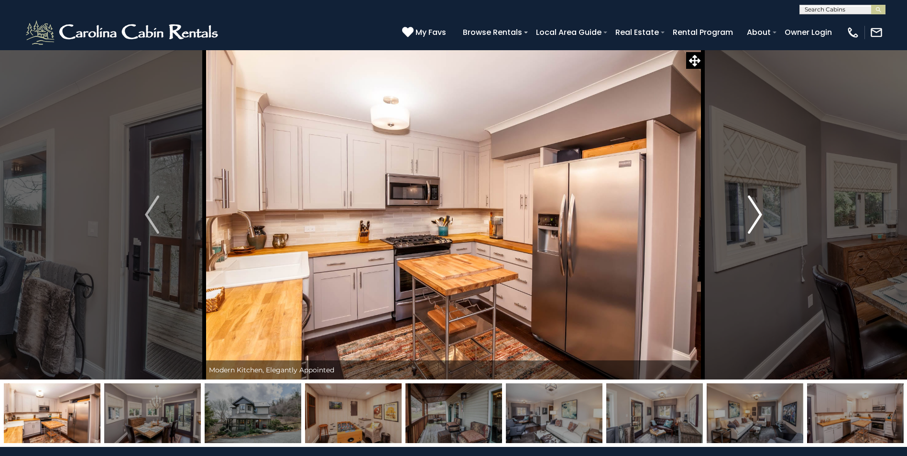
click at [759, 217] on img "Next" at bounding box center [755, 215] width 14 height 38
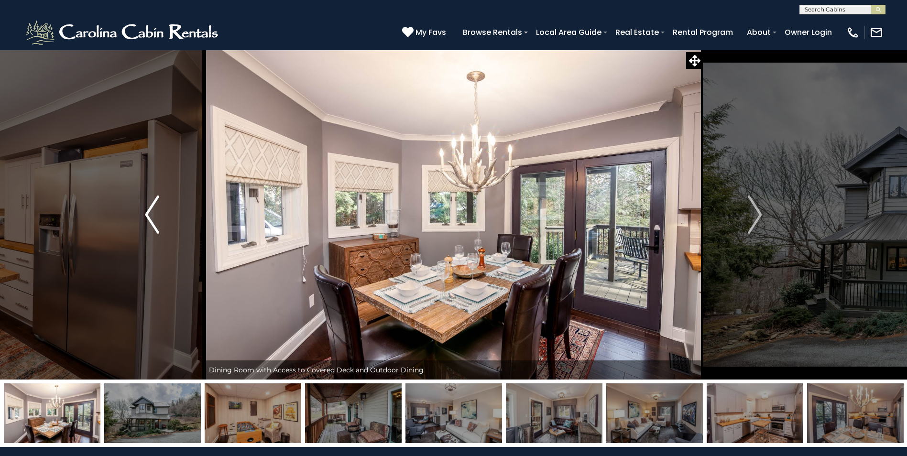
click at [150, 211] on img "Previous" at bounding box center [152, 215] width 14 height 38
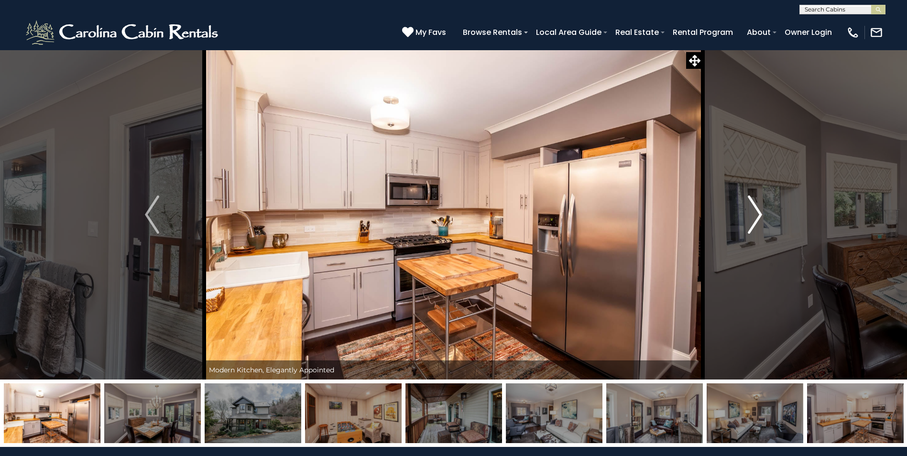
click at [756, 212] on img "Next" at bounding box center [755, 215] width 14 height 38
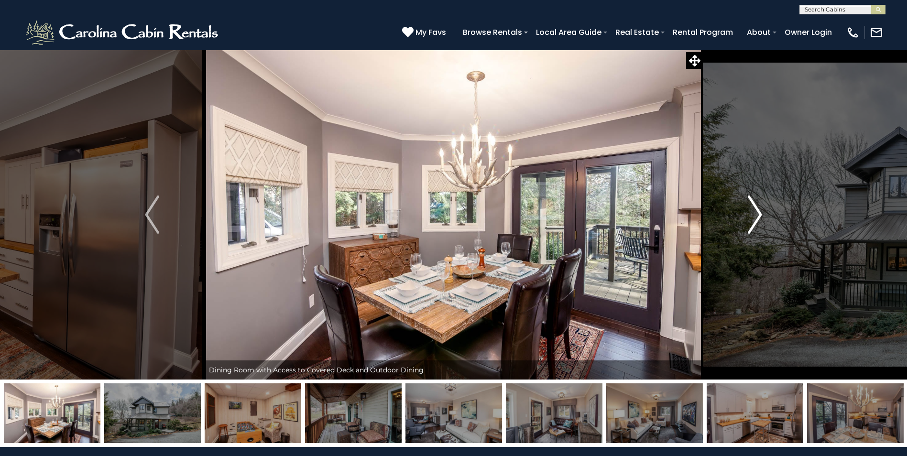
click at [756, 212] on img "Next" at bounding box center [755, 215] width 14 height 38
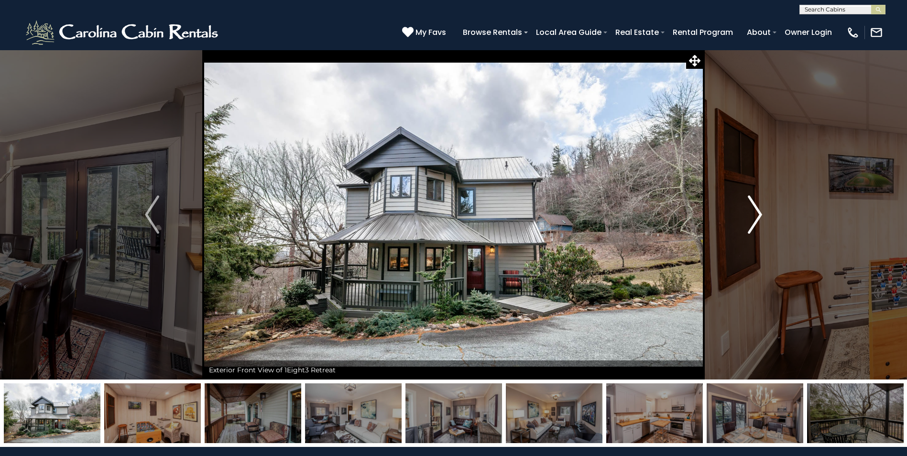
click at [756, 212] on img "Next" at bounding box center [755, 215] width 14 height 38
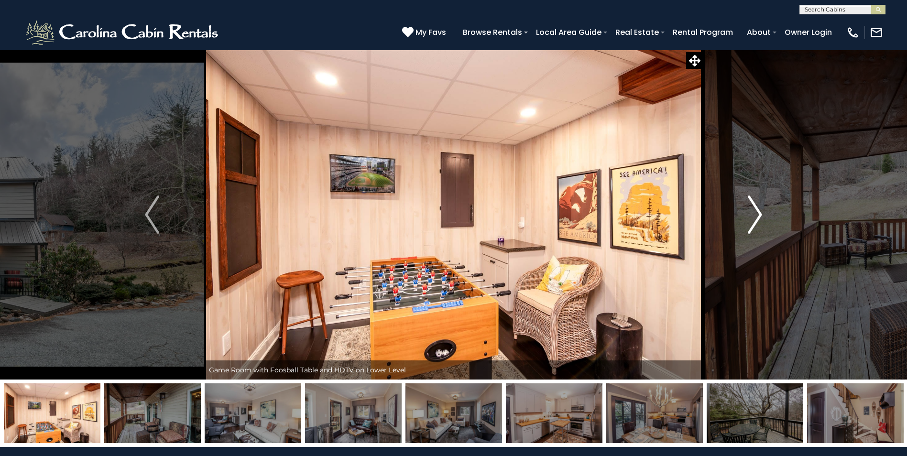
click at [756, 212] on img "Next" at bounding box center [755, 215] width 14 height 38
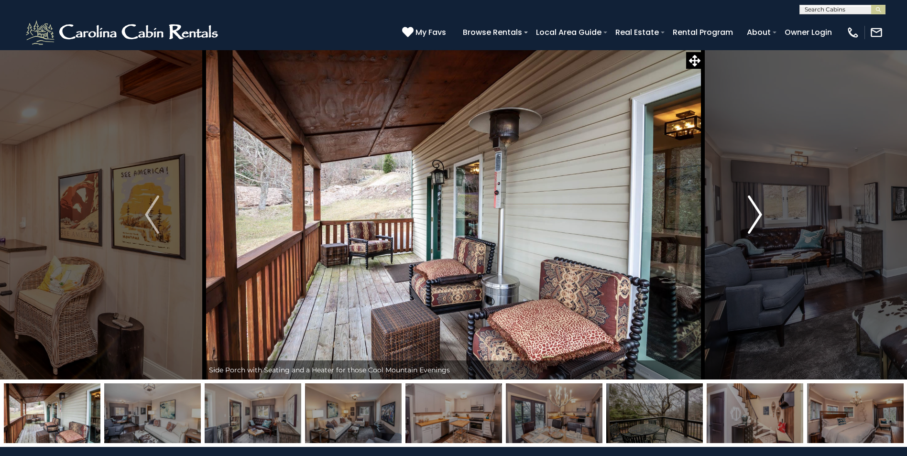
click at [756, 212] on img "Next" at bounding box center [755, 215] width 14 height 38
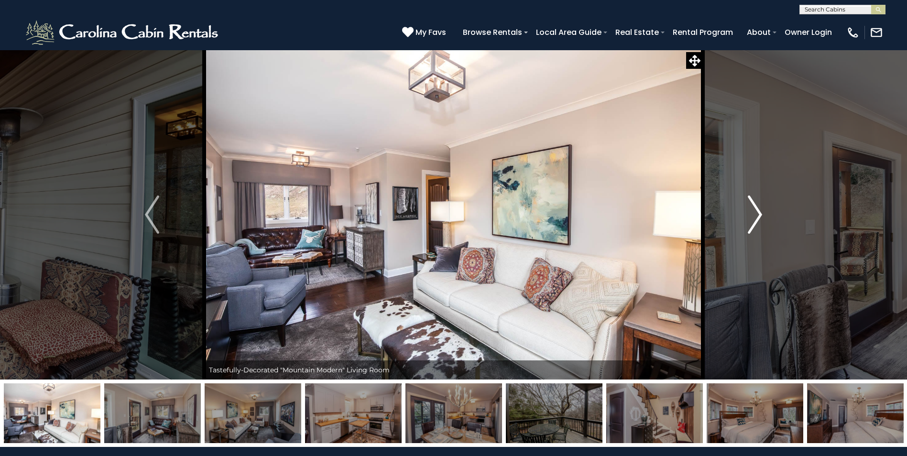
click at [756, 212] on img "Next" at bounding box center [755, 215] width 14 height 38
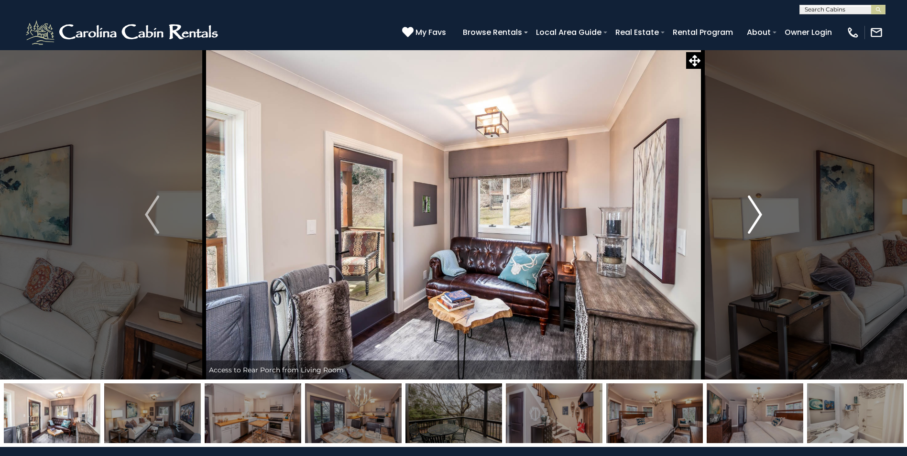
click at [756, 212] on img "Next" at bounding box center [755, 215] width 14 height 38
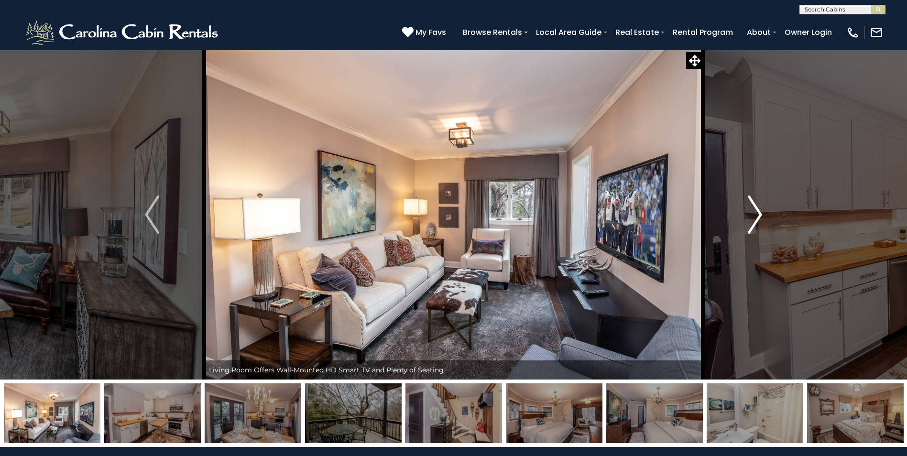
click at [756, 212] on img "Next" at bounding box center [755, 215] width 14 height 38
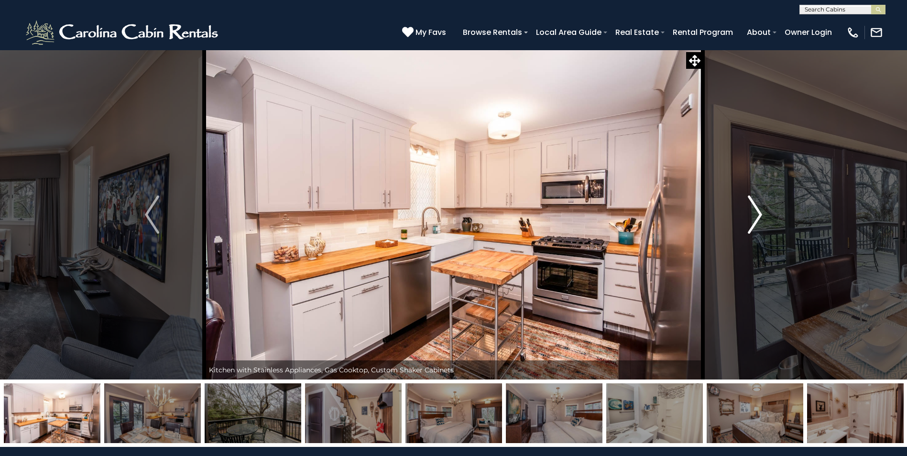
click at [756, 212] on img "Next" at bounding box center [755, 215] width 14 height 38
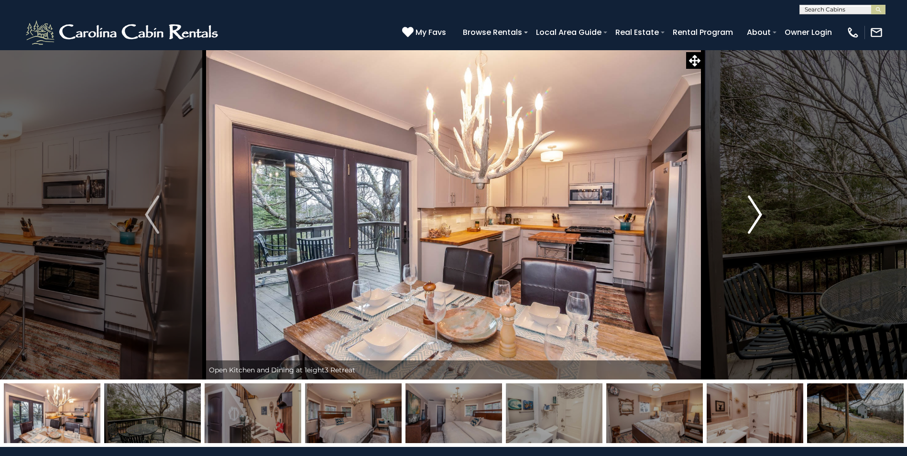
click at [756, 212] on img "Next" at bounding box center [755, 215] width 14 height 38
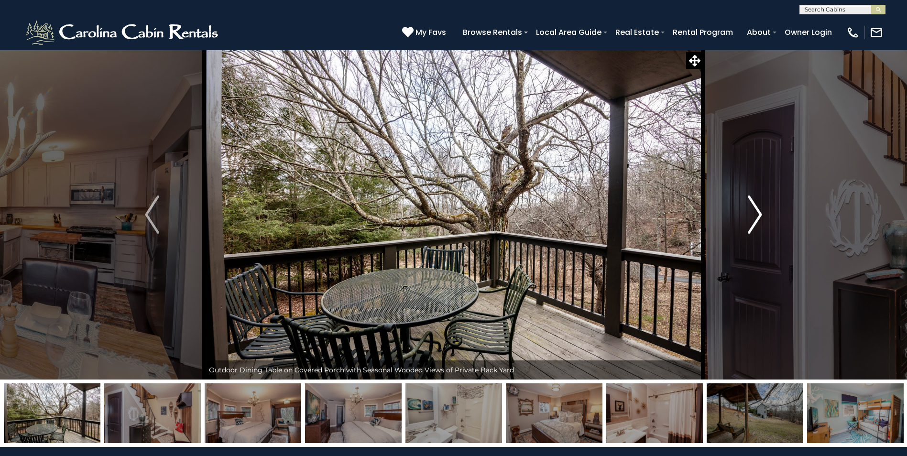
click at [756, 212] on img "Next" at bounding box center [755, 215] width 14 height 38
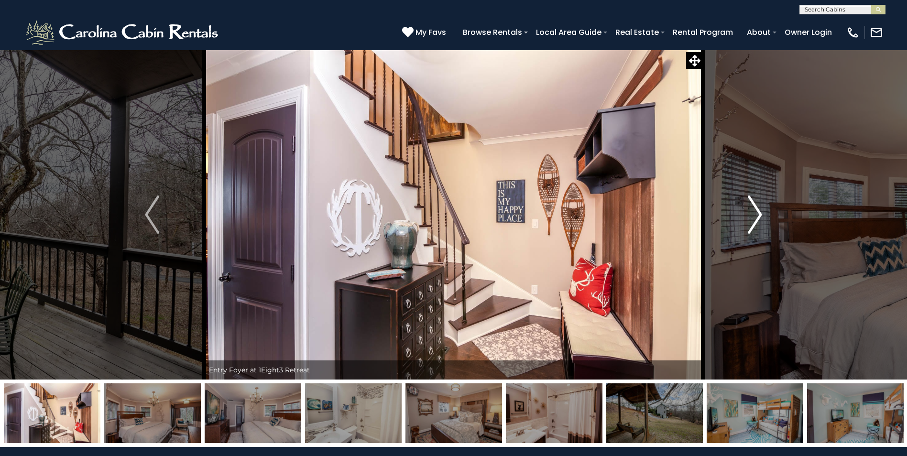
click at [756, 212] on img "Next" at bounding box center [755, 215] width 14 height 38
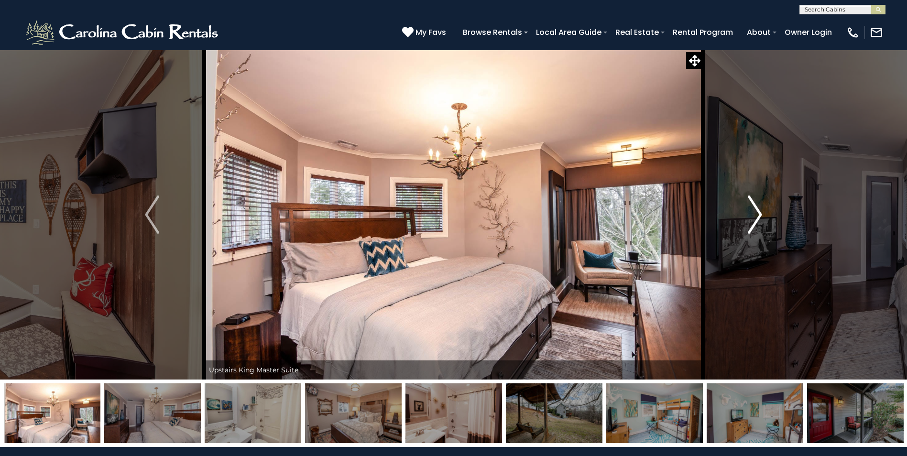
click at [756, 212] on img "Next" at bounding box center [755, 215] width 14 height 38
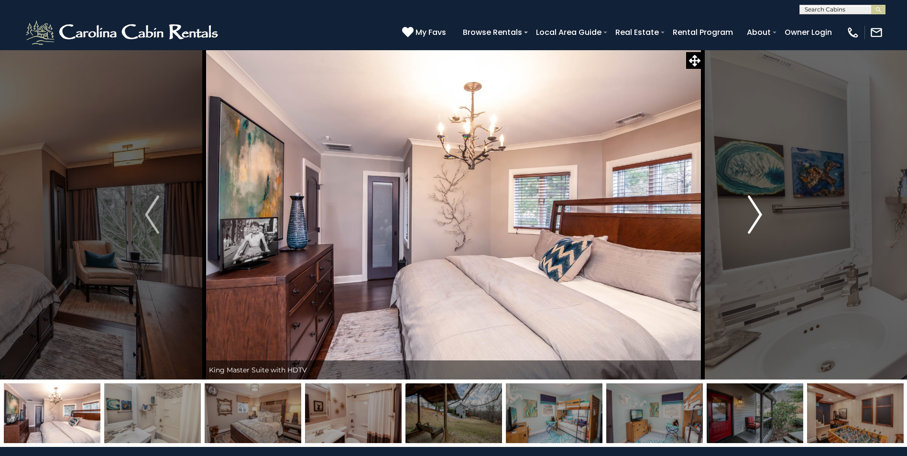
click at [756, 212] on img "Next" at bounding box center [755, 215] width 14 height 38
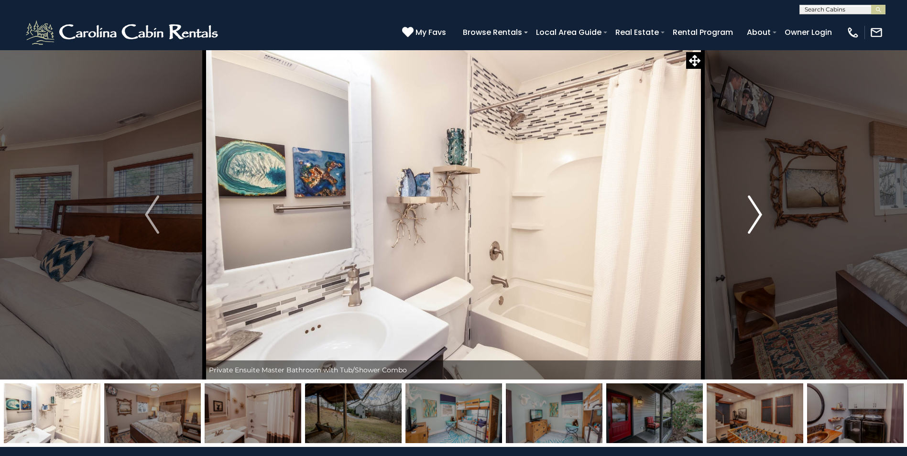
click at [756, 212] on img "Next" at bounding box center [755, 215] width 14 height 38
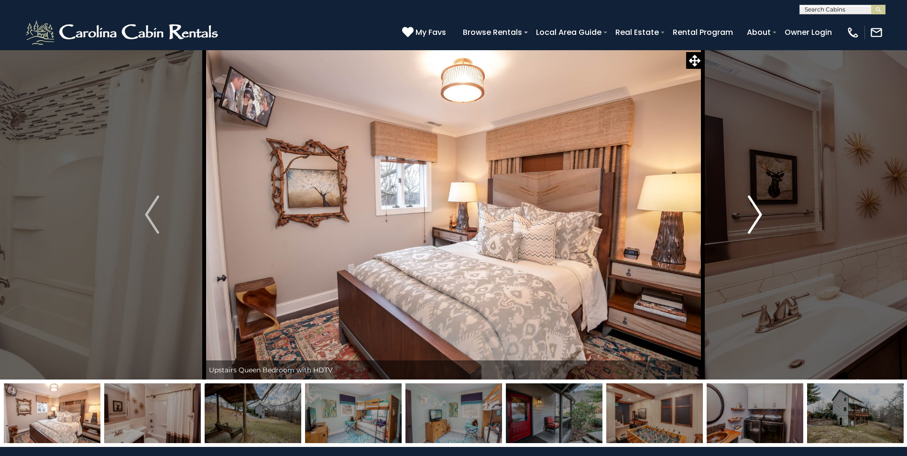
click at [756, 212] on img "Next" at bounding box center [755, 215] width 14 height 38
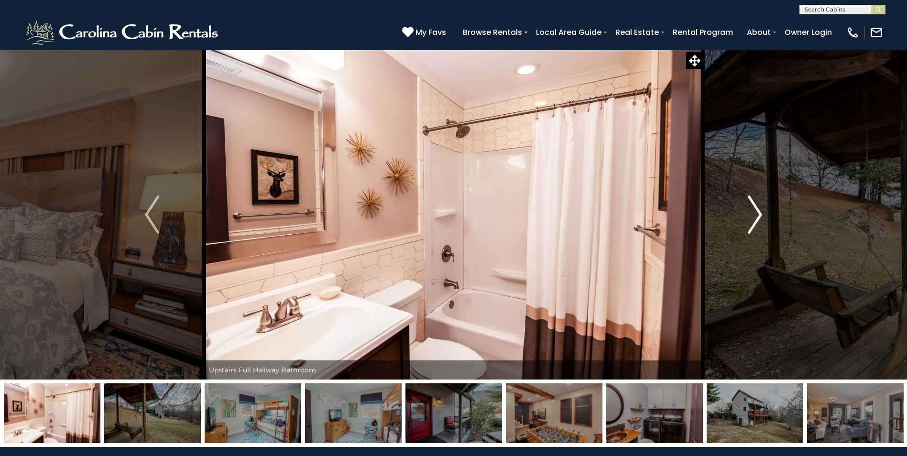
click at [756, 212] on img "Next" at bounding box center [755, 215] width 14 height 38
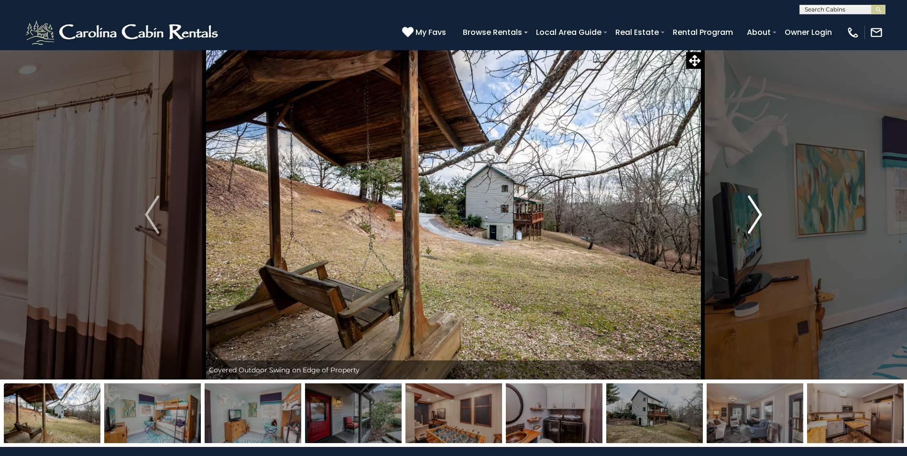
click at [756, 212] on img "Next" at bounding box center [755, 215] width 14 height 38
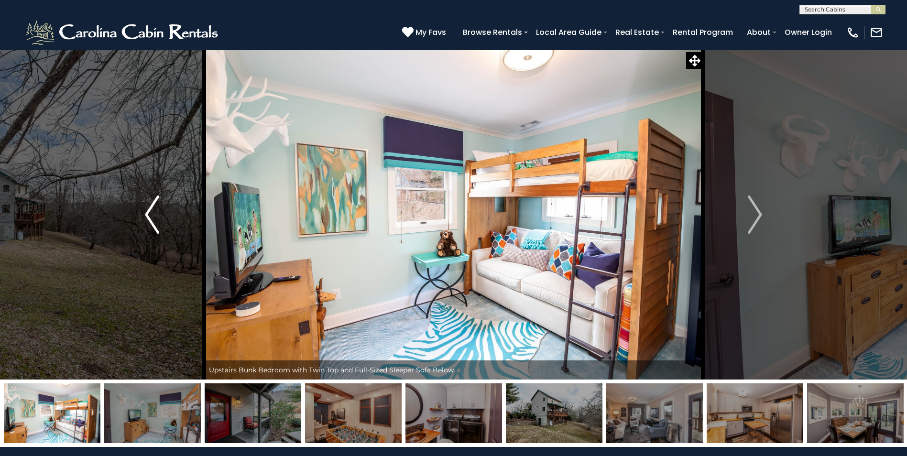
click at [147, 214] on img "Previous" at bounding box center [152, 215] width 14 height 38
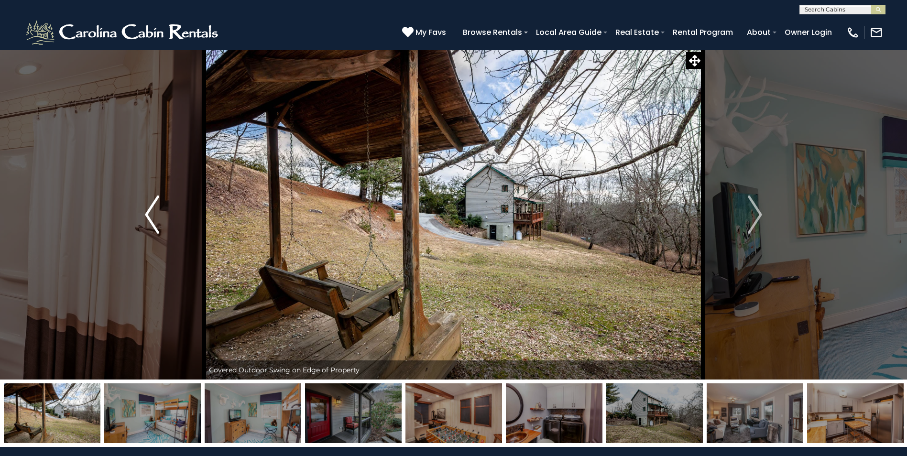
click at [147, 214] on img "Previous" at bounding box center [152, 215] width 14 height 38
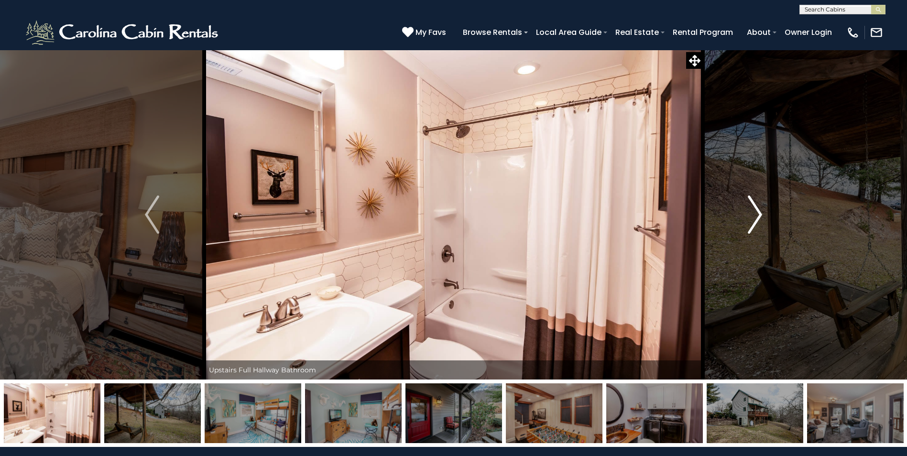
click at [761, 213] on img "Next" at bounding box center [755, 215] width 14 height 38
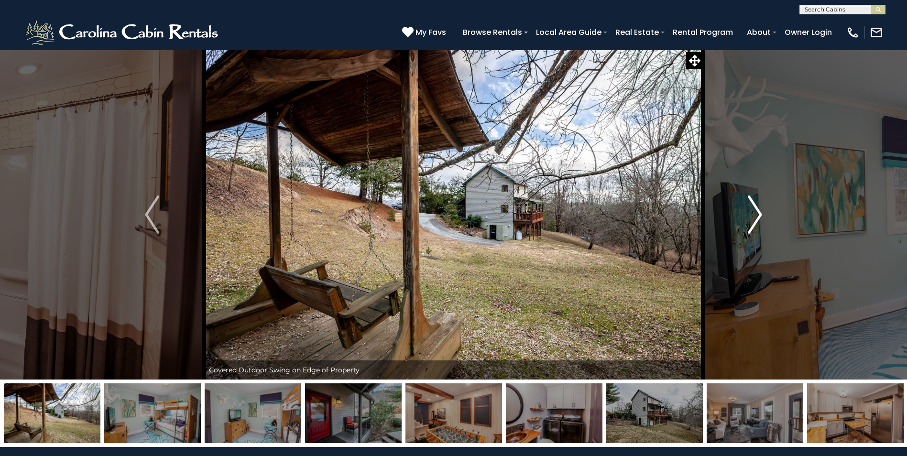
click at [762, 213] on img "Next" at bounding box center [755, 215] width 14 height 38
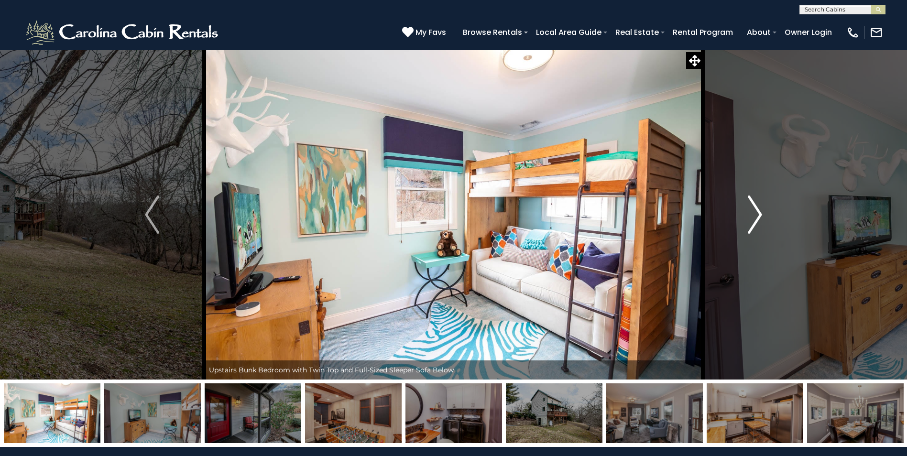
click at [762, 213] on img "Next" at bounding box center [755, 215] width 14 height 38
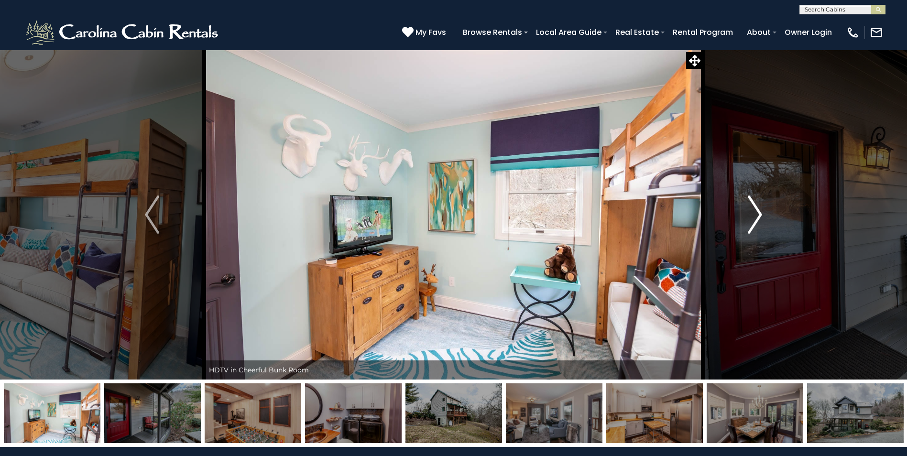
click at [762, 213] on img "Next" at bounding box center [755, 215] width 14 height 38
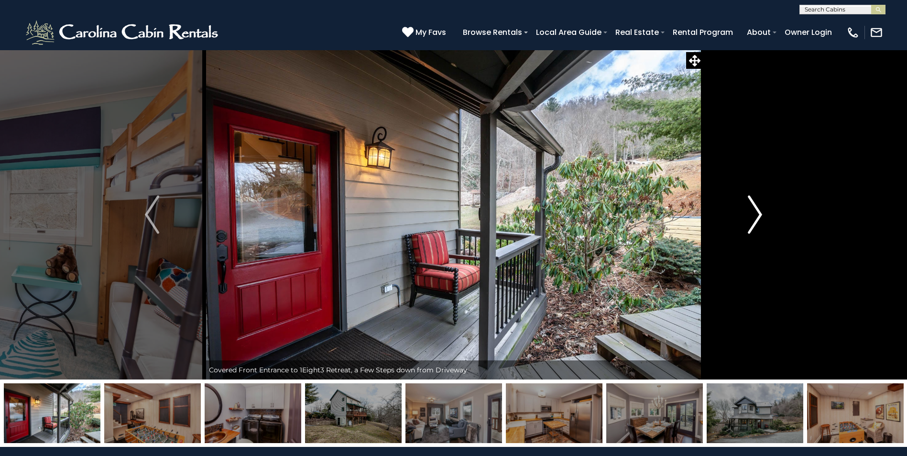
click at [762, 213] on img "Next" at bounding box center [755, 215] width 14 height 38
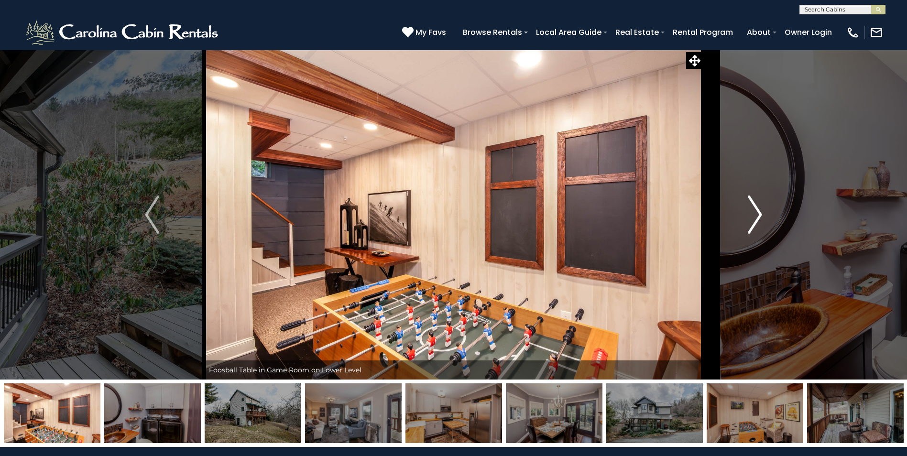
click at [762, 213] on img "Next" at bounding box center [755, 215] width 14 height 38
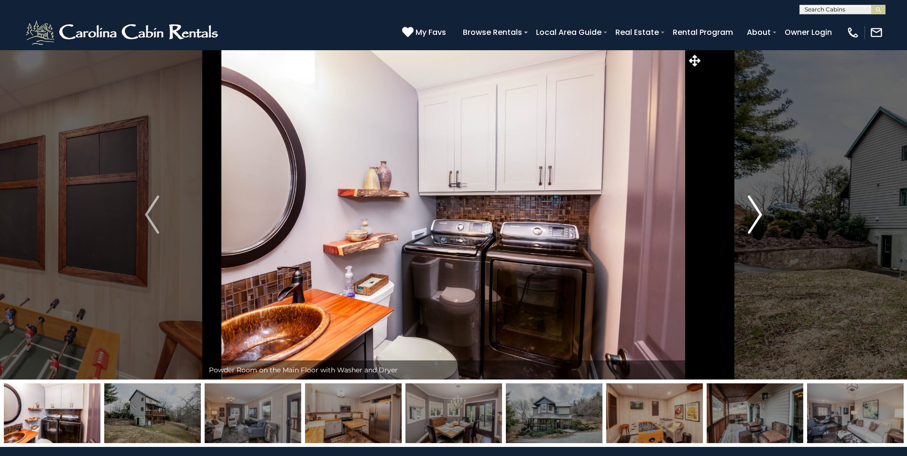
click at [762, 213] on img "Next" at bounding box center [755, 215] width 14 height 38
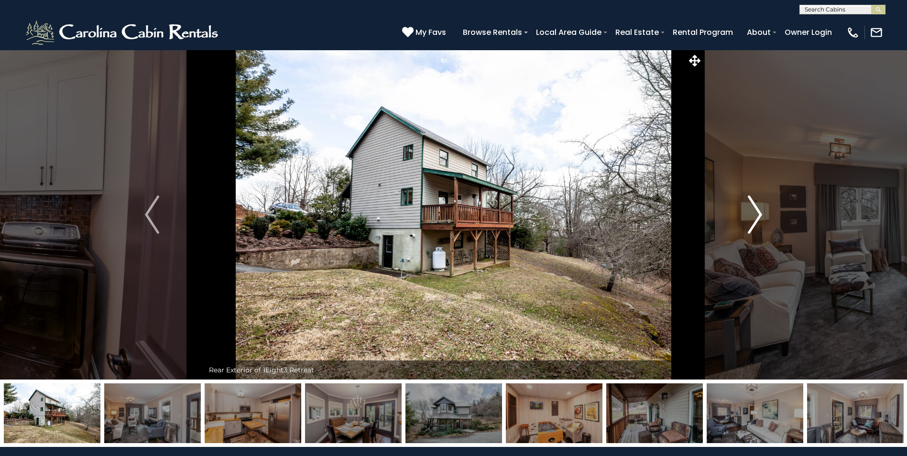
click at [762, 213] on img "Next" at bounding box center [755, 215] width 14 height 38
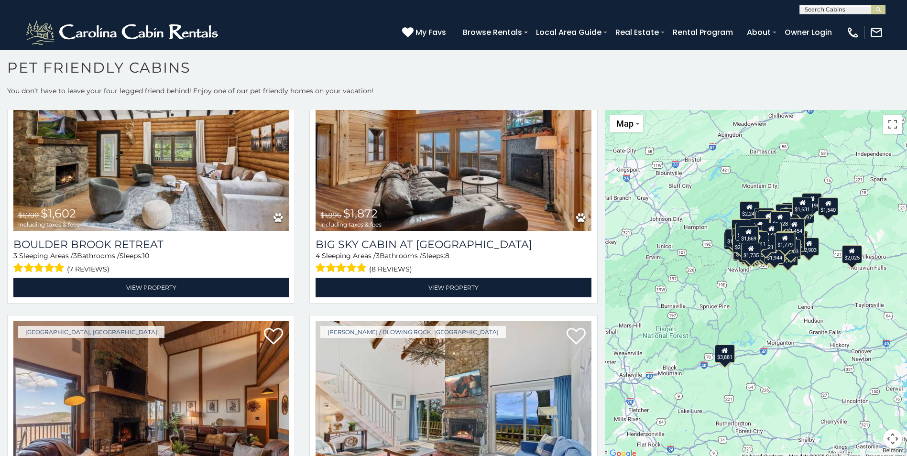
scroll to position [24185, 0]
